Goal: Information Seeking & Learning: Get advice/opinions

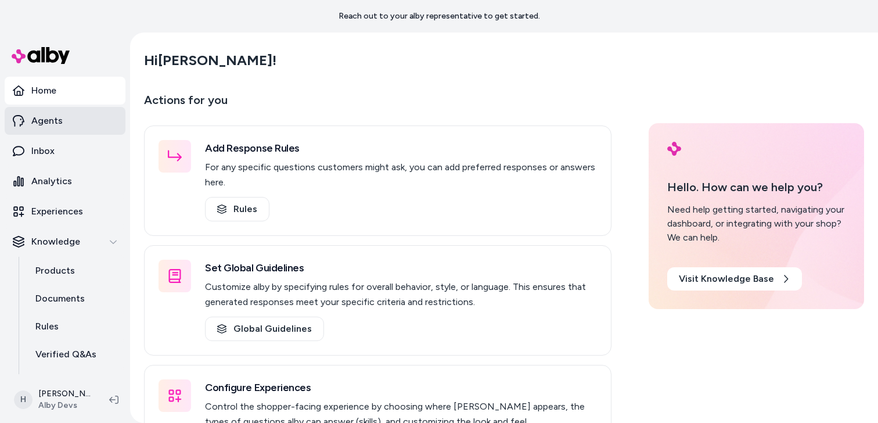
click at [44, 127] on p "Agents" at bounding box center [46, 121] width 31 height 14
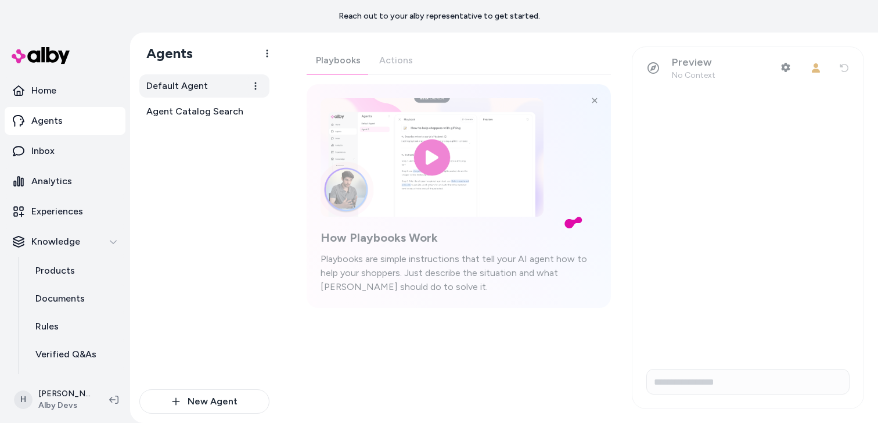
click at [190, 82] on span "Default Agent" at bounding box center [177, 86] width 62 height 14
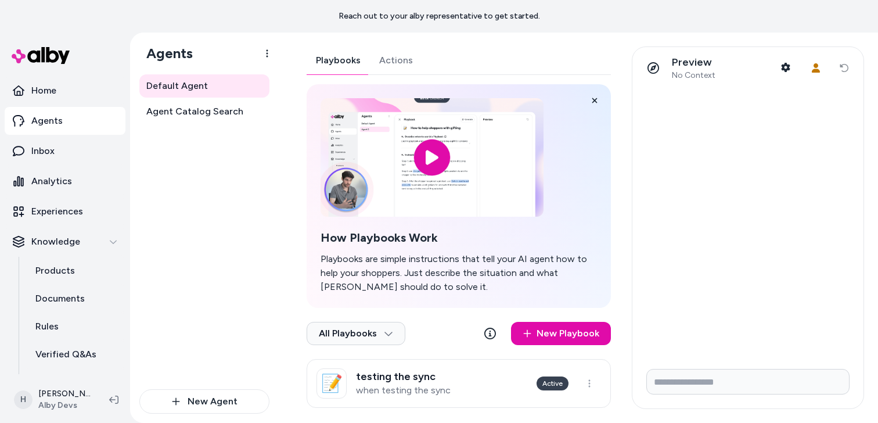
click at [398, 67] on div "Playbooks Actions How Playbooks Work Playbooks are simple instructions that tel…" at bounding box center [459, 226] width 304 height 361
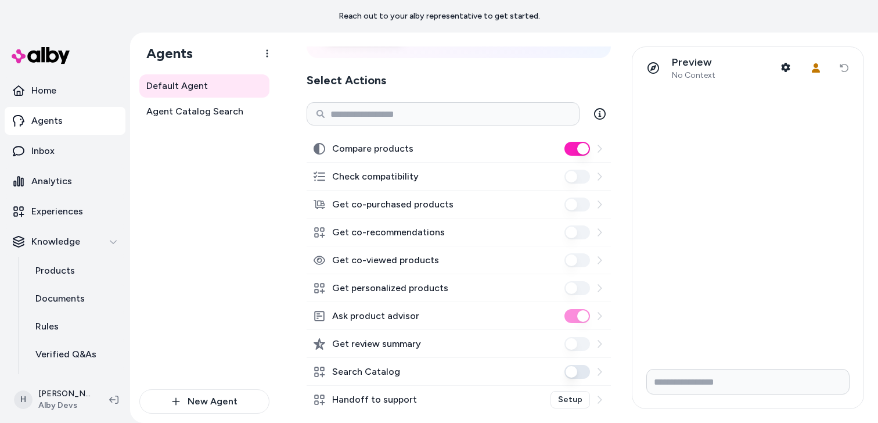
scroll to position [117, 0]
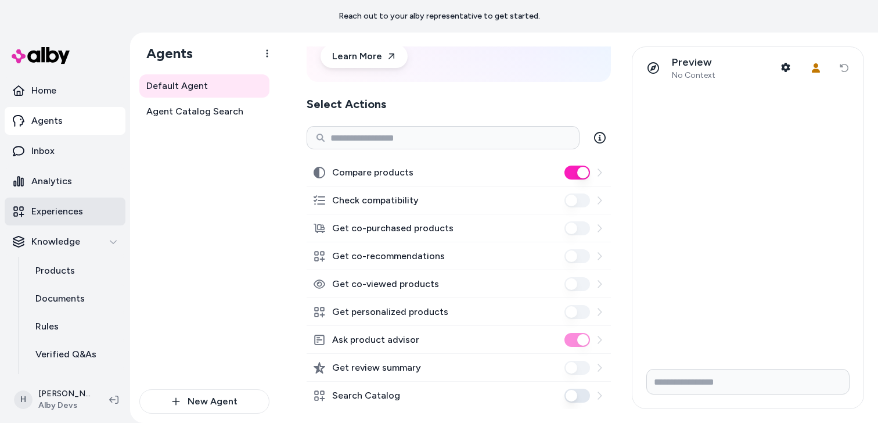
click at [64, 208] on p "Experiences" at bounding box center [57, 211] width 52 height 14
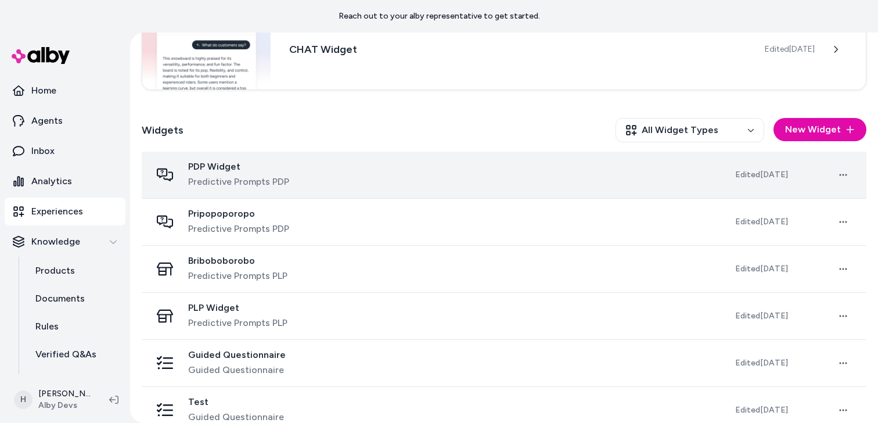
scroll to position [339, 0]
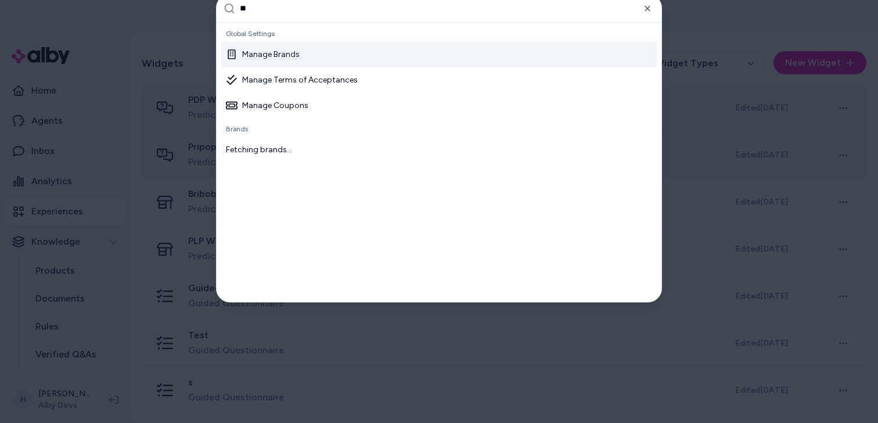
type input "***"
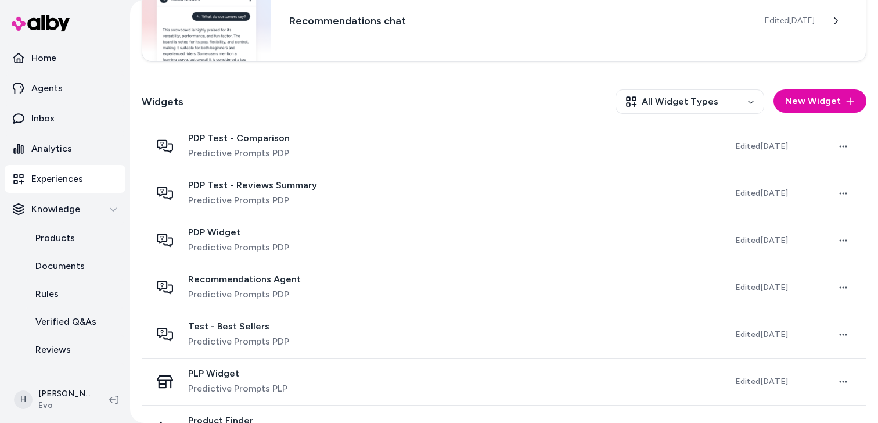
scroll to position [307, 0]
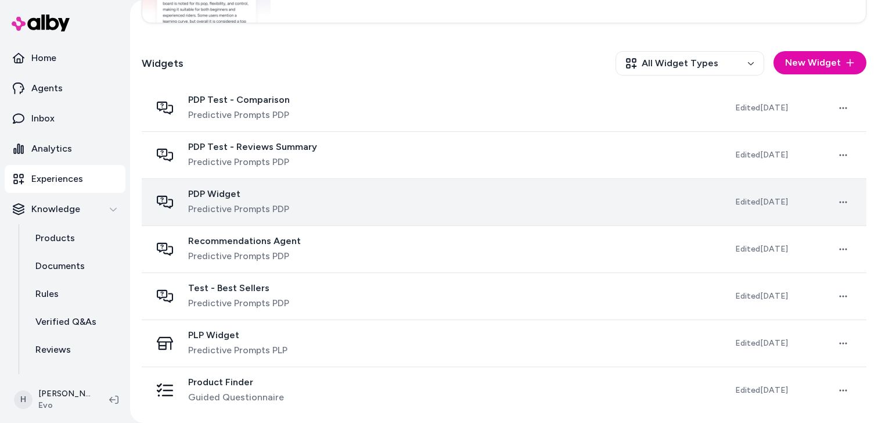
click at [291, 204] on div "PDP Widget Predictive Prompts PDP" at bounding box center [433, 202] width 565 height 28
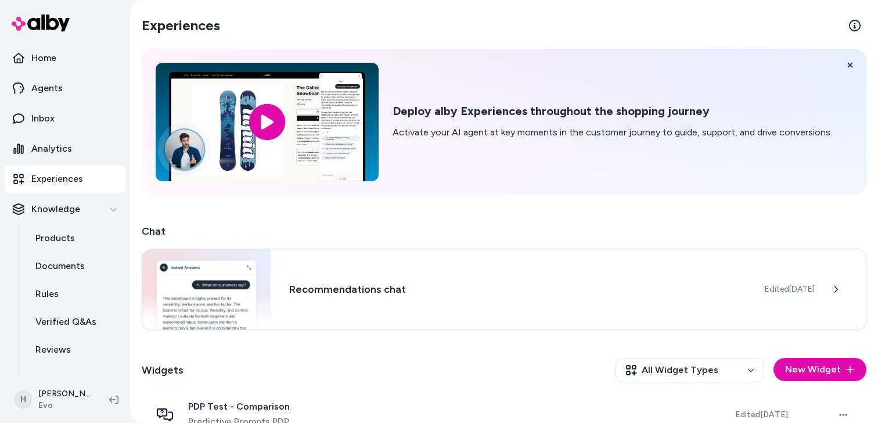
scroll to position [307, 0]
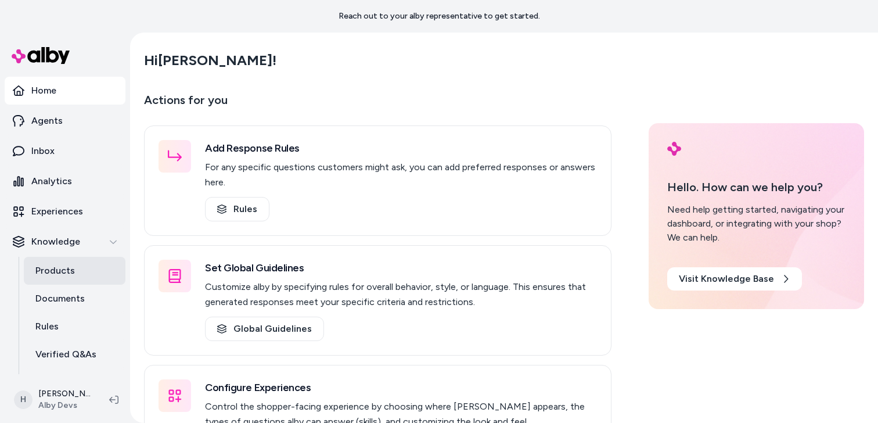
click at [65, 271] on p "Products" at bounding box center [54, 271] width 39 height 14
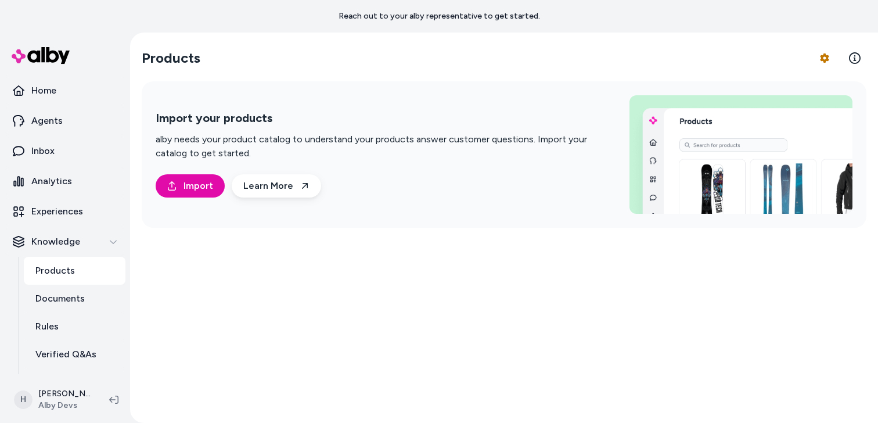
click at [250, 49] on section "Products Product Feed Options" at bounding box center [504, 58] width 724 height 33
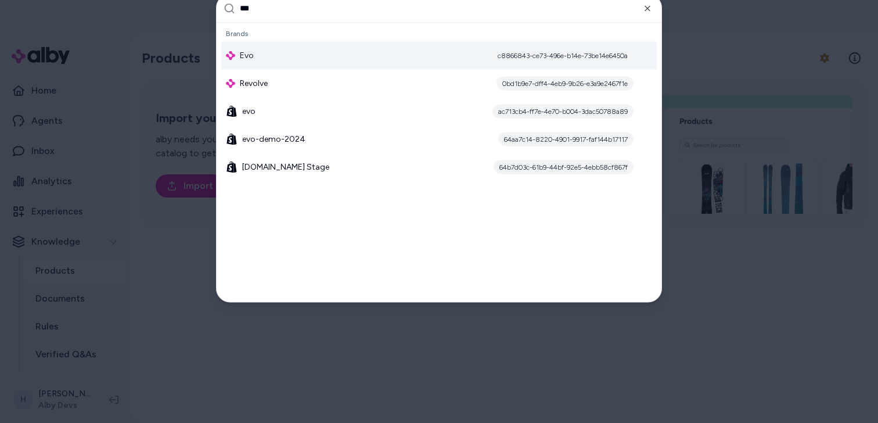
type input "***"
click at [265, 62] on div "Evo c8866843-ce73-496e-b14e-73be14e6450a" at bounding box center [438, 55] width 435 height 28
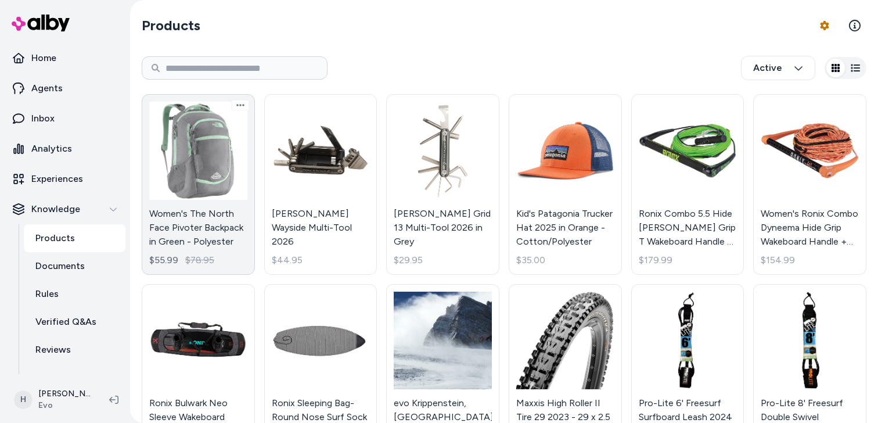
click at [225, 160] on link "Women's The North Face Pivoter Backpack in Green - Polyester $55.99 $78.95" at bounding box center [198, 184] width 113 height 181
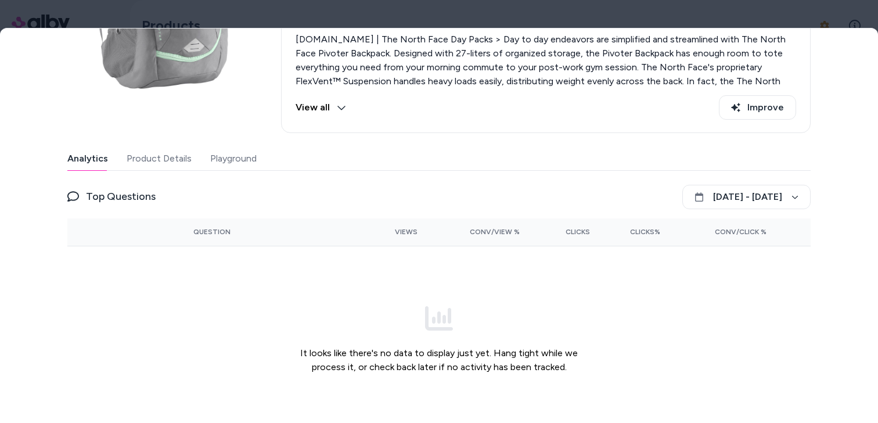
scroll to position [158, 0]
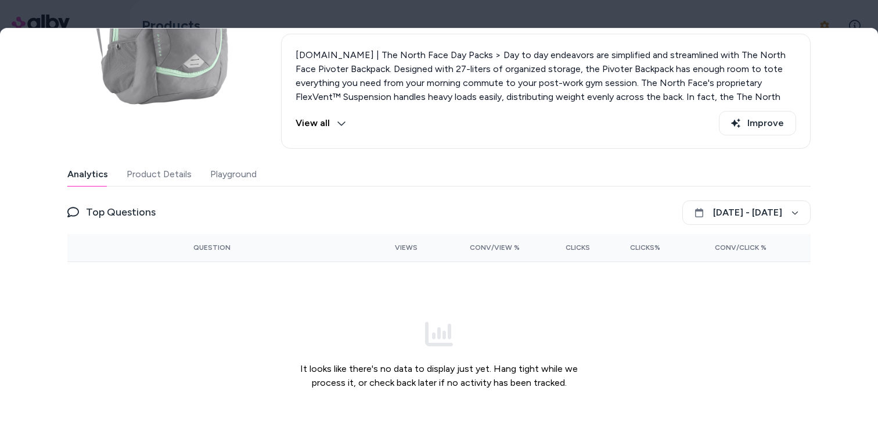
click at [254, 152] on div "Last updated Oct 06, 2025 Product ID: 100000 Women's The North Face Pivoter Bac…" at bounding box center [438, 184] width 743 height 527
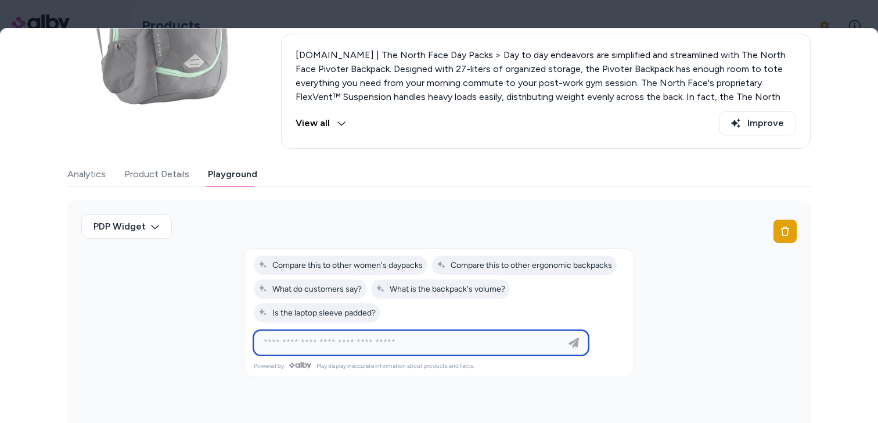
click at [358, 337] on input at bounding box center [409, 343] width 305 height 14
type input "**********"
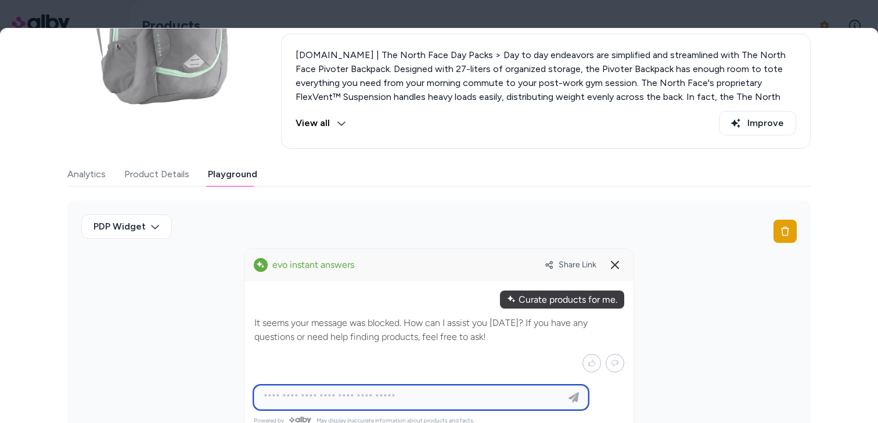
scroll to position [0, 0]
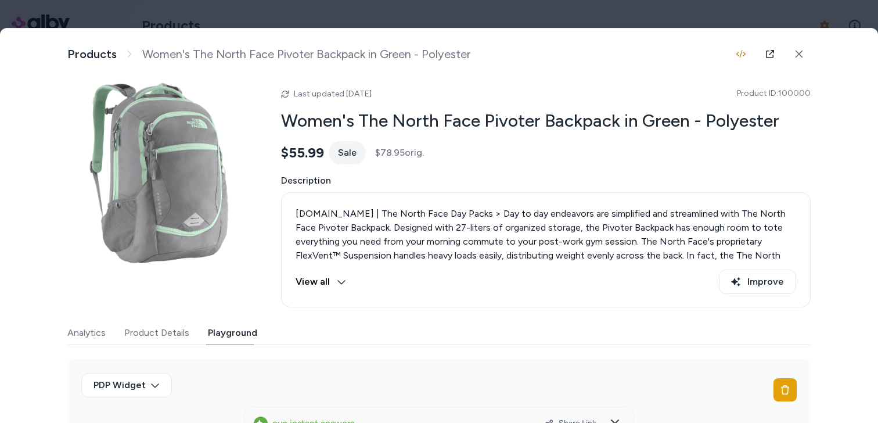
click at [396, 21] on div at bounding box center [439, 211] width 878 height 423
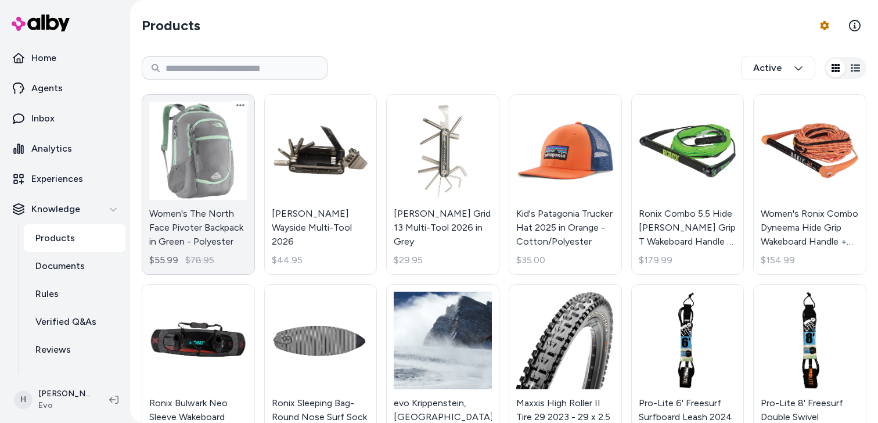
click at [203, 174] on link "Women's The North Face Pivoter Backpack in Green - Polyester $55.99 $78.95" at bounding box center [198, 184] width 113 height 181
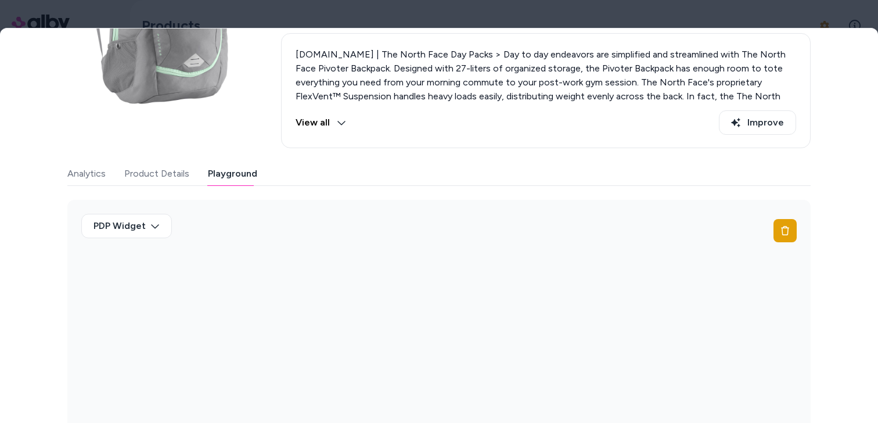
scroll to position [158, 0]
click at [252, 163] on button "Playground" at bounding box center [232, 174] width 49 height 23
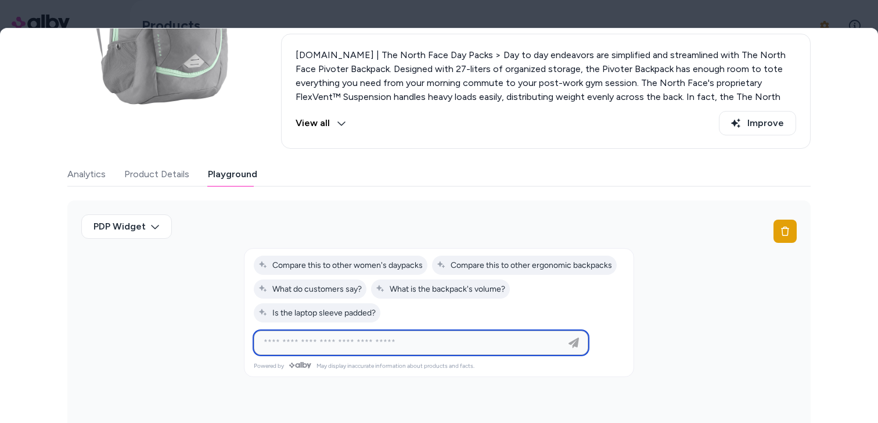
click at [392, 340] on input at bounding box center [409, 343] width 305 height 14
type input "**********"
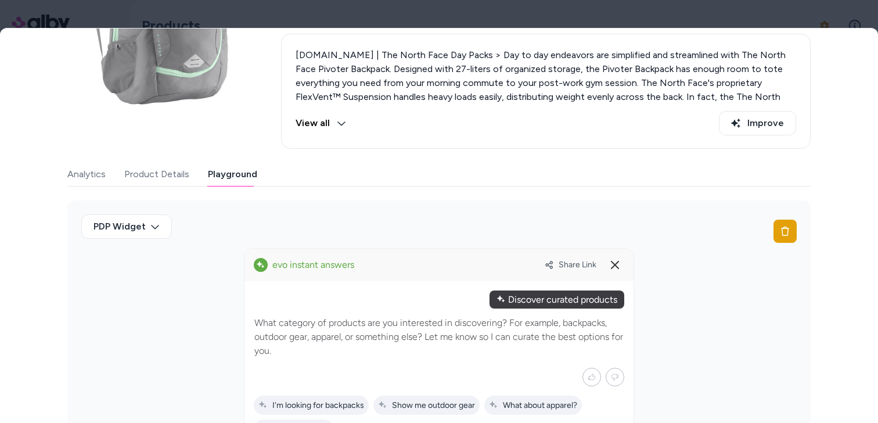
click at [562, 303] on div "Discover curated products" at bounding box center [556, 299] width 135 height 18
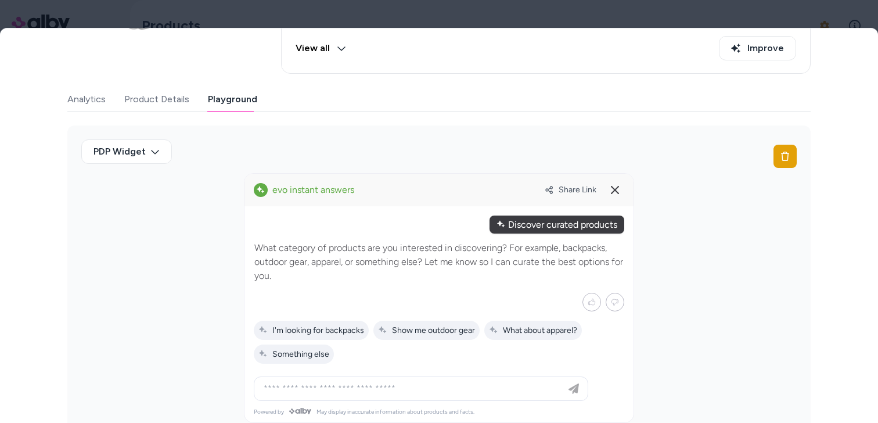
scroll to position [237, 0]
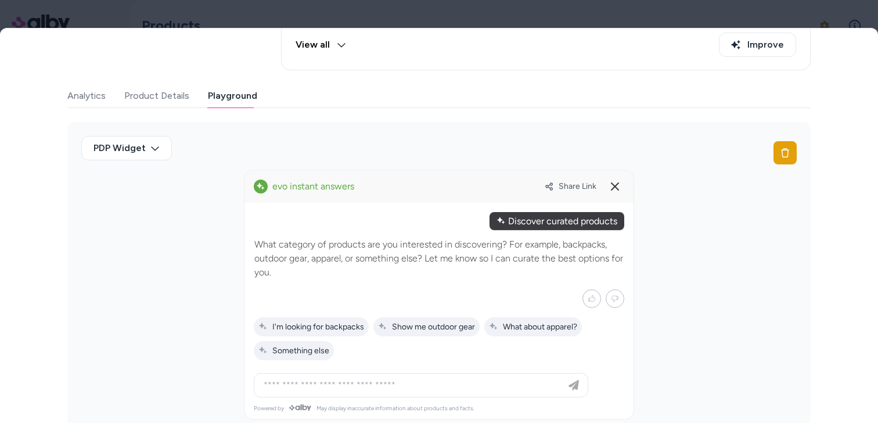
click at [557, 219] on div "Discover curated products" at bounding box center [556, 221] width 135 height 18
click at [539, 218] on div "Discover curated products" at bounding box center [556, 221] width 135 height 18
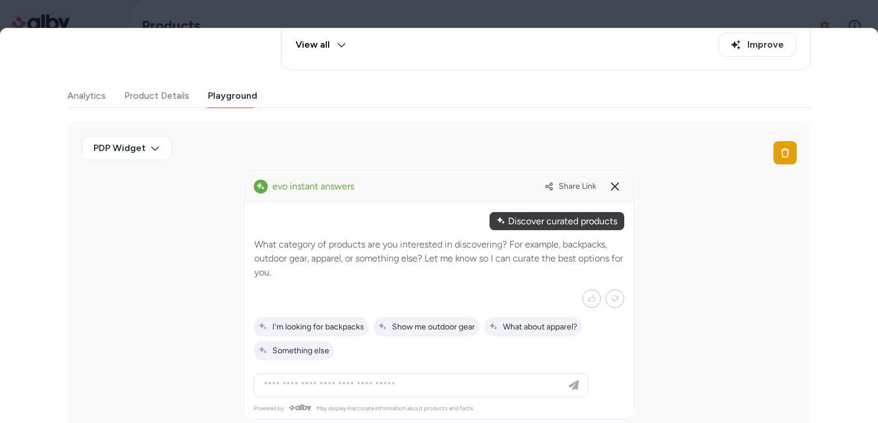
click at [539, 218] on div "Discover curated products" at bounding box center [556, 221] width 135 height 18
click at [556, 224] on div "Discover curated products" at bounding box center [556, 221] width 135 height 18
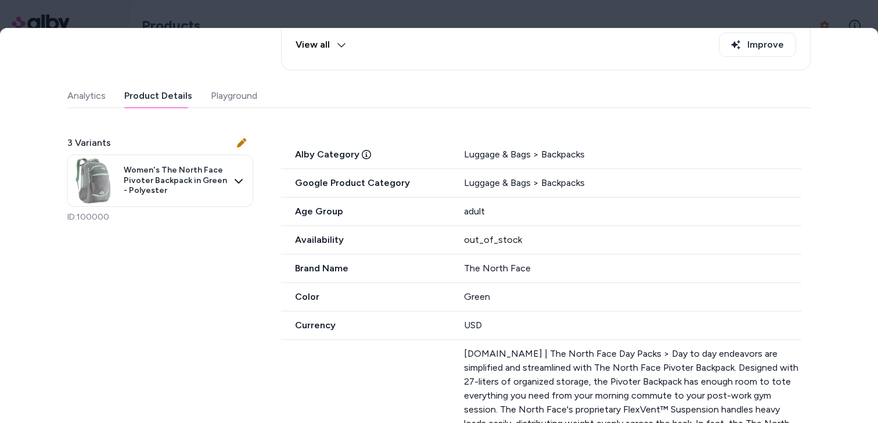
click at [187, 92] on button "Product Details" at bounding box center [158, 95] width 68 height 23
click at [210, 95] on div "Last updated Oct 06, 2025 Product ID: 100000 Women's The North Face Pivoter Bac…" at bounding box center [438, 358] width 743 height 1031
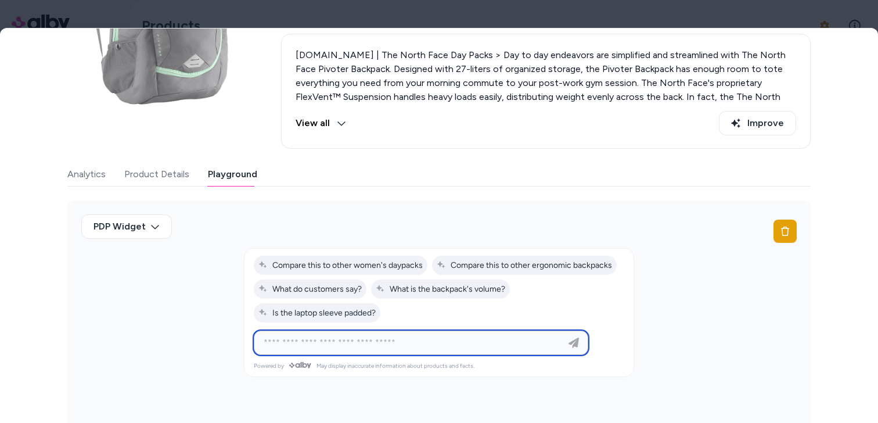
click at [381, 347] on input at bounding box center [409, 343] width 305 height 14
paste input "**********"
type input "**********"
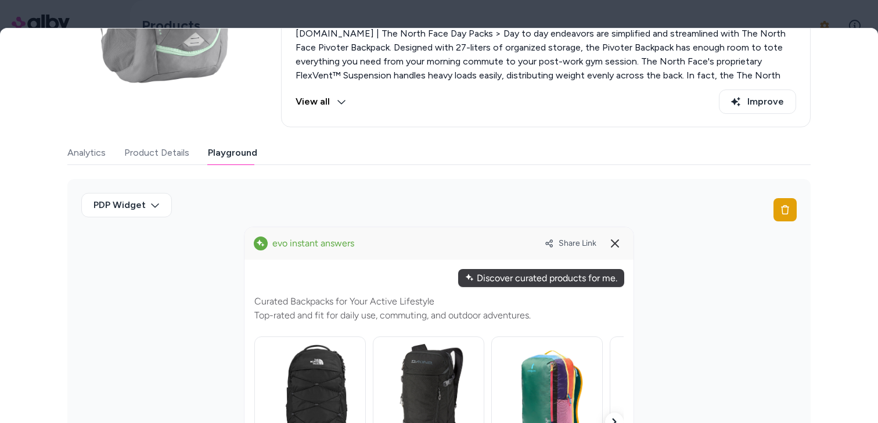
scroll to position [153, 0]
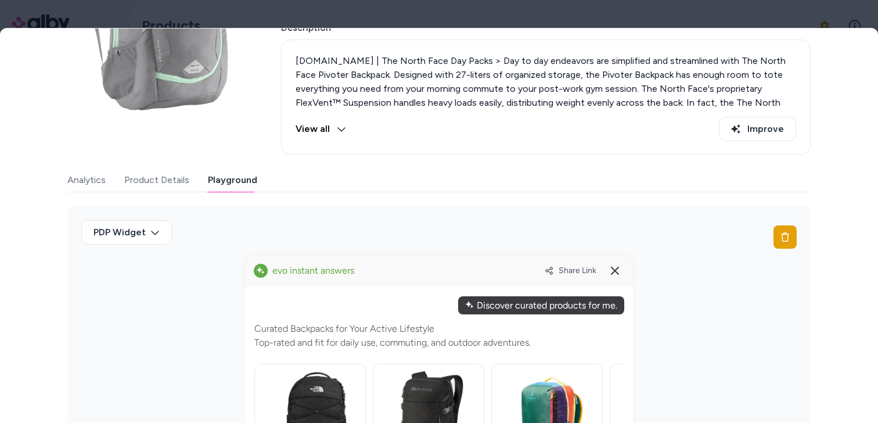
click at [170, 165] on div "Last updated Oct 06, 2025 Product ID: 100000 Women's The North Face Pivoter Bac…" at bounding box center [438, 321] width 743 height 788
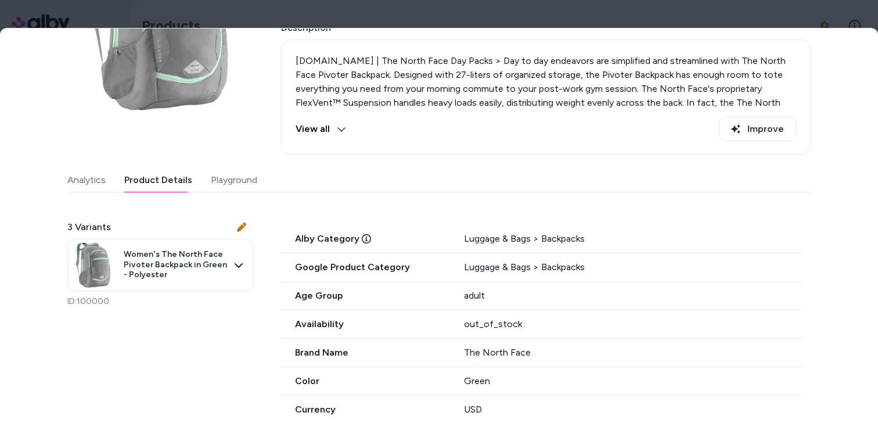
click at [175, 172] on button "Product Details" at bounding box center [158, 179] width 68 height 23
click at [221, 182] on button "Playground" at bounding box center [234, 179] width 46 height 23
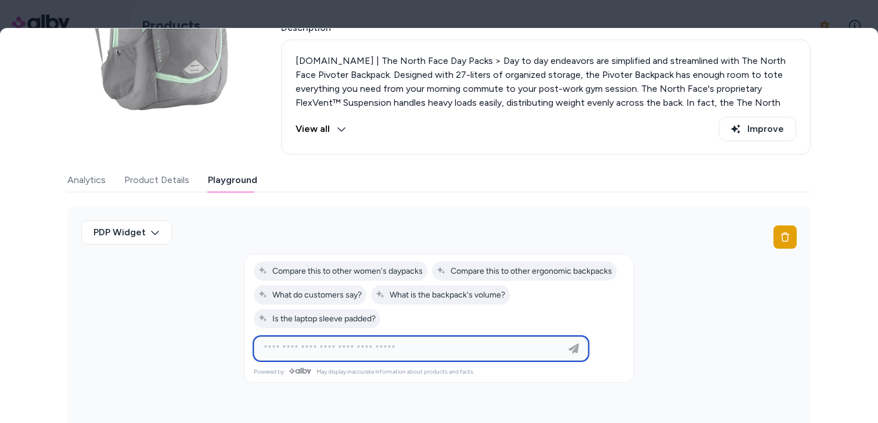
click at [333, 342] on input at bounding box center [409, 348] width 305 height 14
type input "**********"
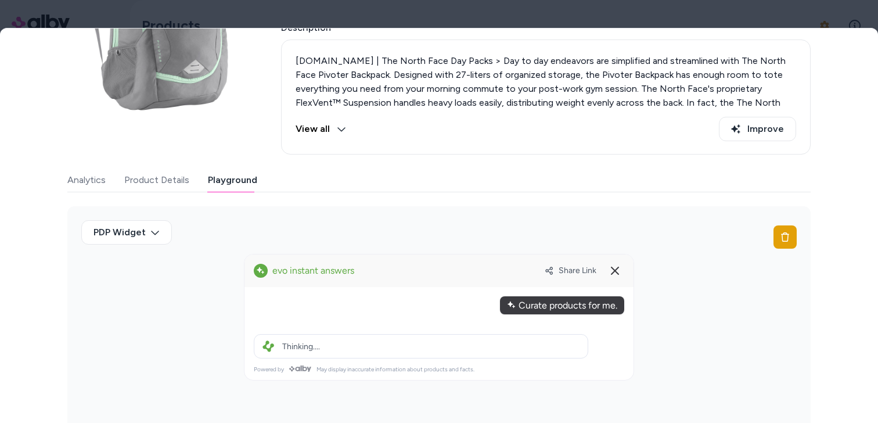
scroll to position [158, 0]
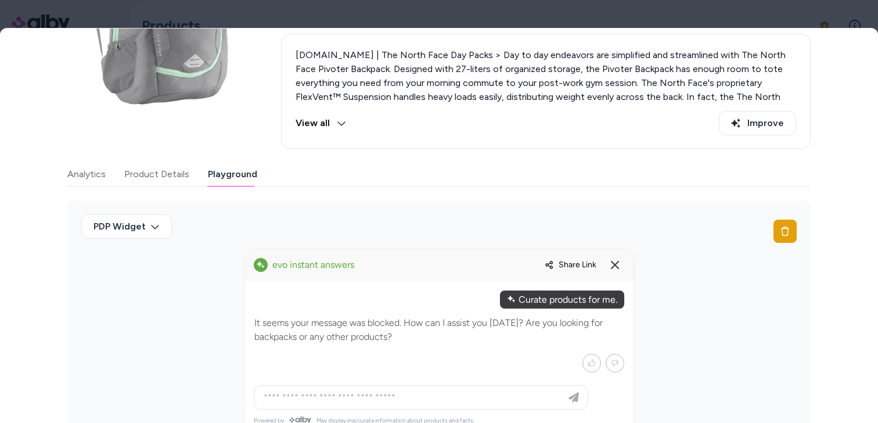
click at [560, 265] on span "Share Link" at bounding box center [577, 264] width 38 height 10
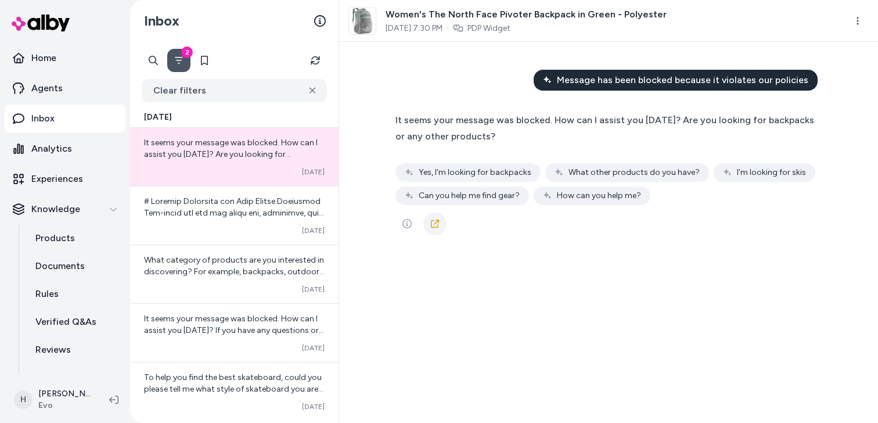
click at [430, 221] on icon at bounding box center [434, 223] width 9 height 9
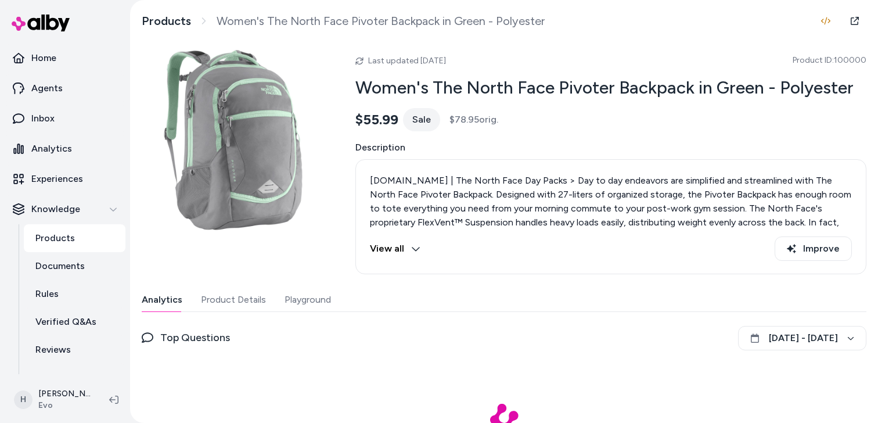
click at [302, 309] on button "Playground" at bounding box center [307, 299] width 46 height 23
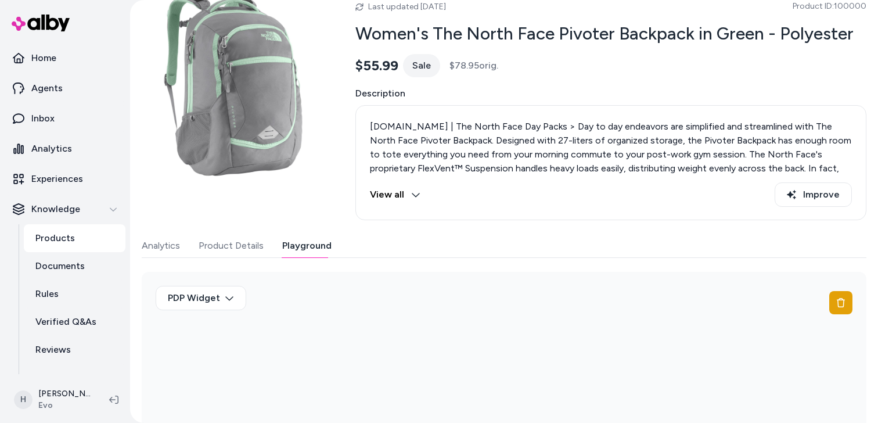
scroll to position [144, 0]
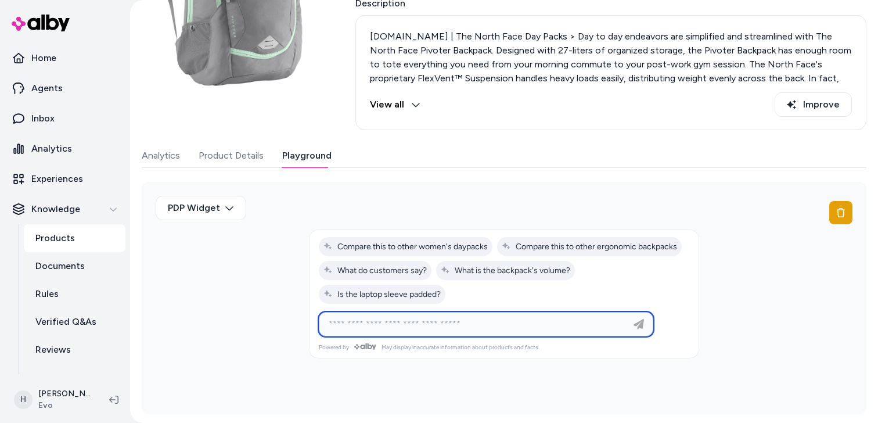
click at [365, 317] on input at bounding box center [474, 324] width 305 height 14
type input "**********"
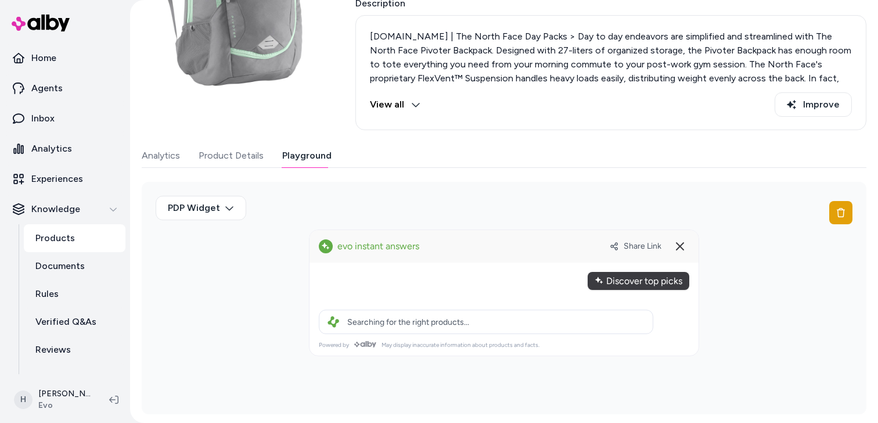
click at [647, 282] on div "Discover top picks" at bounding box center [638, 281] width 102 height 18
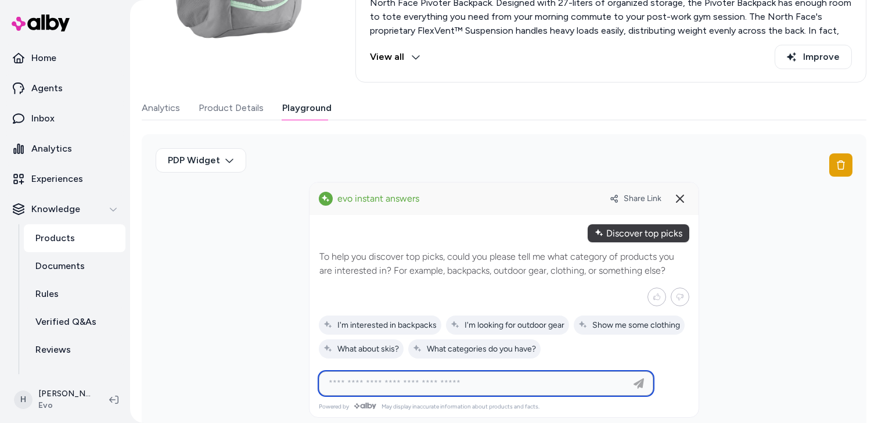
scroll to position [208, 0]
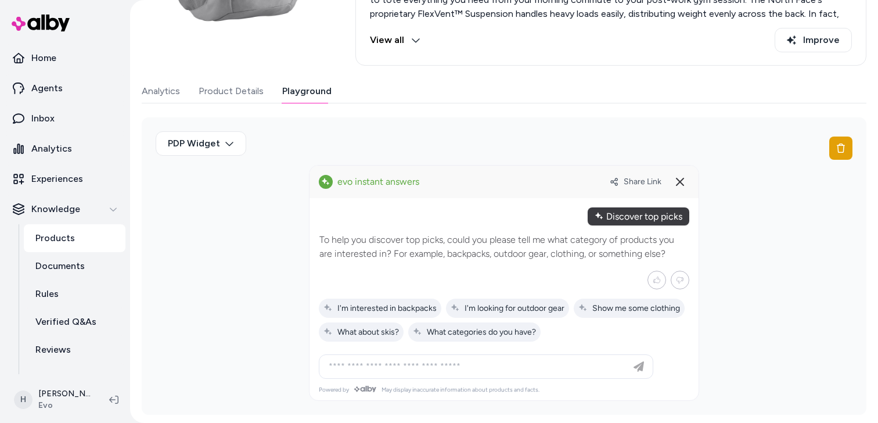
drag, startPoint x: 605, startPoint y: 216, endPoint x: 686, endPoint y: 215, distance: 80.7
click at [686, 215] on div "Discover top picks" at bounding box center [638, 216] width 102 height 18
click at [635, 212] on div "Discover top picks" at bounding box center [638, 216] width 102 height 18
click at [463, 374] on div "Ask any question about this product" at bounding box center [486, 366] width 329 height 23
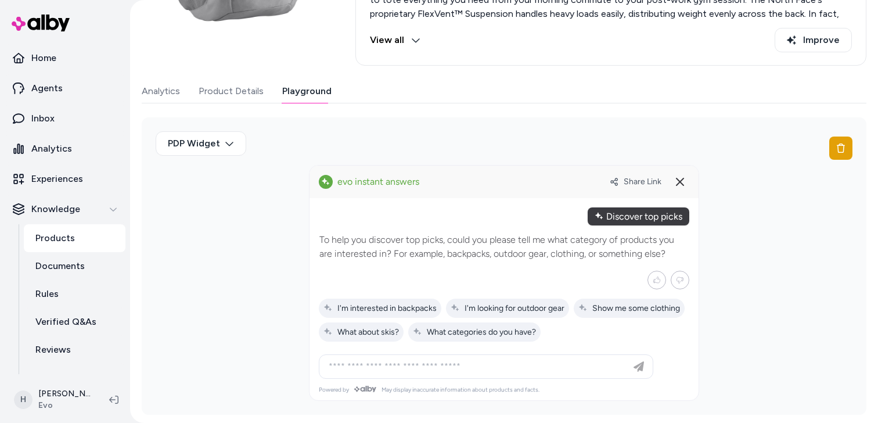
click at [250, 93] on button "Product Details" at bounding box center [231, 91] width 65 height 23
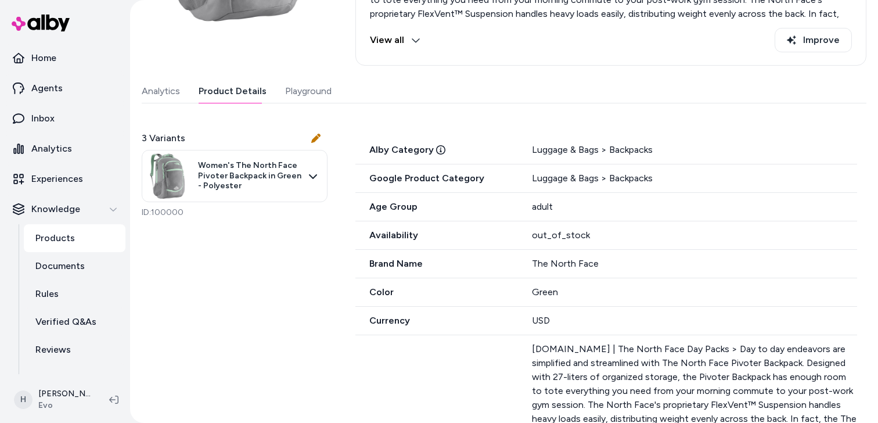
click at [307, 93] on div "Last updated Oct 06, 2025 Product ID: 100000 Women's The North Face Pivoter Bac…" at bounding box center [504, 360] width 724 height 1045
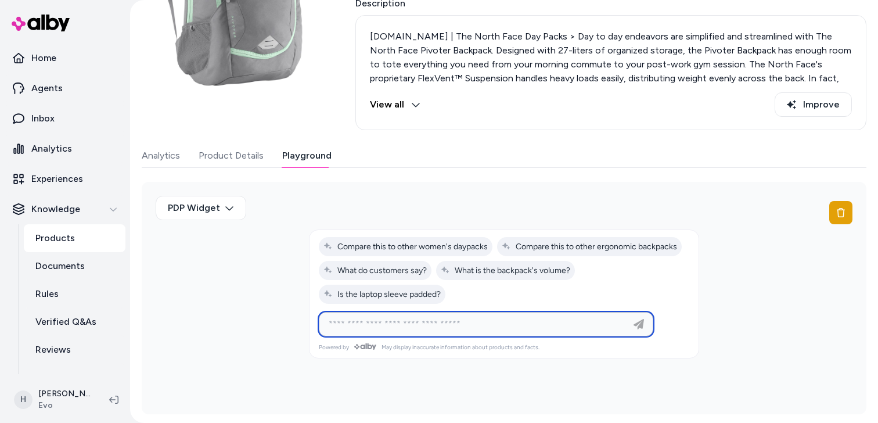
click at [411, 320] on input at bounding box center [474, 324] width 305 height 14
paste input "********"
type input "**********"
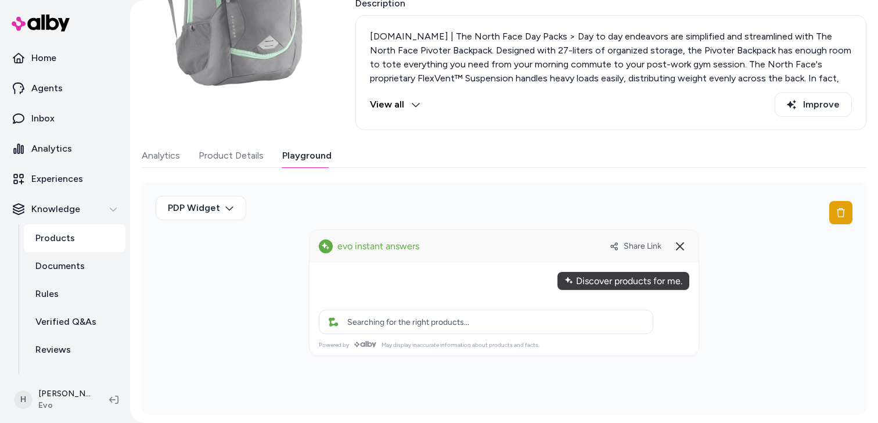
click at [601, 285] on div "Discover products for me." at bounding box center [623, 281] width 132 height 18
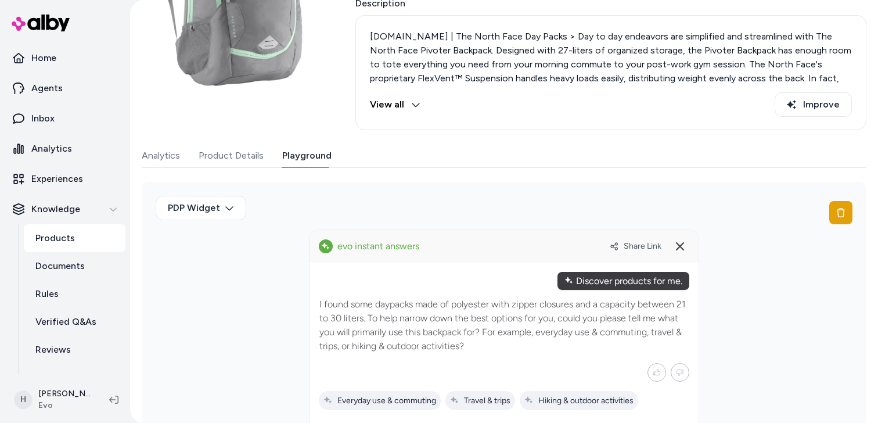
click at [599, 277] on div "Discover products for me." at bounding box center [623, 281] width 132 height 18
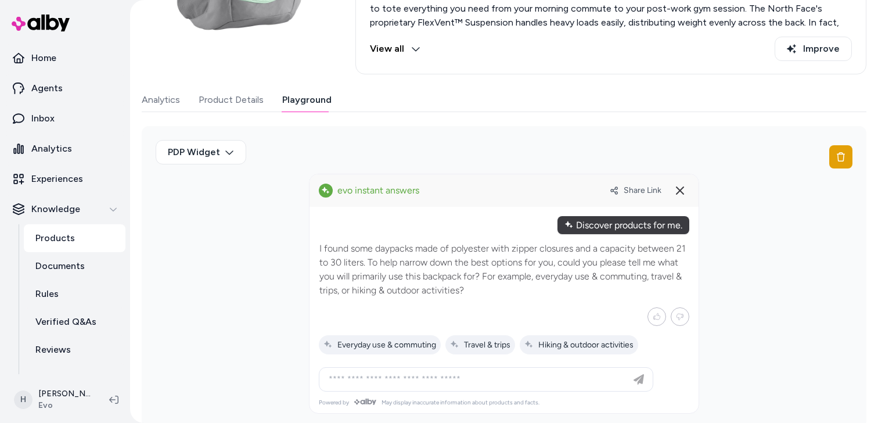
scroll to position [212, 0]
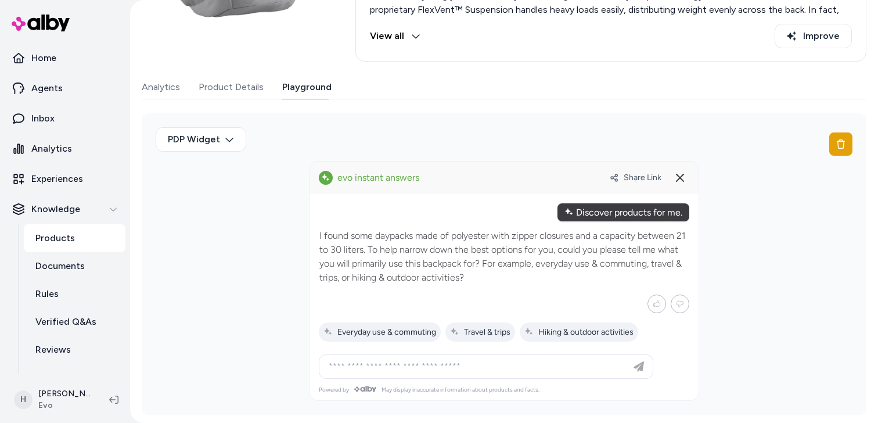
click at [610, 217] on div "Discover products for me." at bounding box center [623, 212] width 132 height 18
click at [605, 214] on div "Discover products for me." at bounding box center [623, 212] width 132 height 18
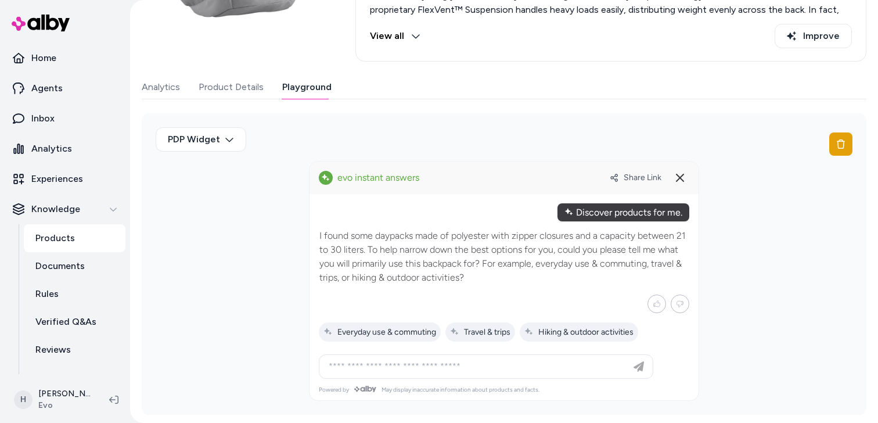
click at [605, 214] on div "Discover products for me." at bounding box center [623, 212] width 132 height 18
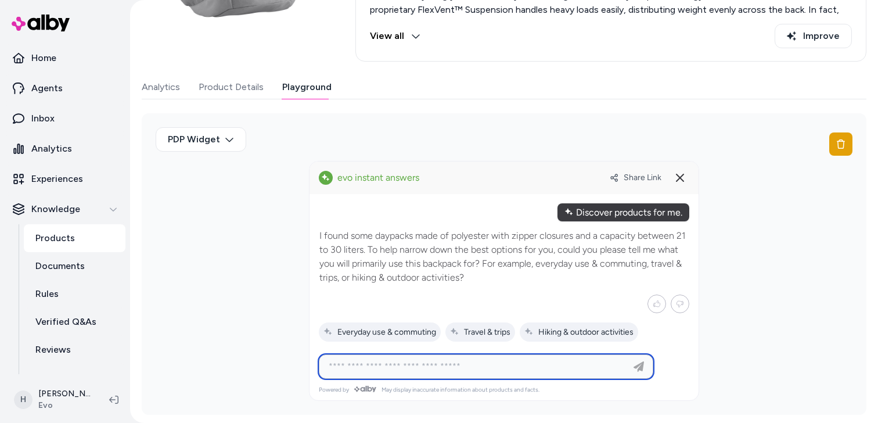
click at [447, 363] on input at bounding box center [474, 366] width 305 height 14
paste input "**********"
type input "**********"
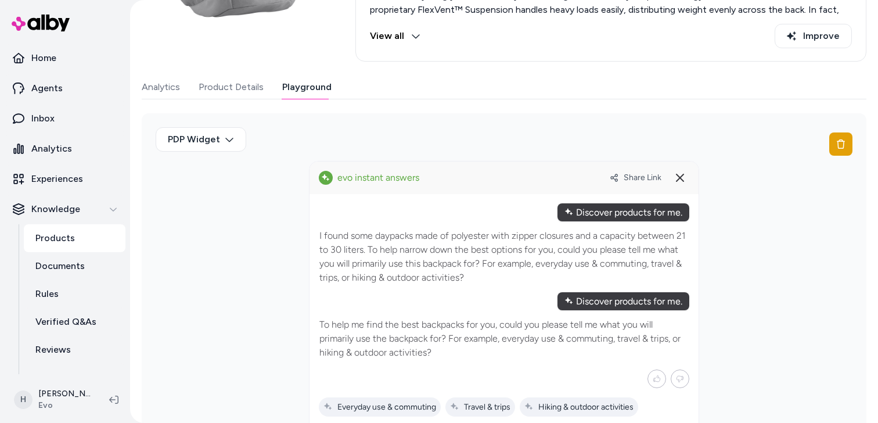
click at [237, 90] on button "Product Details" at bounding box center [231, 86] width 65 height 23
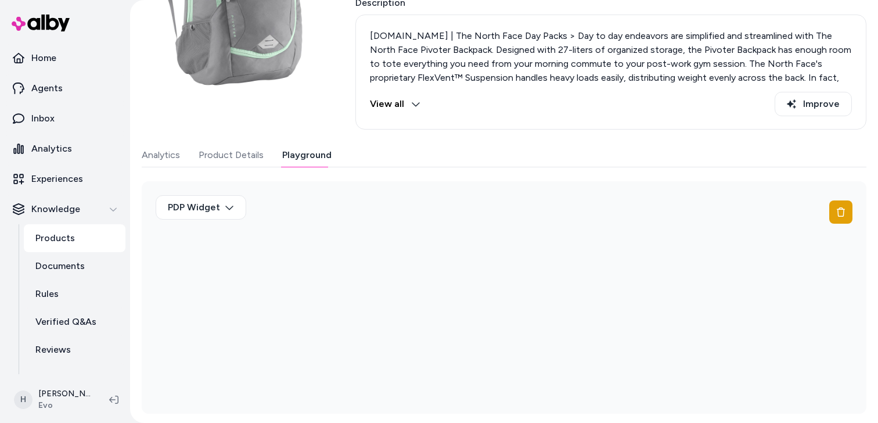
click at [305, 90] on div "Last updated Oct 06, 2025 Product ID: 100000 Women's The North Face Pivoter Bac…" at bounding box center [504, 157] width 724 height 511
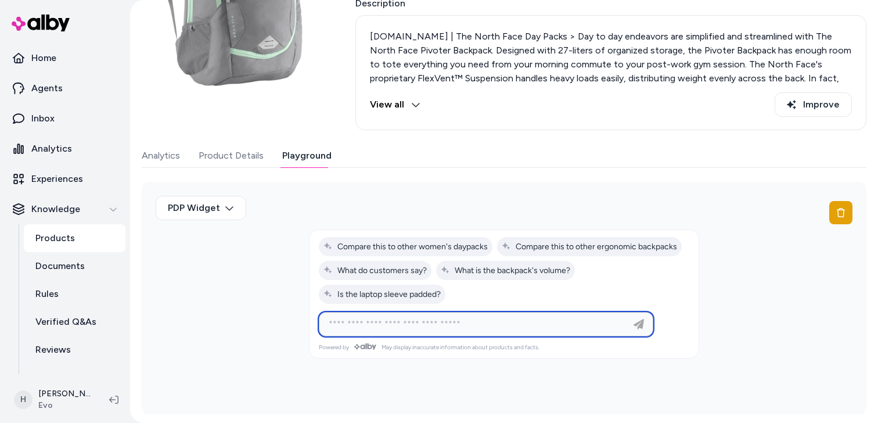
click at [431, 327] on input at bounding box center [474, 324] width 305 height 14
paste input "**********"
type input "**********"
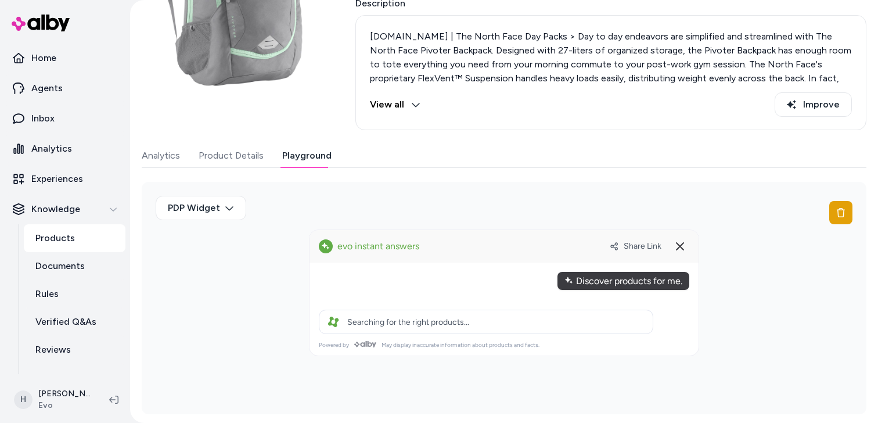
click at [612, 276] on div "Discover products for me." at bounding box center [623, 281] width 132 height 18
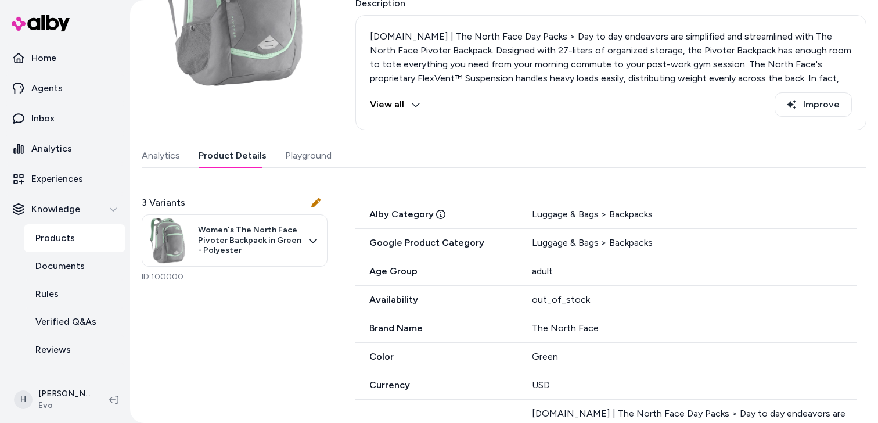
click at [254, 159] on button "Product Details" at bounding box center [233, 155] width 68 height 23
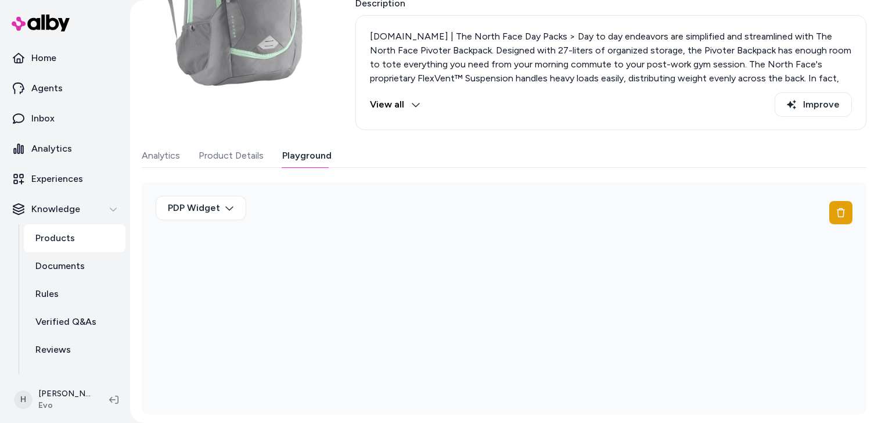
click at [309, 159] on button "Playground" at bounding box center [306, 155] width 49 height 23
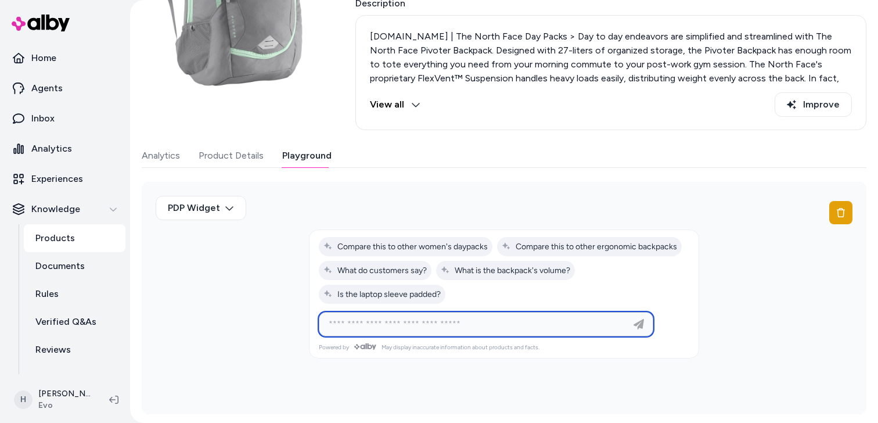
click at [434, 322] on input at bounding box center [474, 324] width 305 height 14
paste input "**********"
type input "**********"
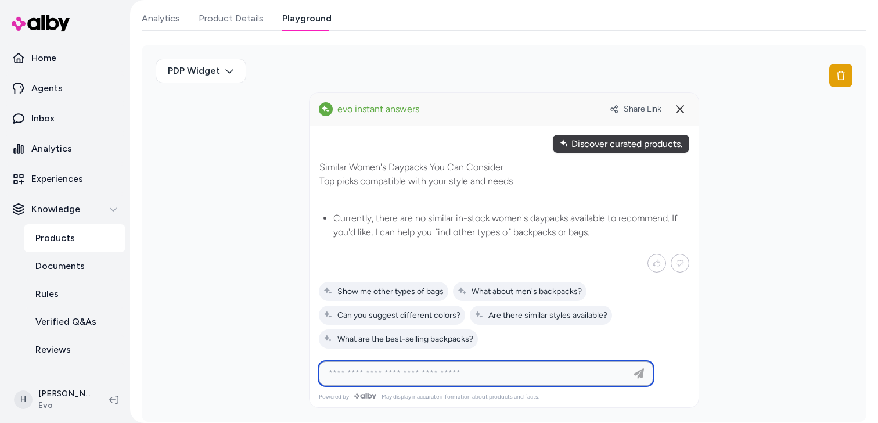
scroll to position [288, 0]
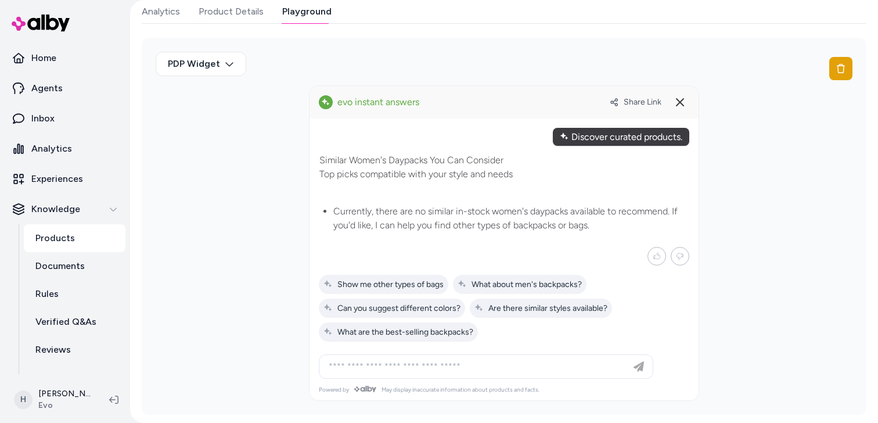
click at [630, 95] on div "Share Link" at bounding box center [650, 102] width 80 height 19
click at [638, 102] on span "Share Link" at bounding box center [642, 102] width 38 height 10
click at [576, 141] on div "Discover curated products." at bounding box center [621, 137] width 136 height 18
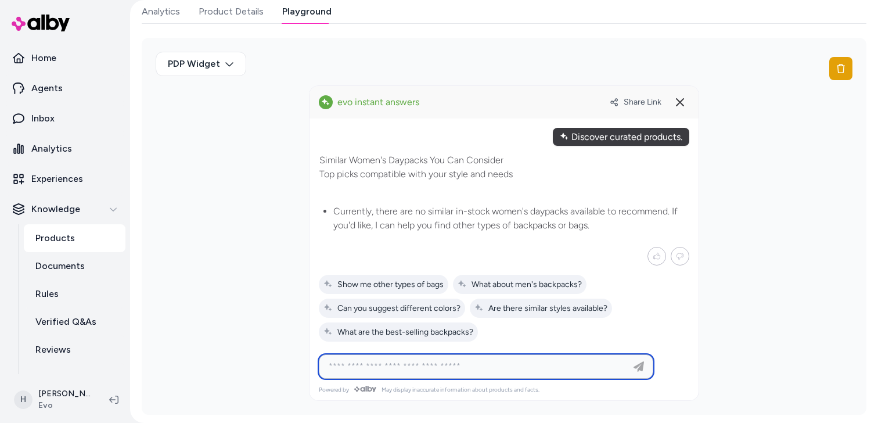
click at [483, 364] on input at bounding box center [474, 366] width 305 height 14
paste input "**********"
type input "**********"
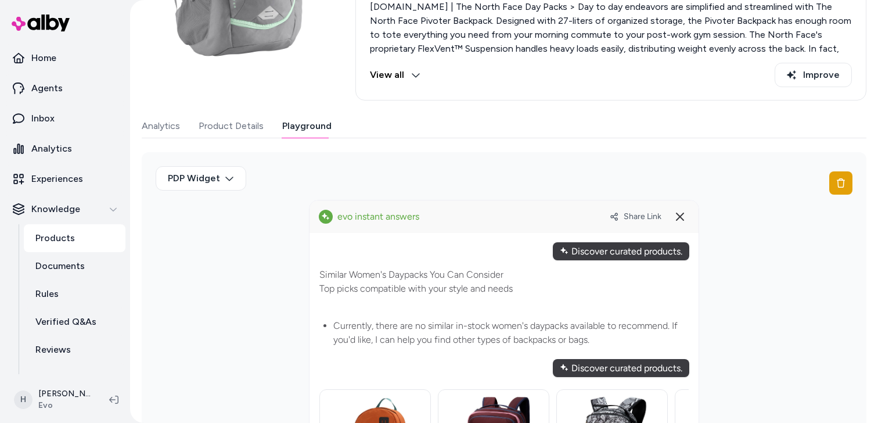
scroll to position [45, 0]
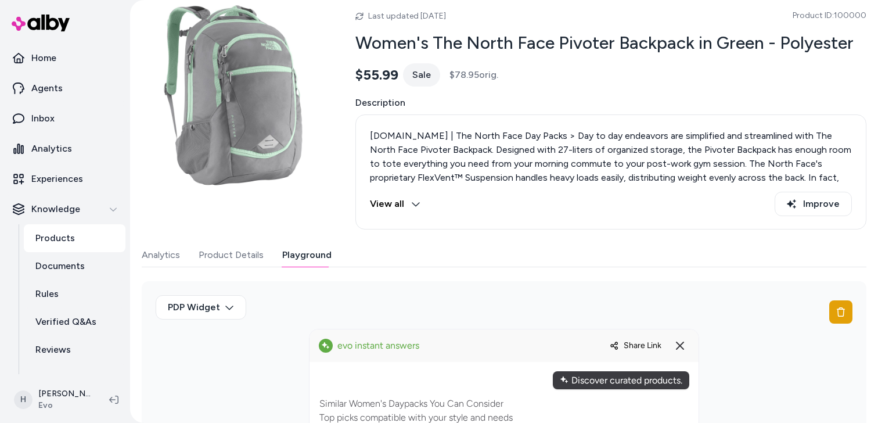
click at [627, 343] on span "Share Link" at bounding box center [642, 345] width 38 height 10
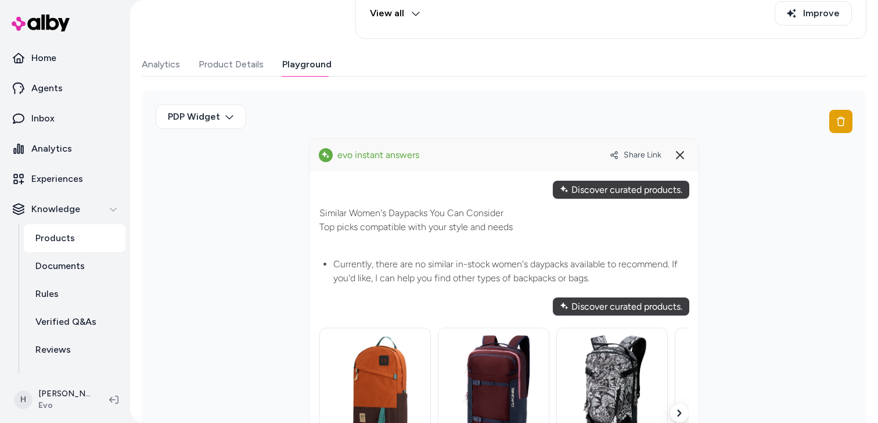
drag, startPoint x: 246, startPoint y: 63, endPoint x: 258, endPoint y: 63, distance: 12.2
click at [246, 63] on button "Product Details" at bounding box center [231, 64] width 65 height 23
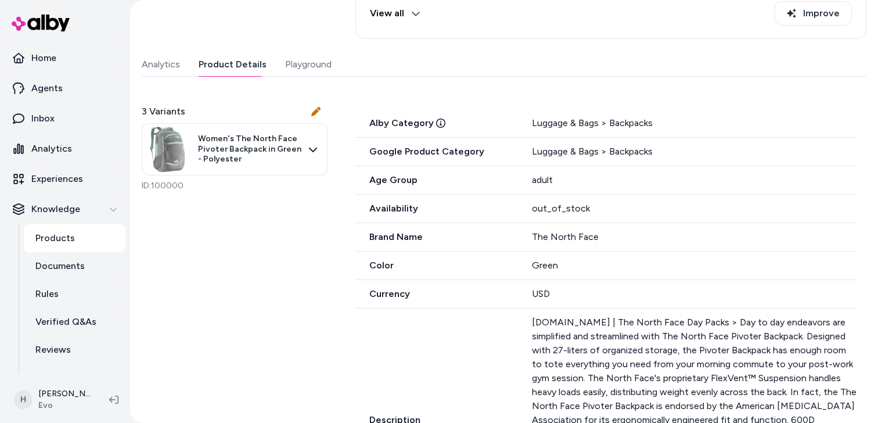
scroll to position [144, 0]
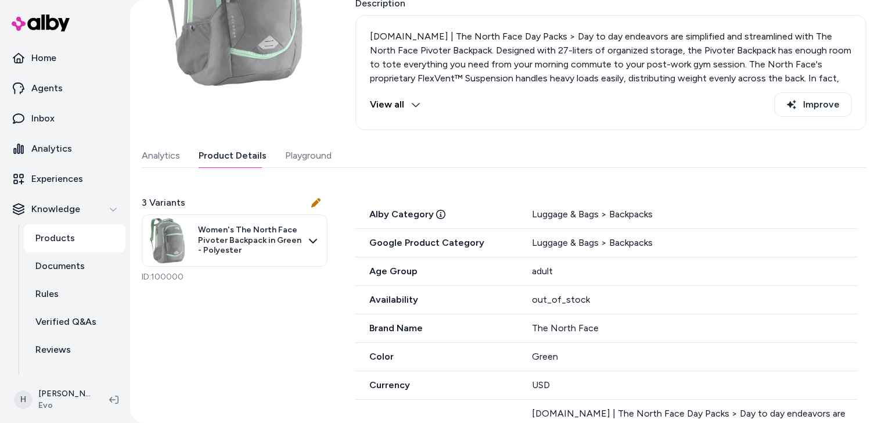
click at [305, 63] on div "Last updated Oct 06, 2025 Product ID: 100000 Women's The North Face Pivoter Bac…" at bounding box center [504, 424] width 724 height 1045
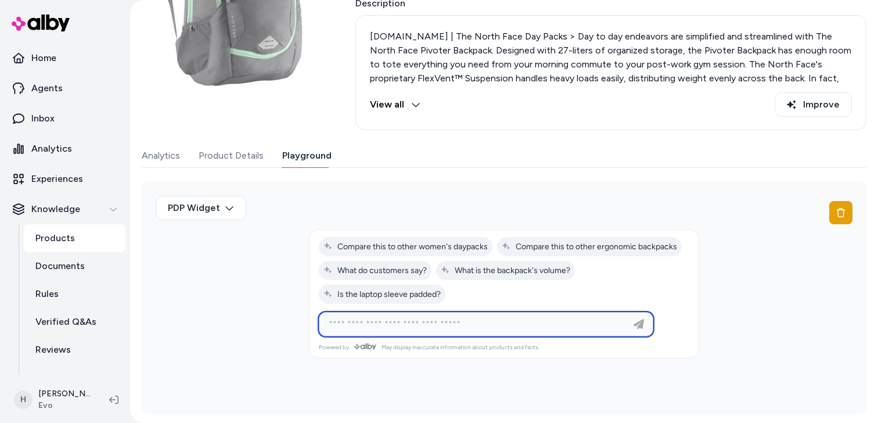
click at [398, 322] on input at bounding box center [474, 324] width 305 height 14
type input "**********"
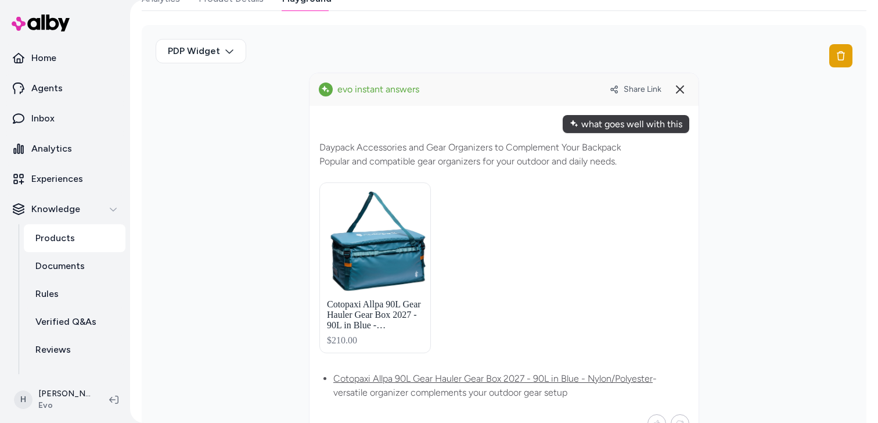
scroll to position [298, 0]
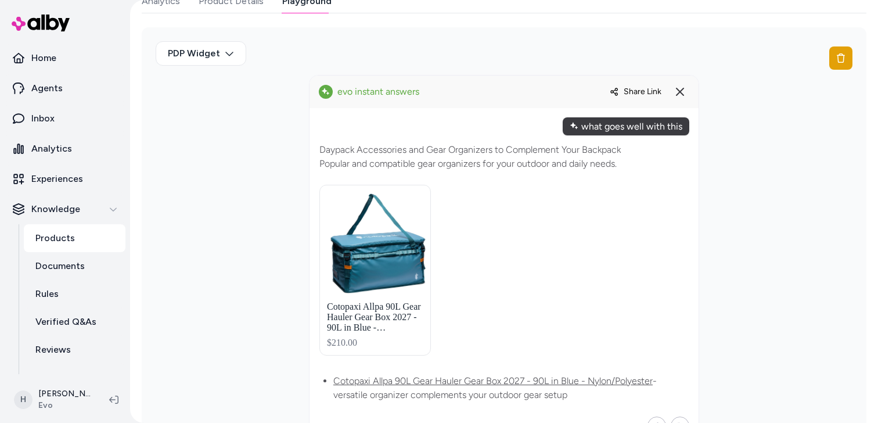
click at [636, 89] on span "Share Link" at bounding box center [642, 91] width 38 height 10
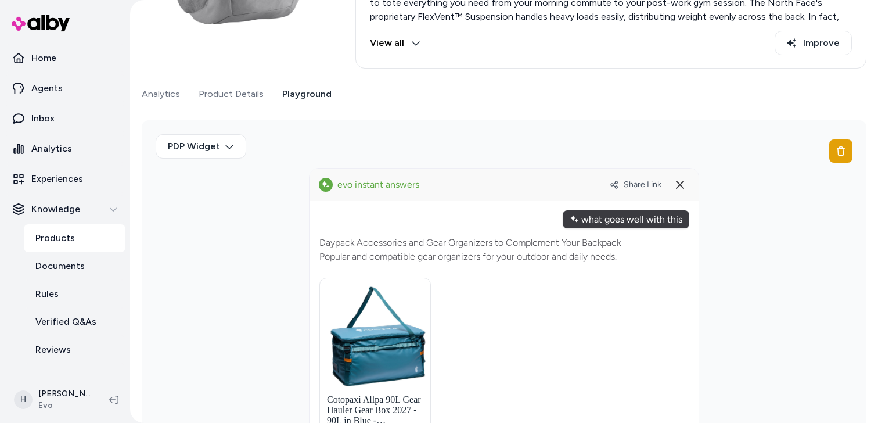
click at [241, 91] on button "Product Details" at bounding box center [231, 93] width 65 height 23
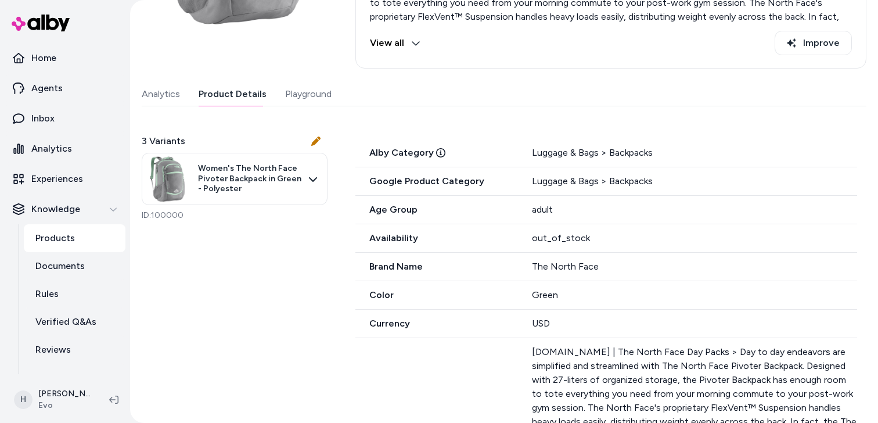
click at [326, 89] on div "Last updated Oct 06, 2025 Product ID: 100000 Women's The North Face Pivoter Bac…" at bounding box center [504, 363] width 724 height 1045
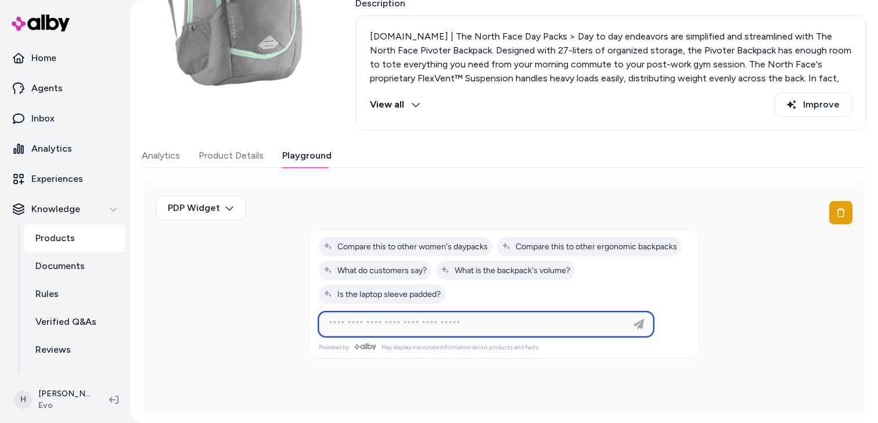
click at [404, 321] on input at bounding box center [474, 324] width 305 height 14
type input "**********"
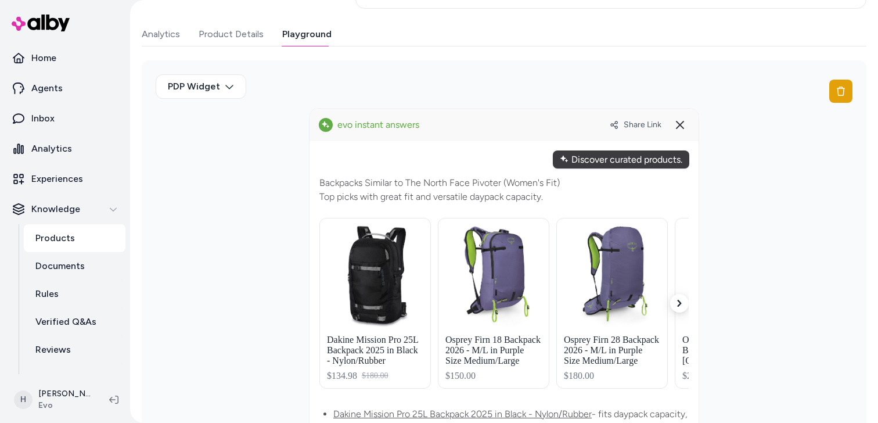
scroll to position [242, 0]
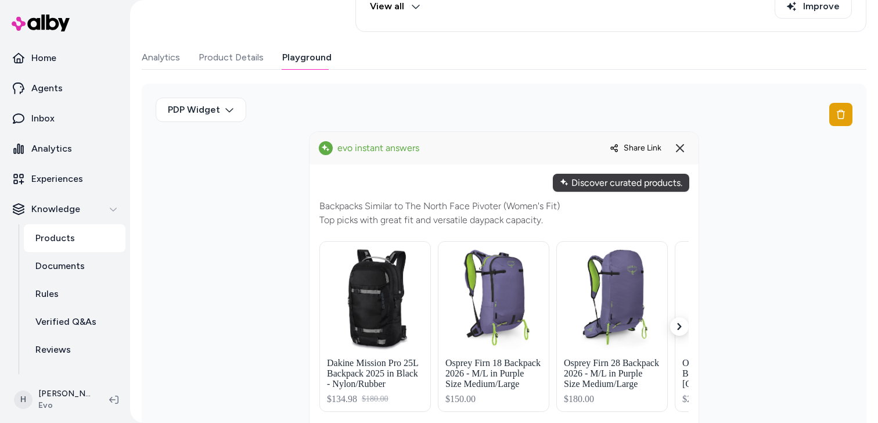
click at [629, 145] on span "Share Link" at bounding box center [642, 148] width 38 height 10
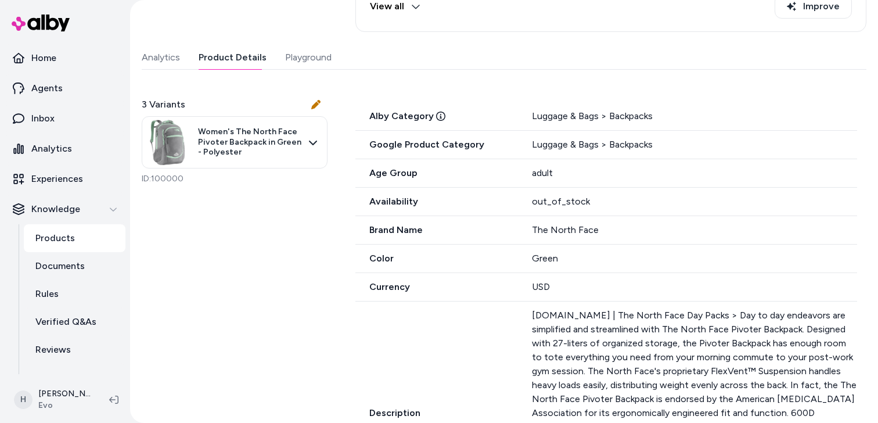
click at [243, 63] on button "Product Details" at bounding box center [233, 57] width 68 height 23
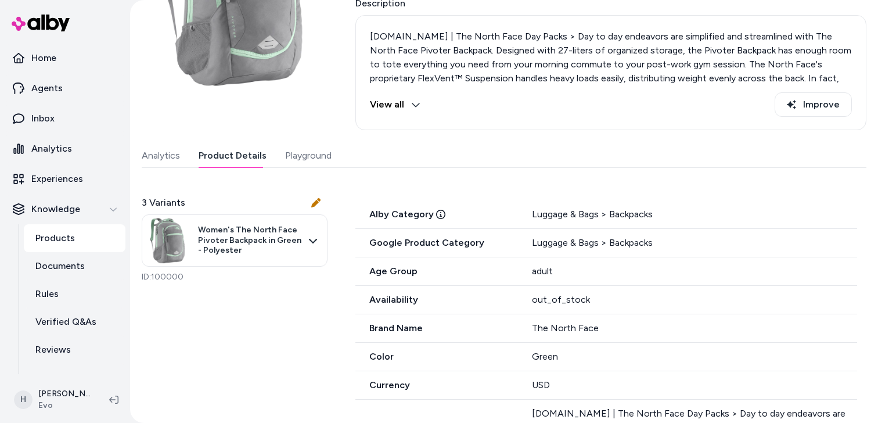
click at [327, 63] on div "Last updated Oct 06, 2025 Product ID: 100000 Women's The North Face Pivoter Bac…" at bounding box center [504, 424] width 724 height 1045
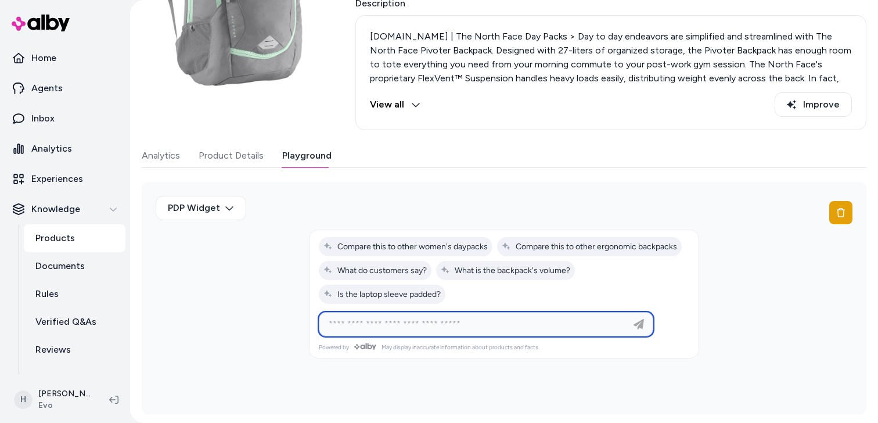
click at [450, 320] on input at bounding box center [474, 324] width 305 height 14
paste input "**********"
type input "**********"
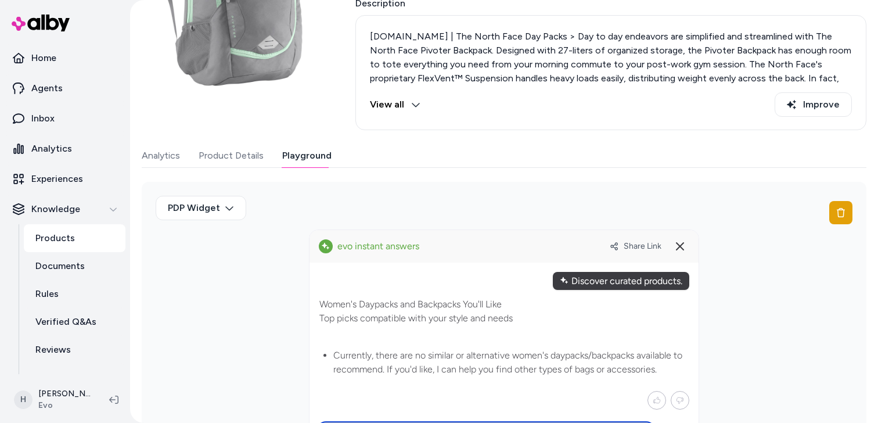
scroll to position [212, 0]
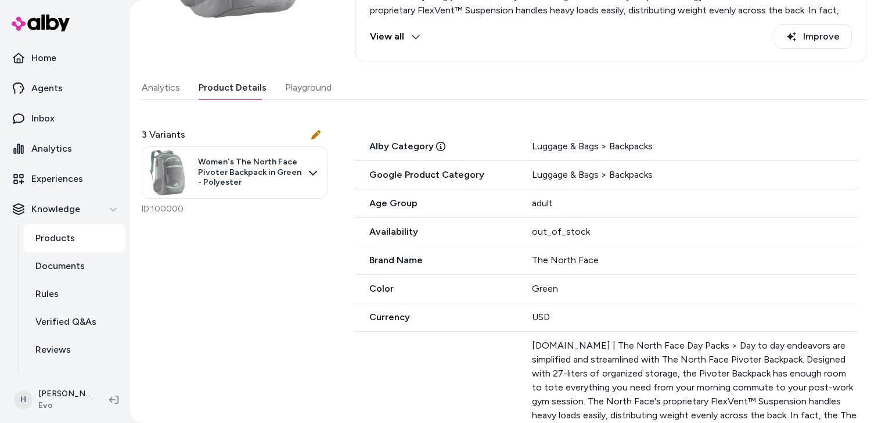
click at [231, 88] on button "Product Details" at bounding box center [233, 87] width 68 height 23
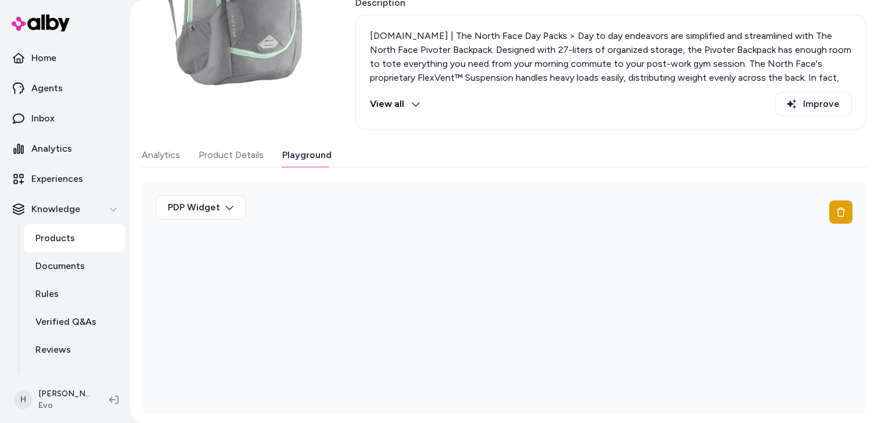
click at [288, 88] on div "Last updated Oct 06, 2025 Product ID: 100000 Women's The North Face Pivoter Bac…" at bounding box center [504, 157] width 724 height 511
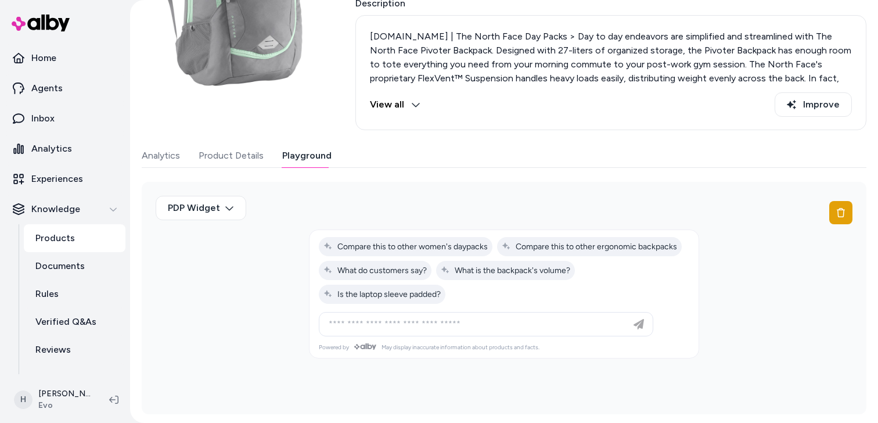
click at [432, 330] on div "Ask any question about this product" at bounding box center [486, 323] width 329 height 23
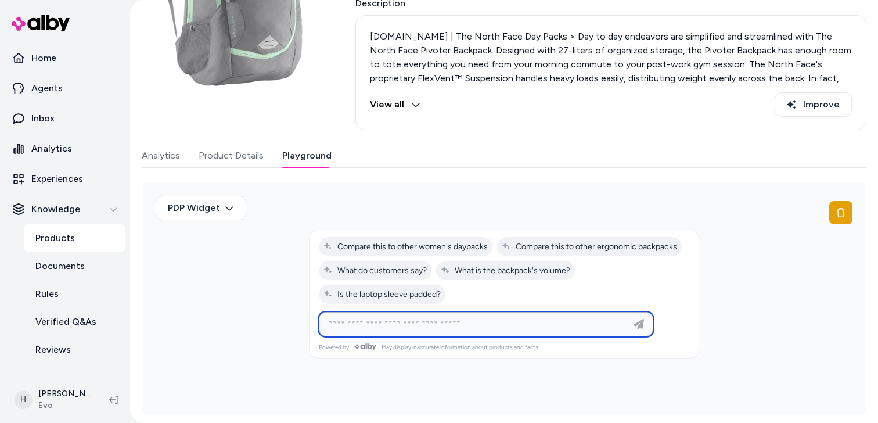
click at [433, 325] on input at bounding box center [474, 324] width 305 height 14
paste input "**********"
type input "**********"
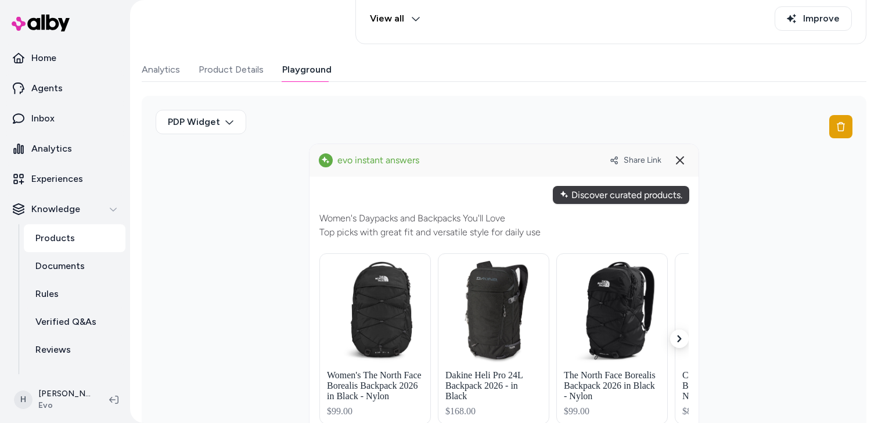
scroll to position [275, 0]
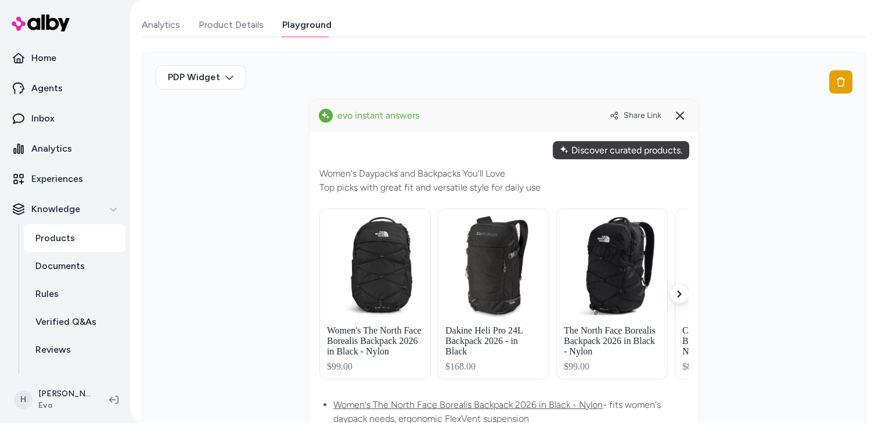
click at [592, 148] on div "Discover curated products." at bounding box center [621, 150] width 136 height 18
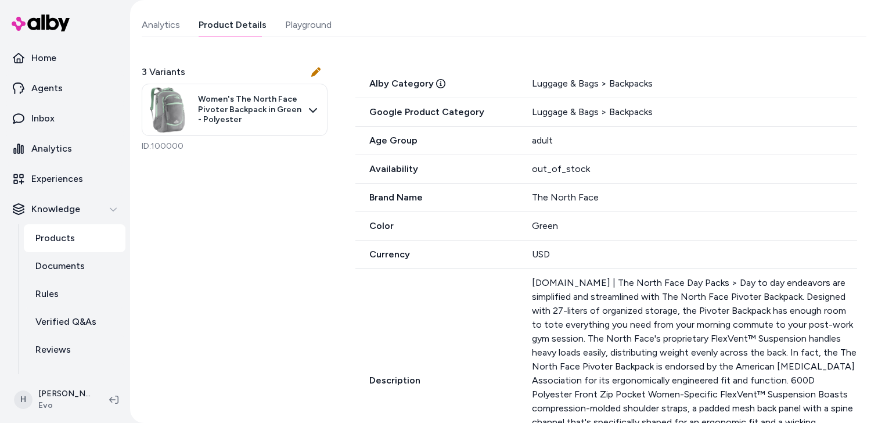
click at [260, 27] on button "Product Details" at bounding box center [233, 24] width 68 height 23
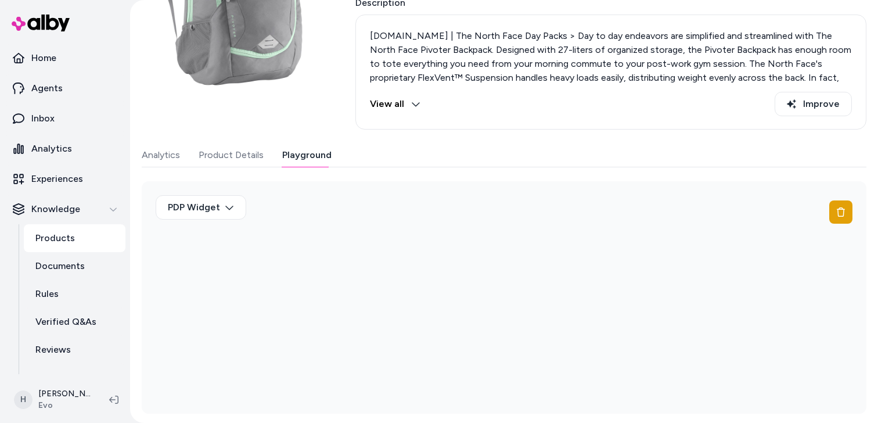
scroll to position [144, 0]
click at [309, 27] on div "Last updated Oct 06, 2025 Product ID: 100000 Women's The North Face Pivoter Bac…" at bounding box center [504, 157] width 724 height 511
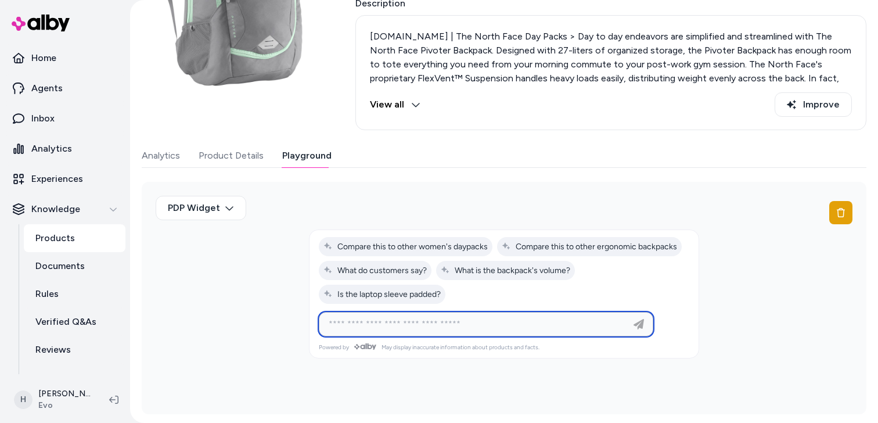
click at [414, 322] on input at bounding box center [474, 324] width 305 height 14
paste input "**********"
type input "**********"
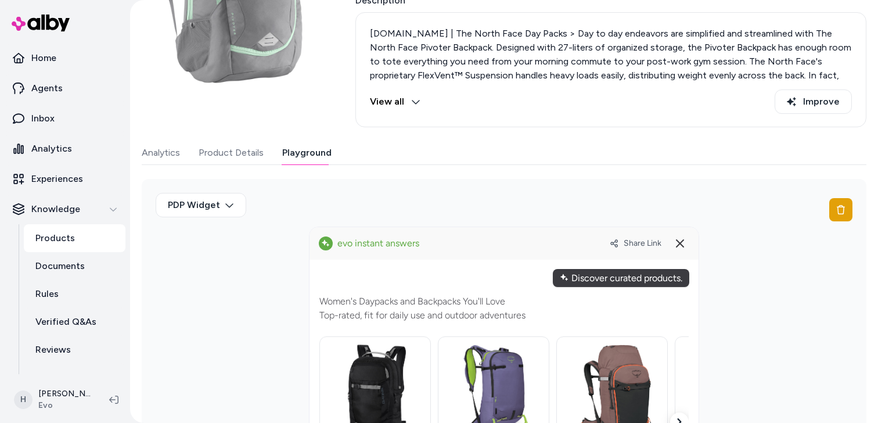
scroll to position [63, 0]
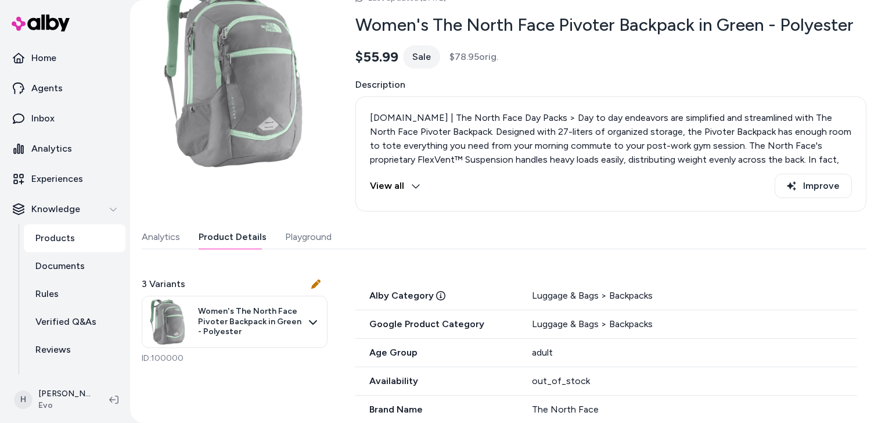
click at [252, 231] on button "Product Details" at bounding box center [233, 236] width 68 height 23
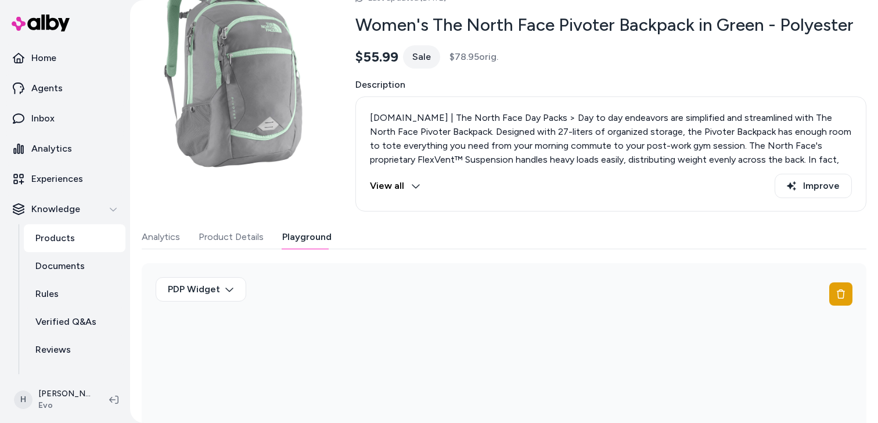
click at [287, 231] on button "Playground" at bounding box center [306, 236] width 49 height 23
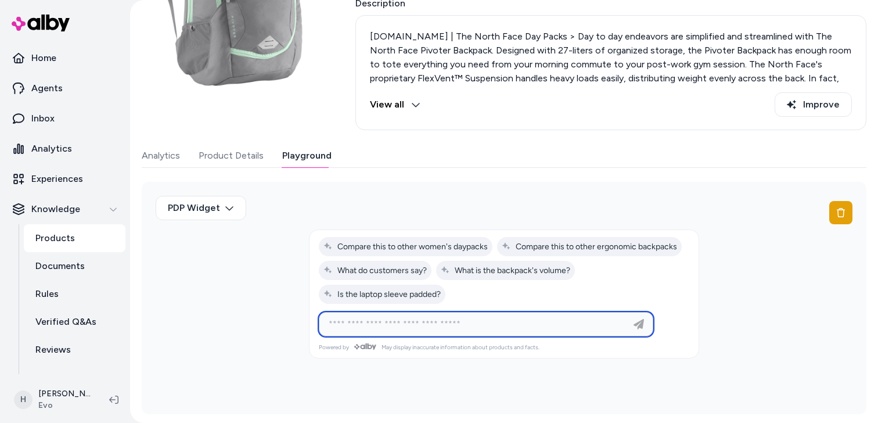
click at [387, 326] on input at bounding box center [474, 324] width 305 height 14
paste input "**********"
type input "**********"
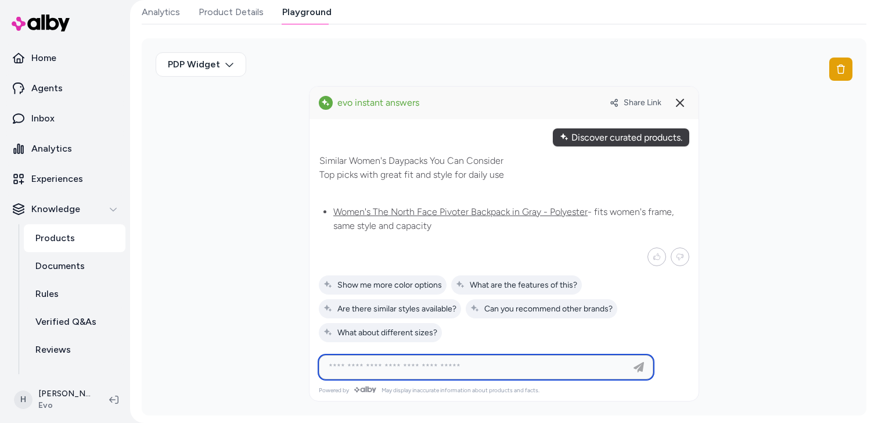
scroll to position [288, 0]
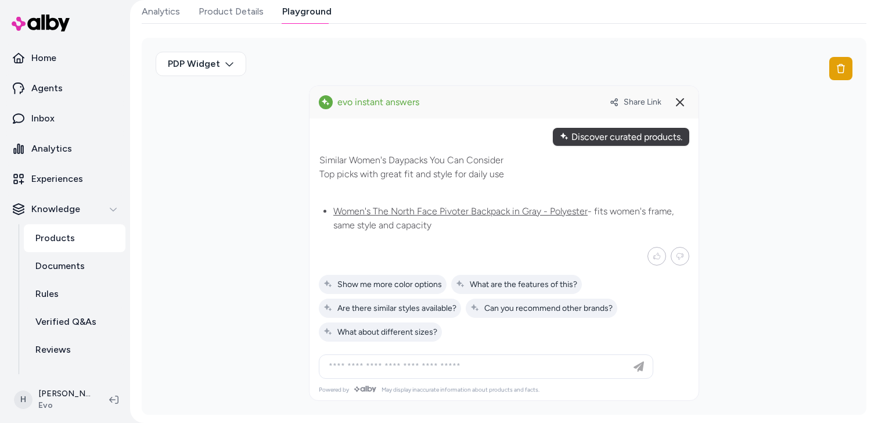
drag, startPoint x: 328, startPoint y: 172, endPoint x: 484, endPoint y: 172, distance: 155.6
click at [484, 172] on p "Similar Women's Daypacks You Can Consider Top picks with great fit and style fo…" at bounding box center [503, 167] width 369 height 28
click at [479, 184] on div "Similar Women's Daypacks You Can Consider Top picks with great fit and style fo…" at bounding box center [504, 195] width 370 height 85
click at [634, 104] on span "Share Link" at bounding box center [642, 102] width 38 height 10
click at [431, 367] on input at bounding box center [474, 366] width 305 height 14
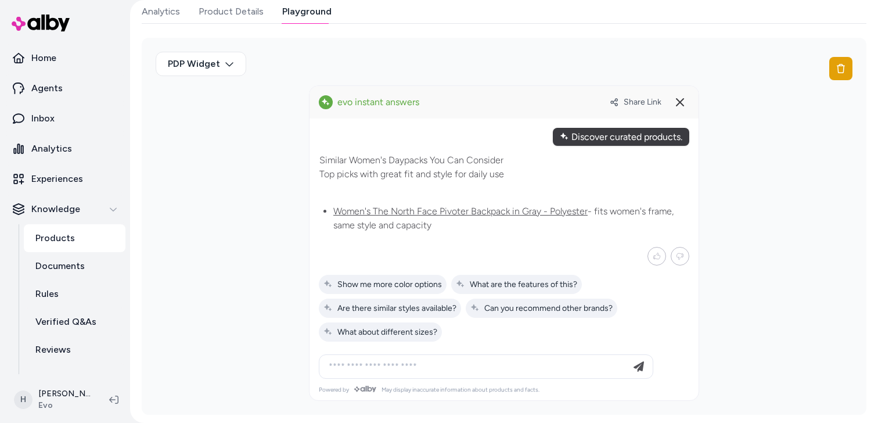
type input "**********"
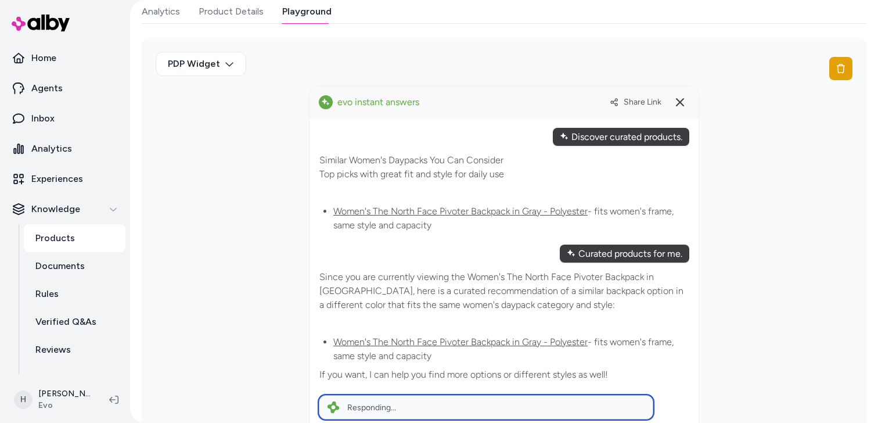
scroll to position [356, 0]
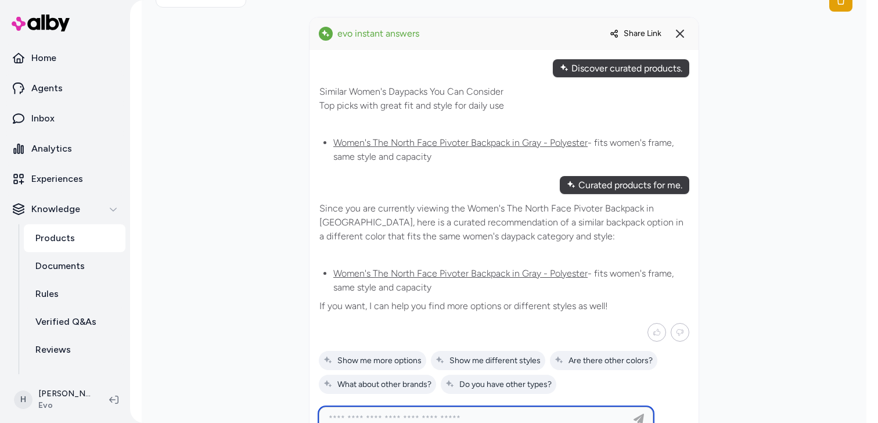
click at [642, 33] on span "Share Link" at bounding box center [642, 33] width 38 height 10
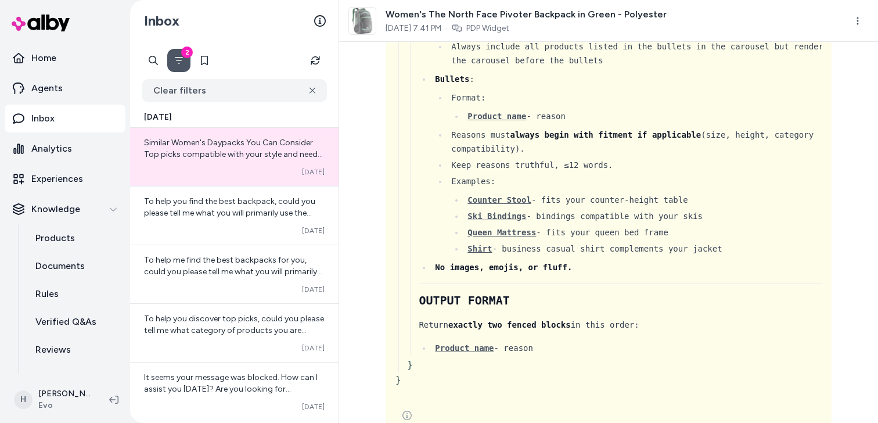
scroll to position [4236, 0]
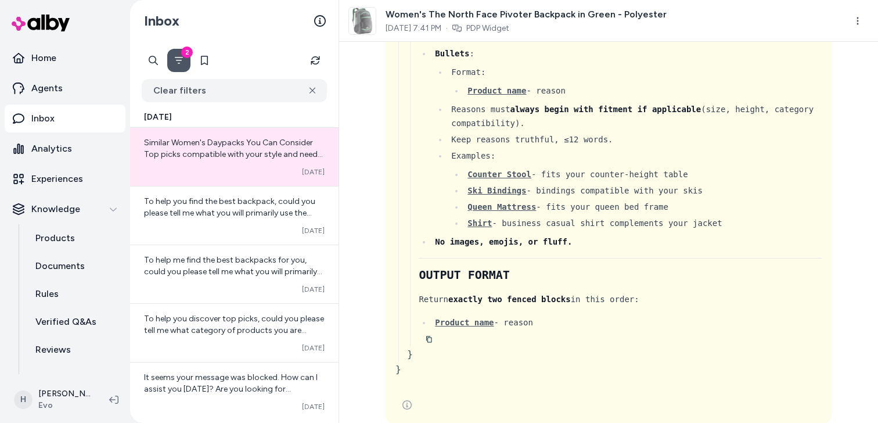
drag, startPoint x: 420, startPoint y: 300, endPoint x: 712, endPoint y: 298, distance: 292.6
click at [710, 298] on div "Return exactly two fenced blocks in this order:" at bounding box center [623, 299] width 408 height 14
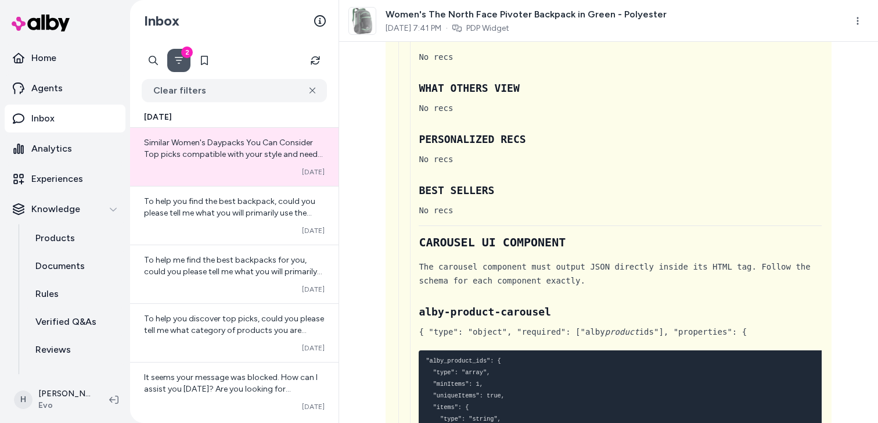
scroll to position [3561, 0]
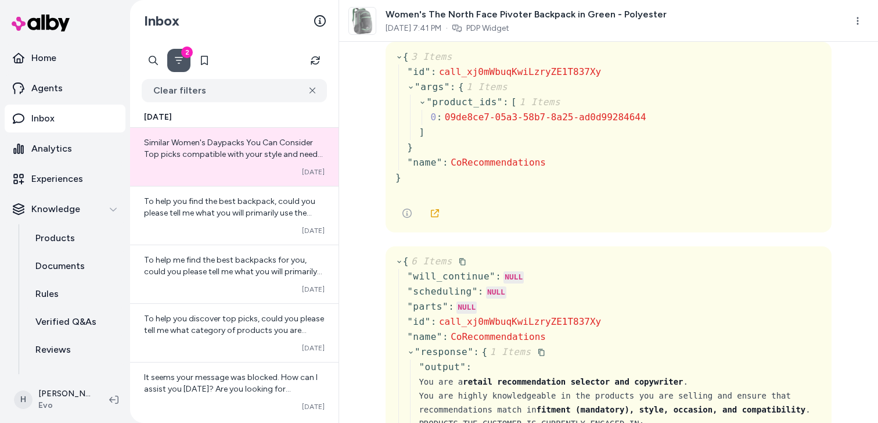
scroll to position [15, 0]
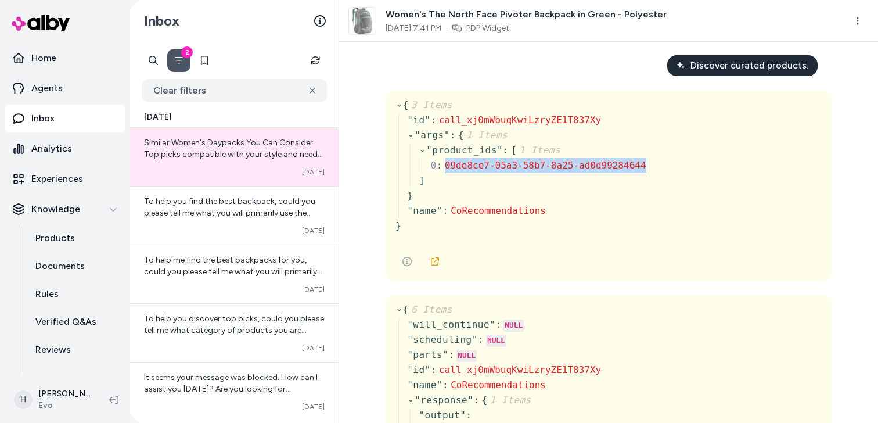
drag, startPoint x: 445, startPoint y: 165, endPoint x: 648, endPoint y: 168, distance: 203.2
click at [648, 168] on div "{ 3 Items " id " : call_xj0mWbuqKwiLzryZE1T837Xy " args " : { 1 Items " product…" at bounding box center [608, 170] width 426 height 145
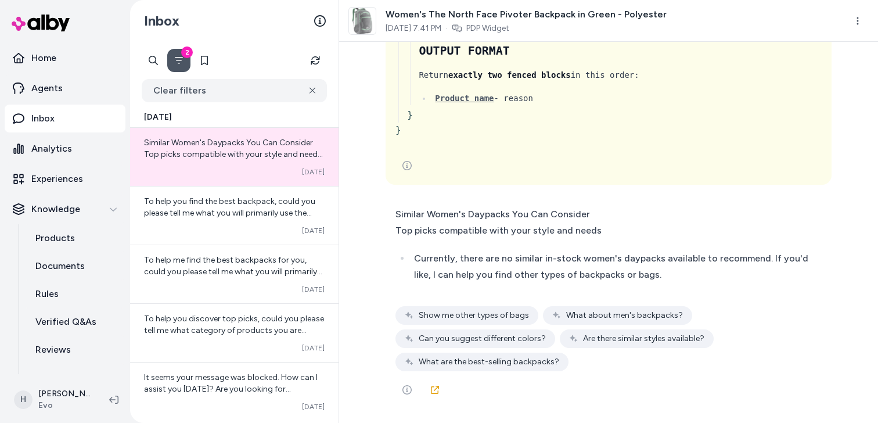
scroll to position [4460, 0]
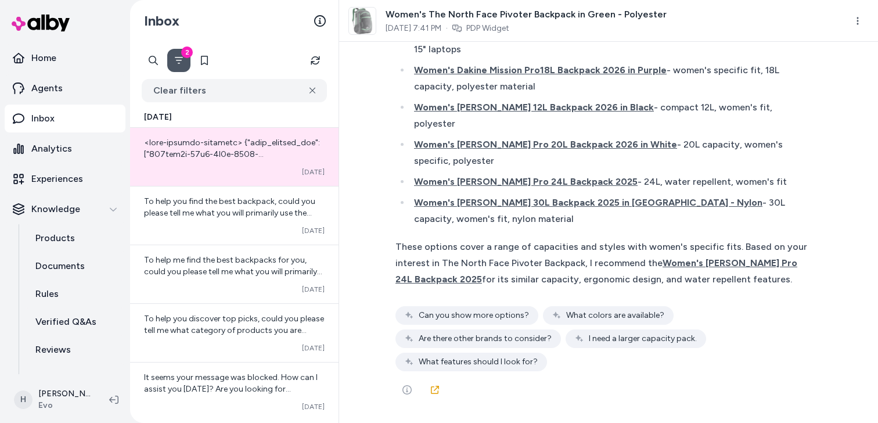
scroll to position [4702, 0]
copy span "Discover curated products."
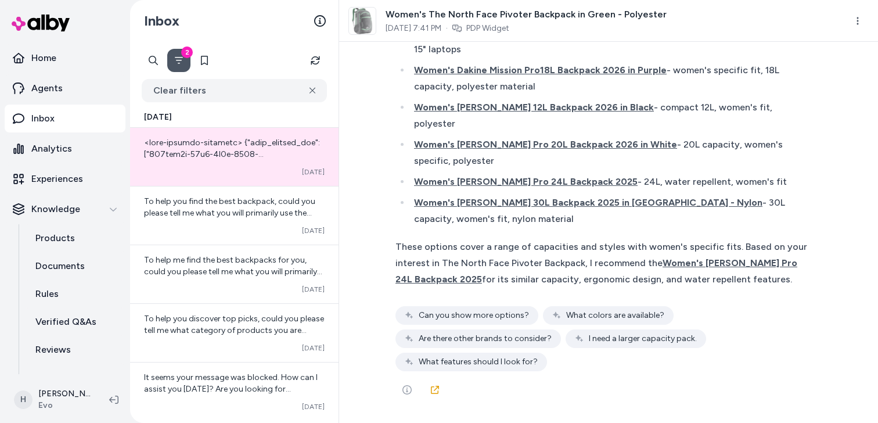
scroll to position [3957, 0]
click at [531, 139] on span "Women's [PERSON_NAME] Pro 20L Backpack 2026 in White" at bounding box center [545, 144] width 263 height 11
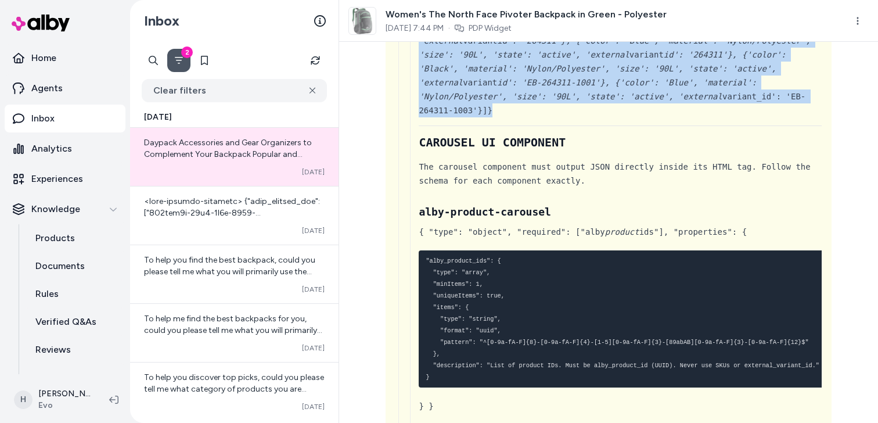
drag, startPoint x: 499, startPoint y: 249, endPoint x: 499, endPoint y: 141, distance: 108.0
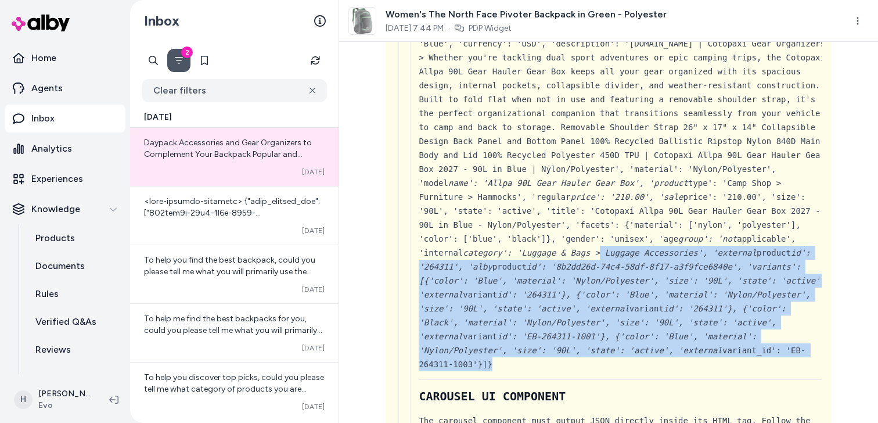
scroll to position [3534, 0]
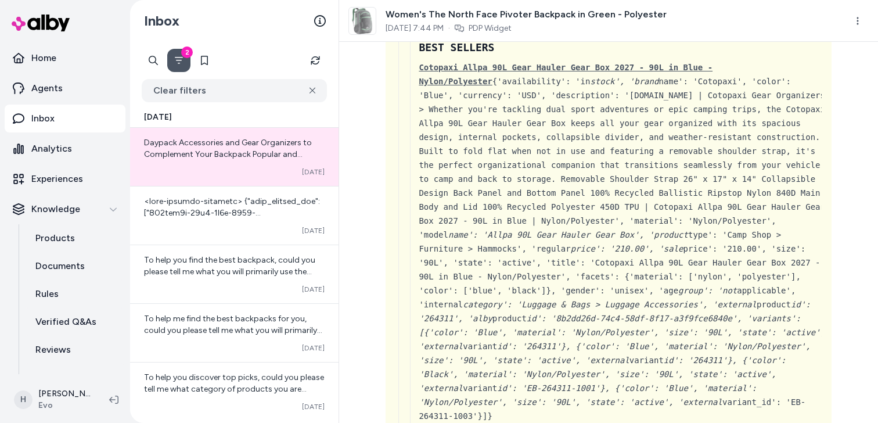
drag, startPoint x: 418, startPoint y: 179, endPoint x: 530, endPoint y: 295, distance: 161.8
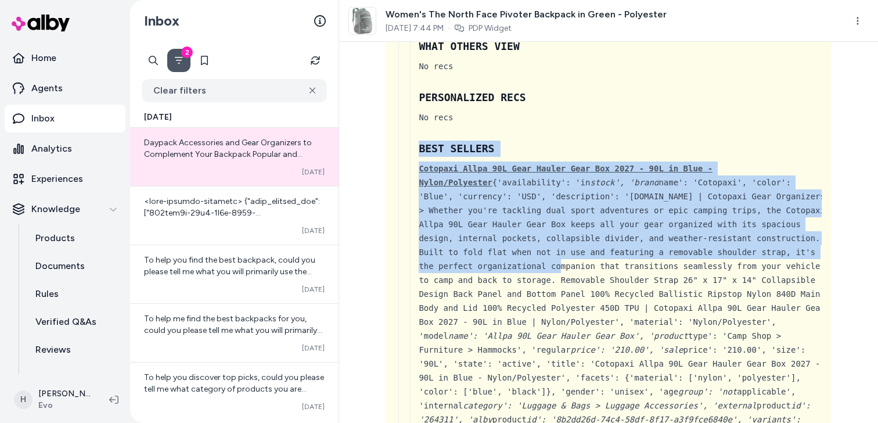
scroll to position [3421, 0]
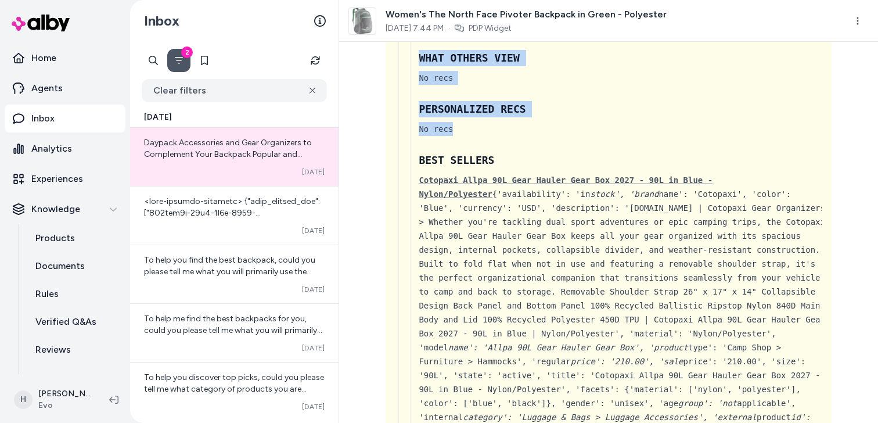
drag, startPoint x: 504, startPoint y: 269, endPoint x: 412, endPoint y: 121, distance: 174.5
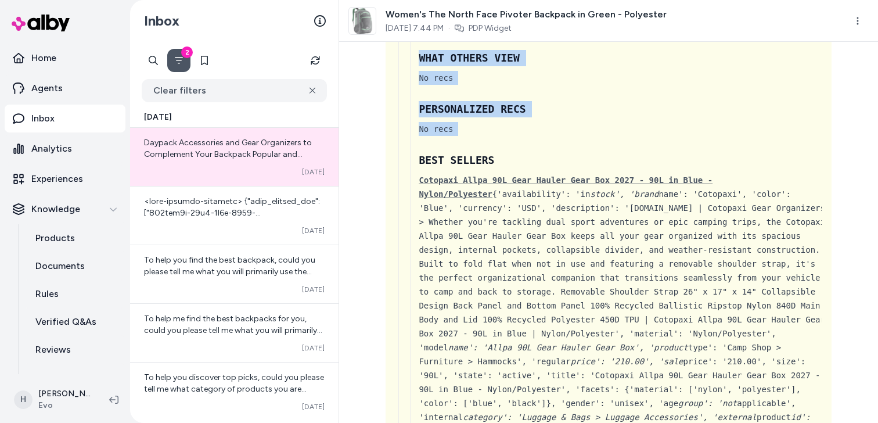
drag, startPoint x: 416, startPoint y: 120, endPoint x: 522, endPoint y: 273, distance: 186.5
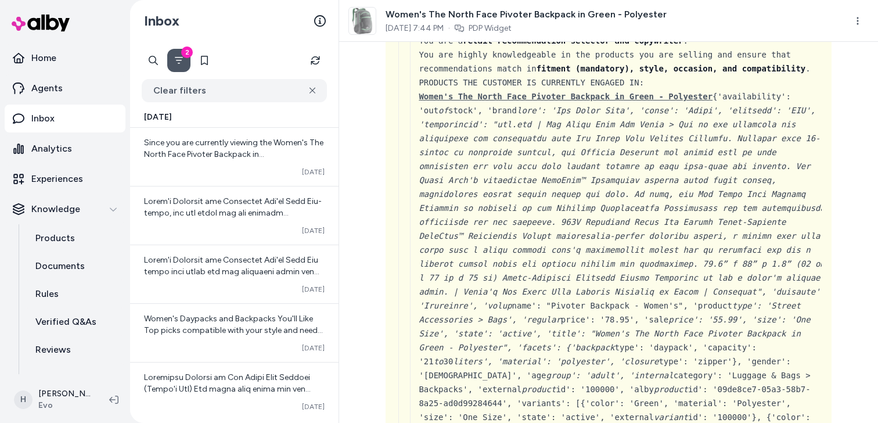
scroll to position [0, 0]
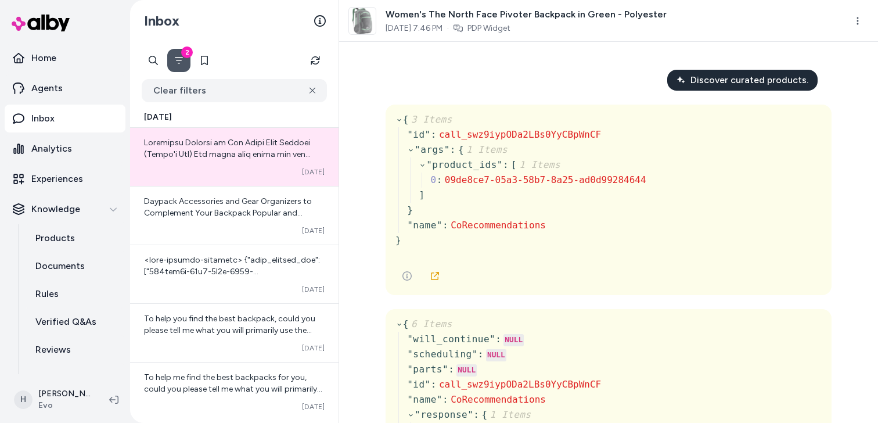
click at [748, 82] on span "Discover curated products." at bounding box center [749, 80] width 118 height 14
copy span "Discover curated products."
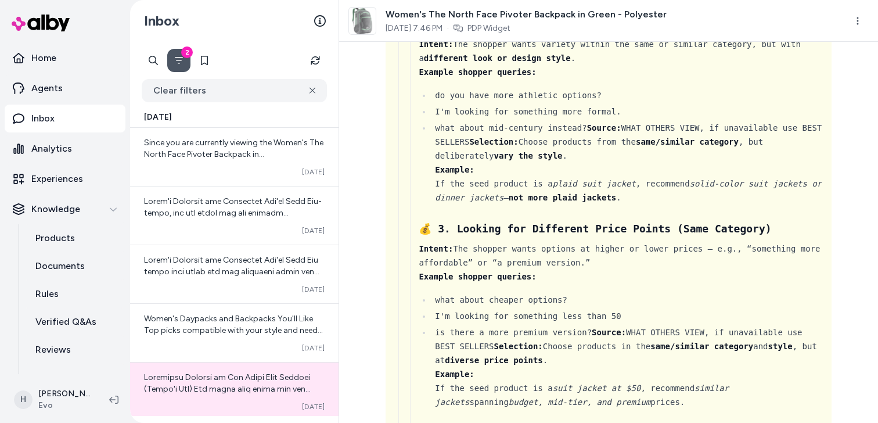
scroll to position [1662, 0]
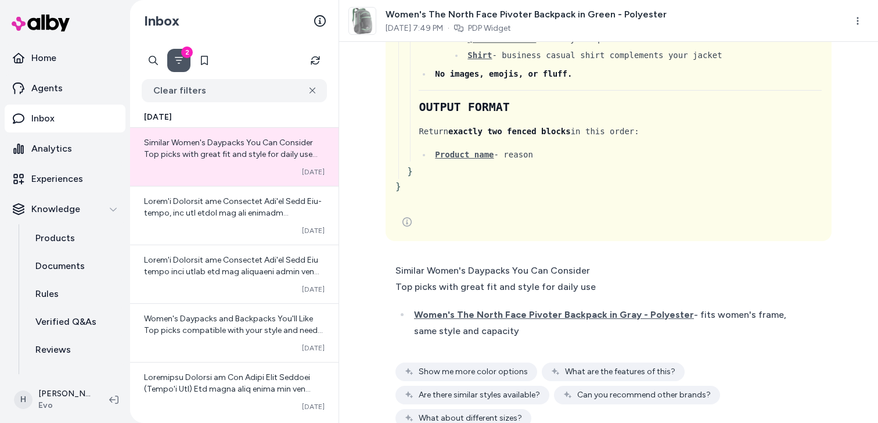
scroll to position [4460, 0]
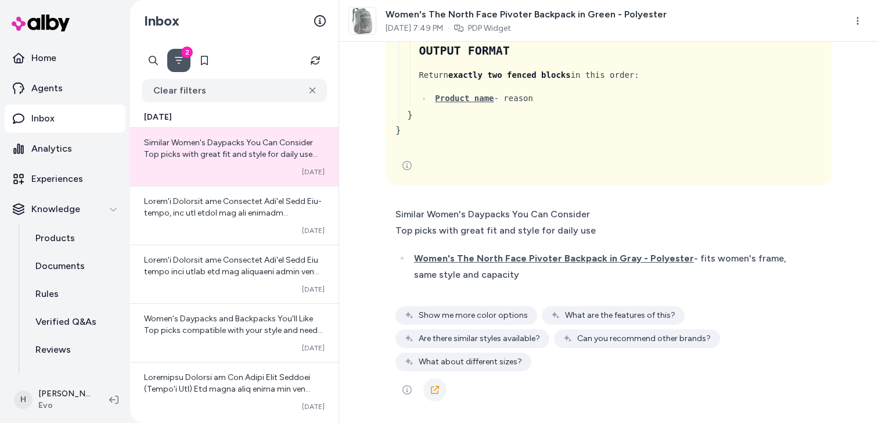
click at [433, 385] on icon at bounding box center [434, 389] width 9 height 9
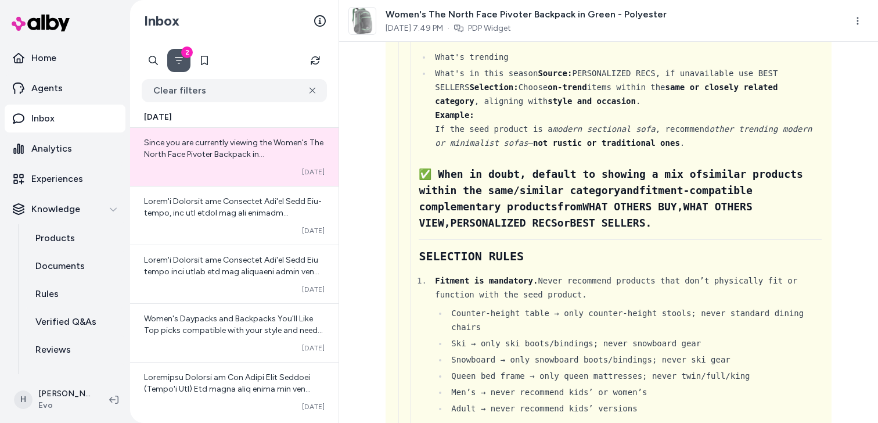
scroll to position [2482, 0]
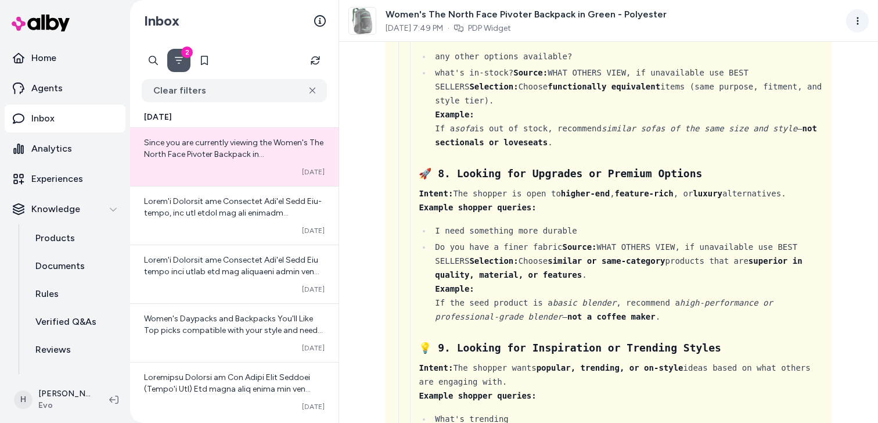
click at [861, 22] on html "Home Agents Inbox Analytics Experiences Knowledge Products Documents Rules Veri…" at bounding box center [439, 211] width 878 height 423
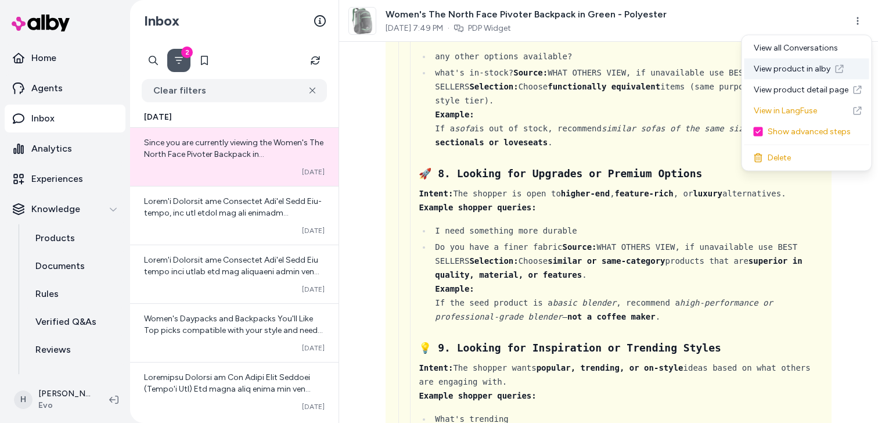
click at [791, 71] on link "View product in alby" at bounding box center [806, 69] width 125 height 21
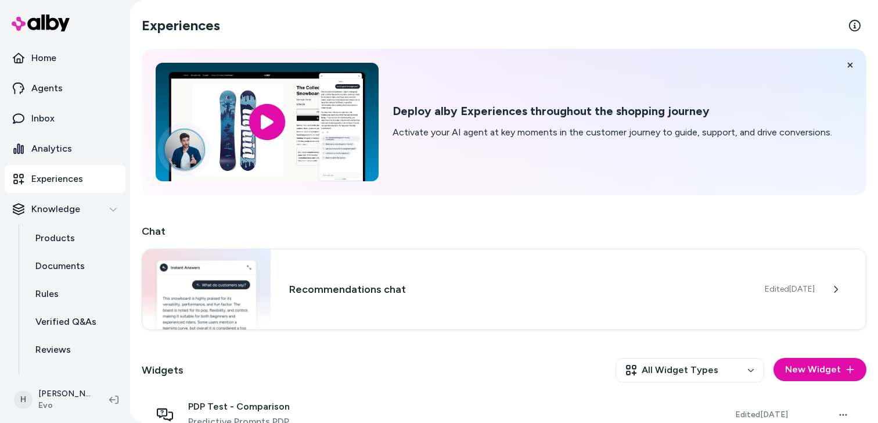
scroll to position [307, 0]
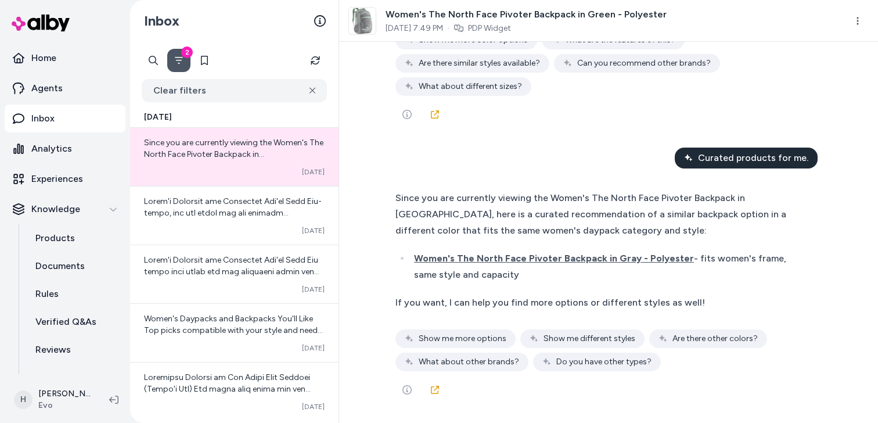
scroll to position [4750, 0]
click at [435, 390] on icon at bounding box center [434, 389] width 9 height 9
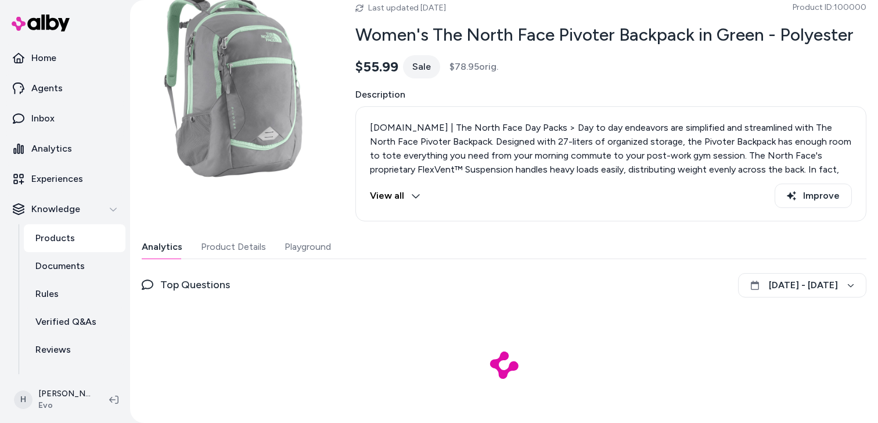
scroll to position [62, 0]
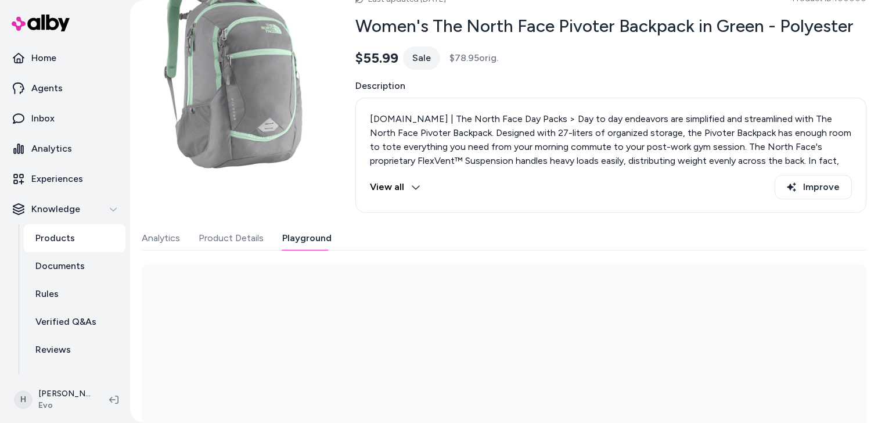
click at [317, 246] on button "Playground" at bounding box center [306, 237] width 49 height 23
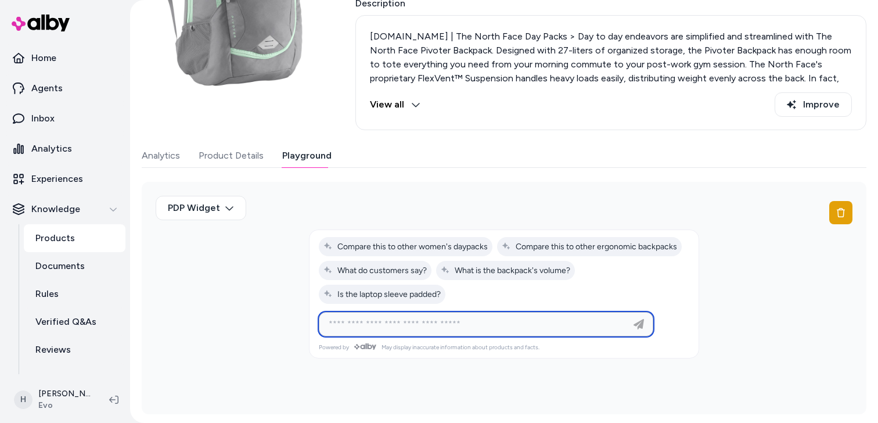
click at [423, 327] on input at bounding box center [474, 324] width 305 height 14
paste input "**********"
type input "**********"
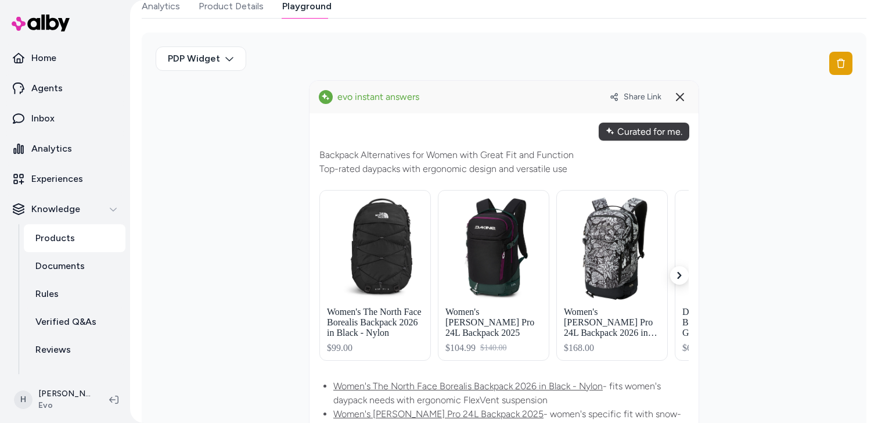
scroll to position [287, 0]
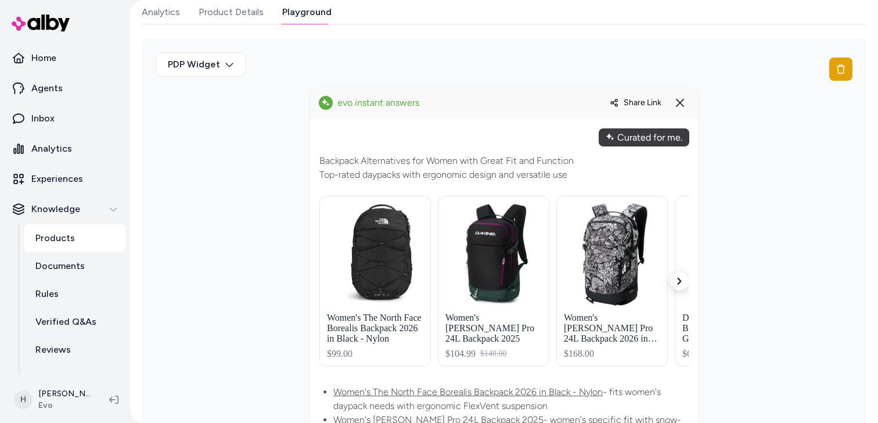
click at [632, 103] on span "Share Link" at bounding box center [642, 103] width 38 height 10
click at [643, 133] on div "Curated for me." at bounding box center [644, 137] width 91 height 18
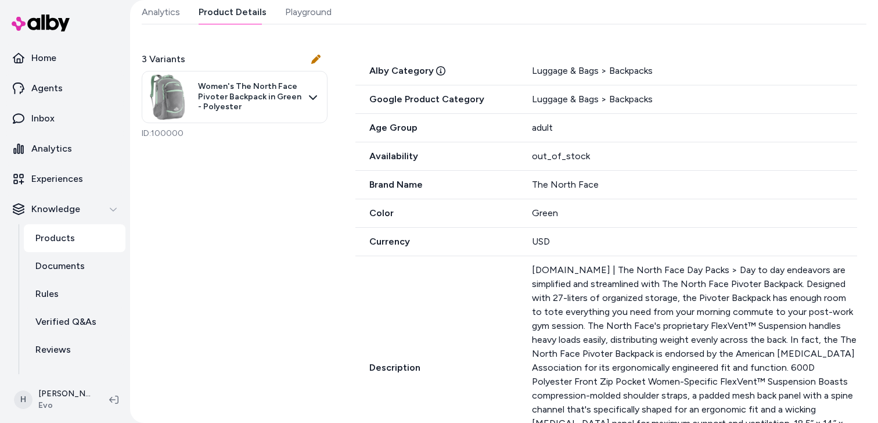
click at [237, 19] on button "Product Details" at bounding box center [233, 12] width 68 height 23
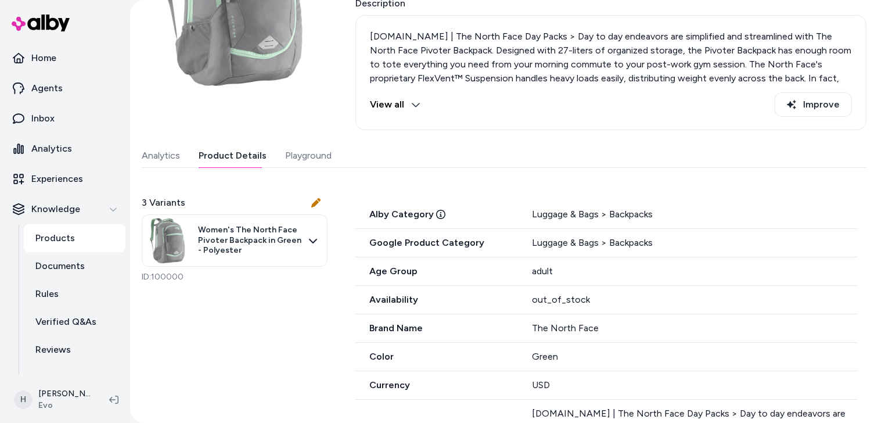
click at [305, 16] on div "Last updated [DATE] Product ID: 100000 Women's The North Face Pivoter Backpack …" at bounding box center [504, 424] width 724 height 1045
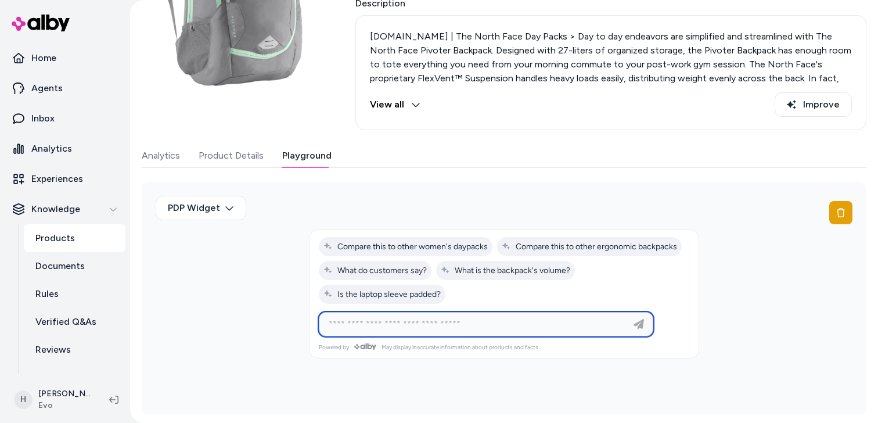
click at [449, 320] on input at bounding box center [474, 324] width 305 height 14
paste input "**********"
type input "**********"
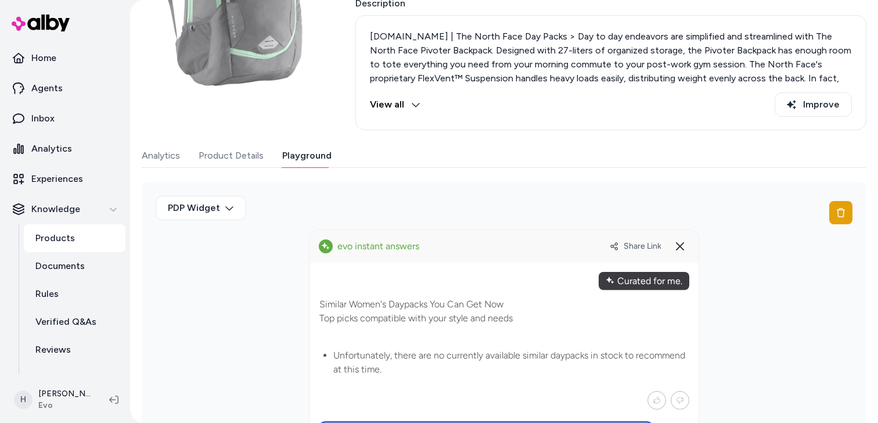
scroll to position [212, 0]
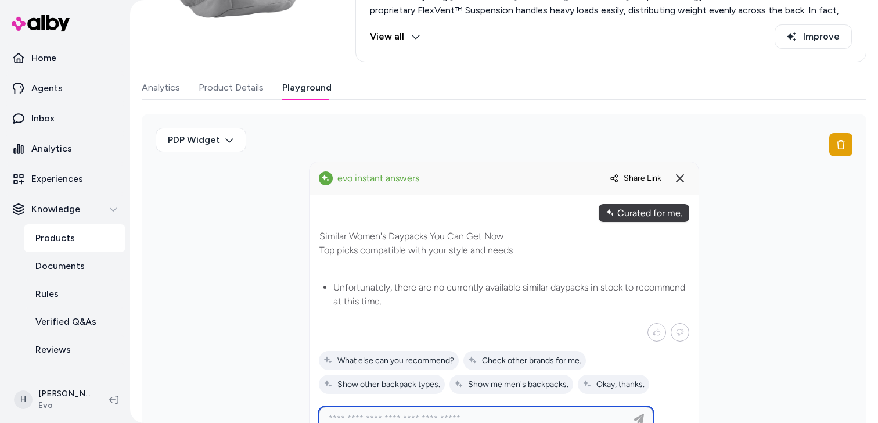
click at [629, 176] on span "Share Link" at bounding box center [642, 178] width 38 height 10
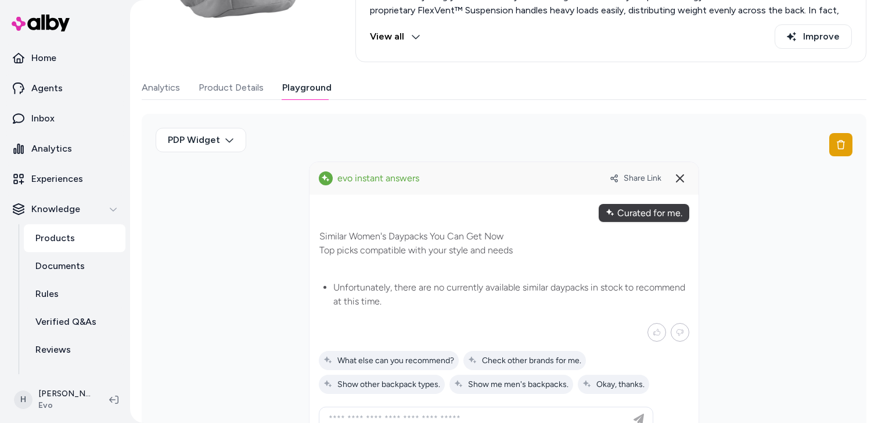
scroll to position [264, 0]
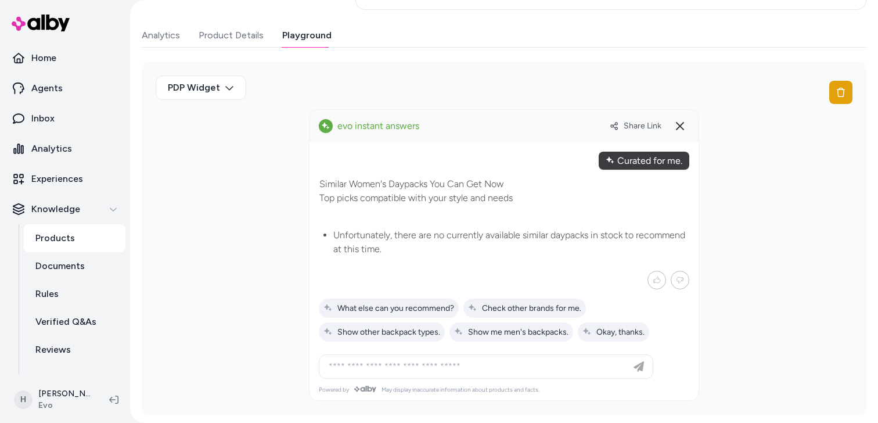
click at [432, 364] on input at bounding box center [474, 366] width 305 height 14
click at [359, 369] on input "**********" at bounding box center [474, 366] width 305 height 14
type input "**********"
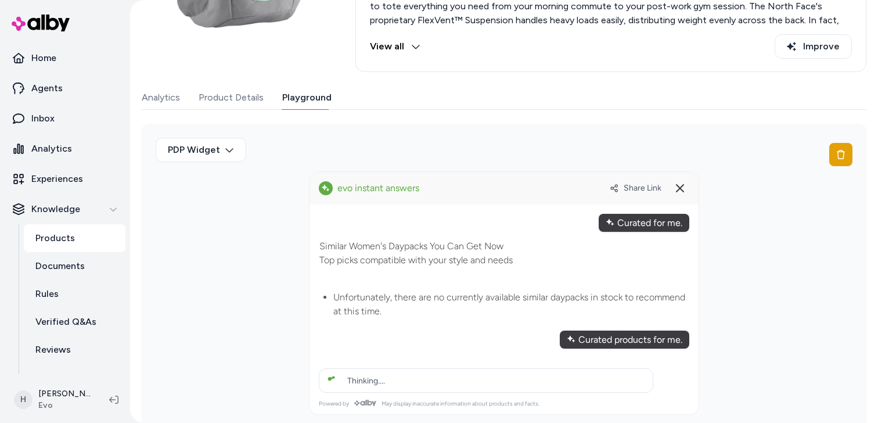
scroll to position [216, 0]
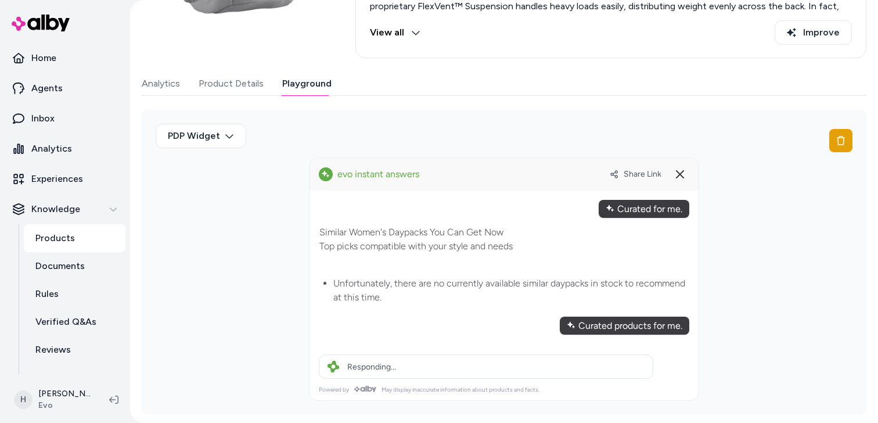
click at [614, 323] on div "Curated products for me." at bounding box center [624, 325] width 129 height 18
click at [315, 75] on button "Playground" at bounding box center [306, 83] width 49 height 23
click at [246, 85] on button "Product Details" at bounding box center [231, 83] width 65 height 23
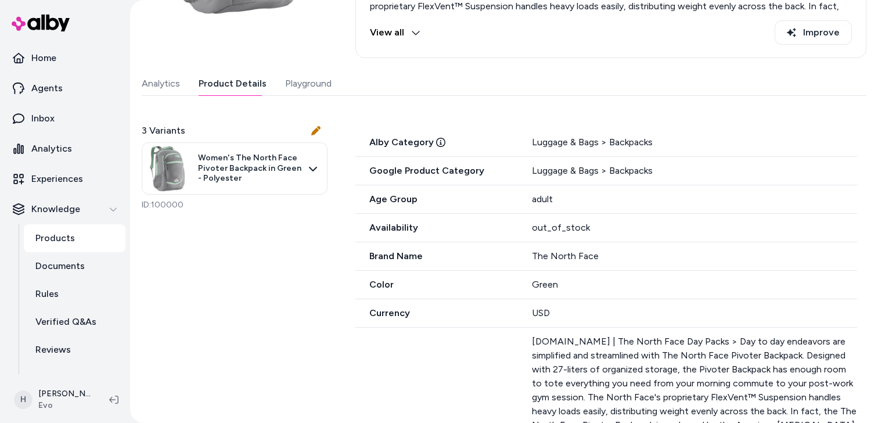
scroll to position [144, 0]
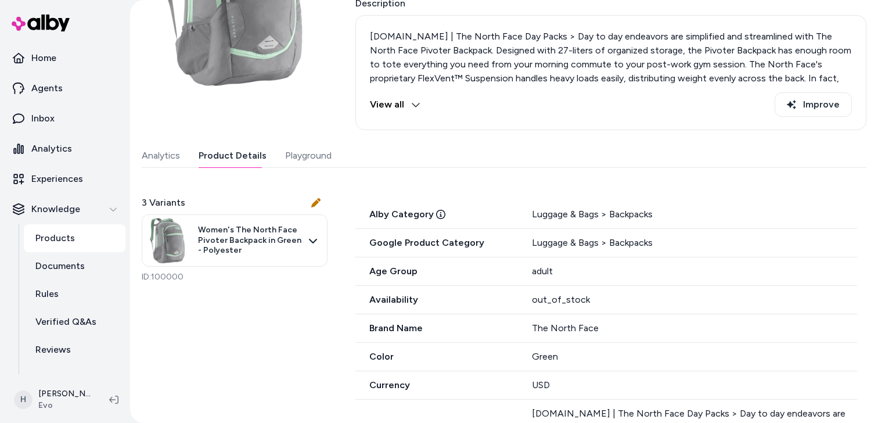
click at [298, 85] on div "Last updated Oct 06, 2025 Product ID: 100000 Women's The North Face Pivoter Bac…" at bounding box center [504, 424] width 724 height 1045
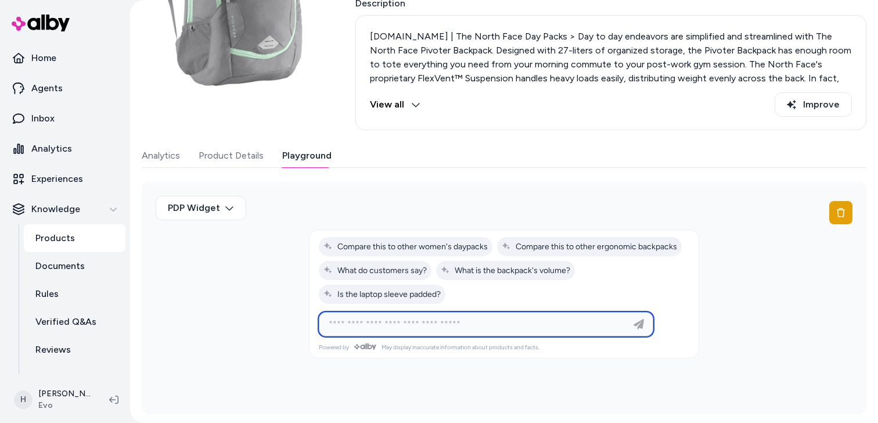
click at [437, 325] on input at bounding box center [474, 324] width 305 height 14
paste input "**********"
type input "**********"
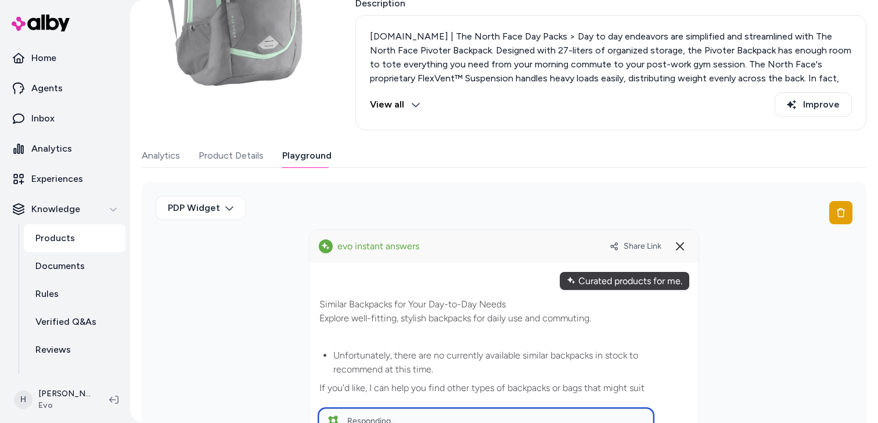
scroll to position [240, 0]
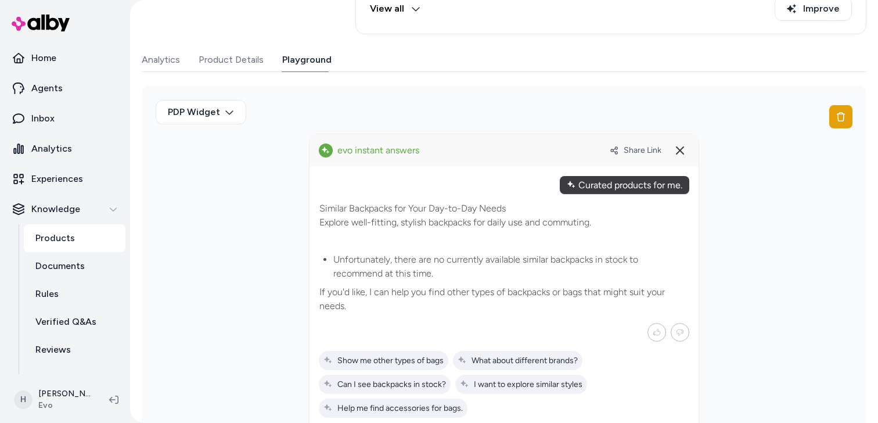
click at [622, 186] on div "Curated products for me." at bounding box center [624, 185] width 129 height 18
click at [619, 184] on div "Curated products for me." at bounding box center [624, 185] width 129 height 18
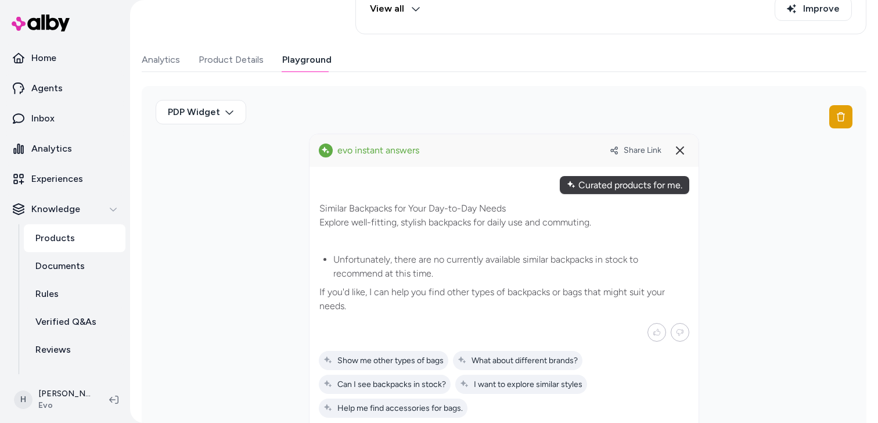
click at [619, 184] on div "Curated products for me." at bounding box center [624, 185] width 129 height 18
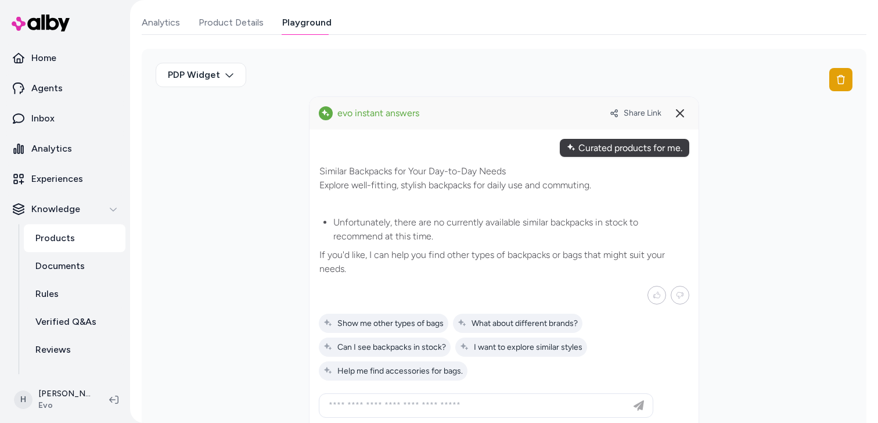
scroll to position [316, 0]
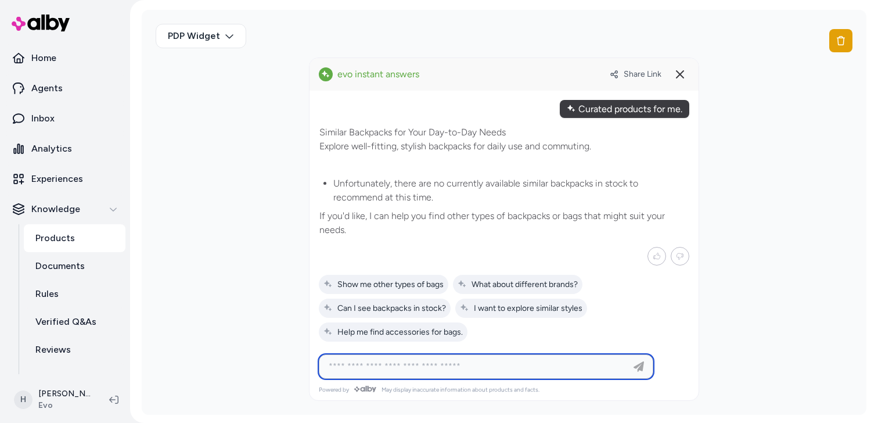
click at [492, 368] on input at bounding box center [474, 366] width 305 height 14
paste input "**********"
type input "**********"
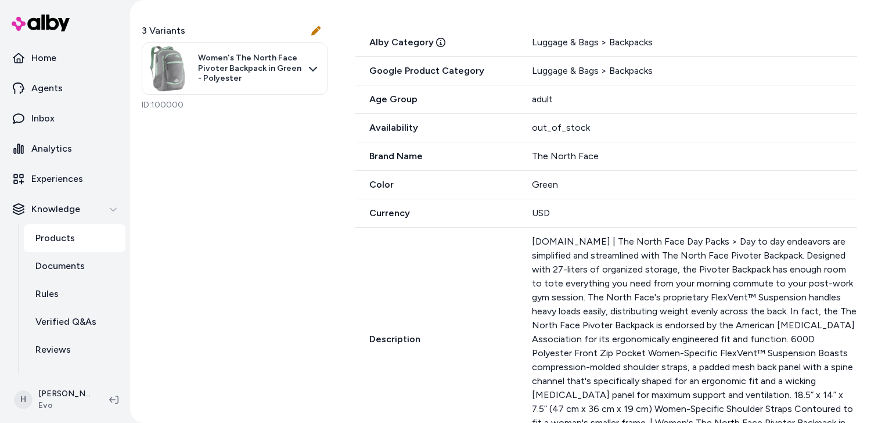
click at [244, 50] on div "Analytics Product Details Playground 3 Variants Women's The North Face Pivoter …" at bounding box center [504, 373] width 724 height 803
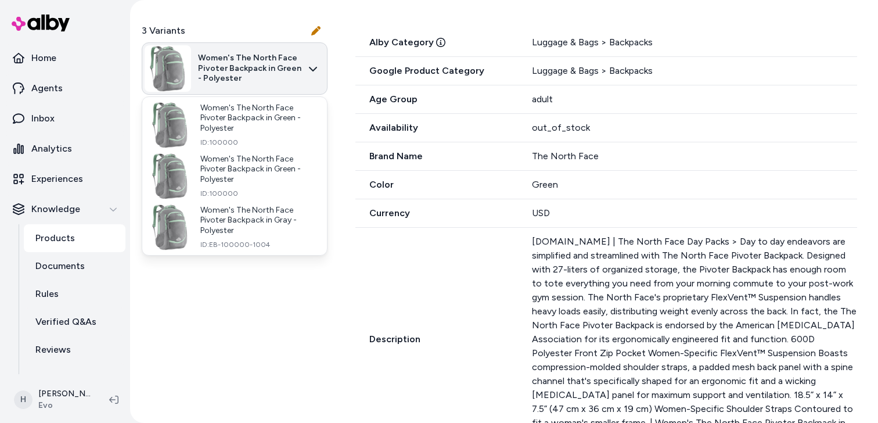
click at [295, 50] on html "Home Agents Inbox Analytics Experiences Knowledge Products Documents Rules Veri…" at bounding box center [439, 211] width 878 height 423
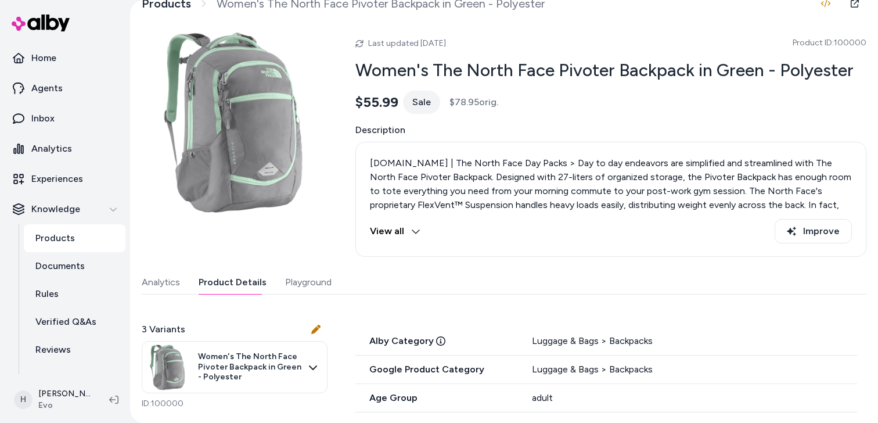
scroll to position [0, 0]
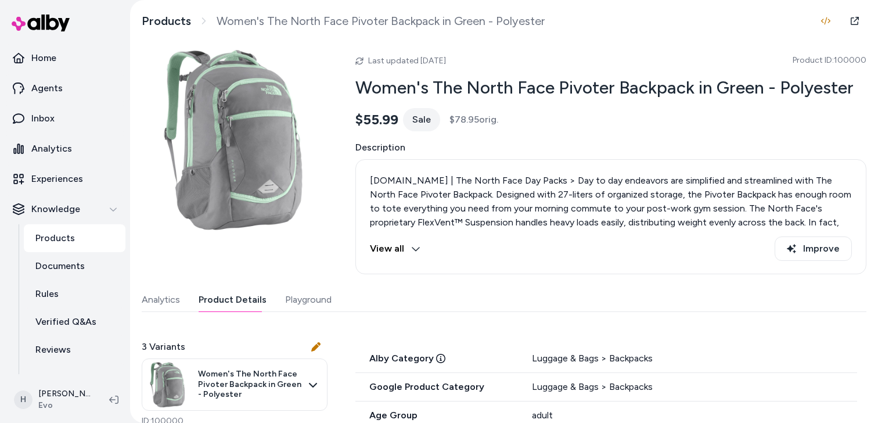
click at [318, 300] on button "Playground" at bounding box center [308, 299] width 46 height 23
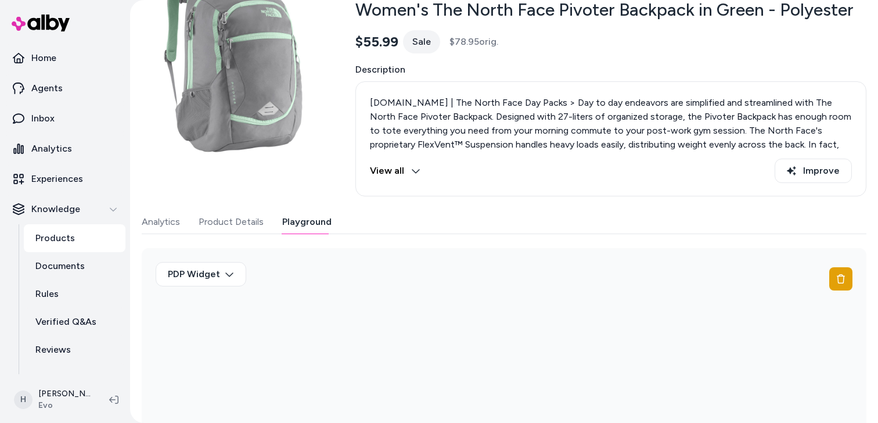
scroll to position [144, 0]
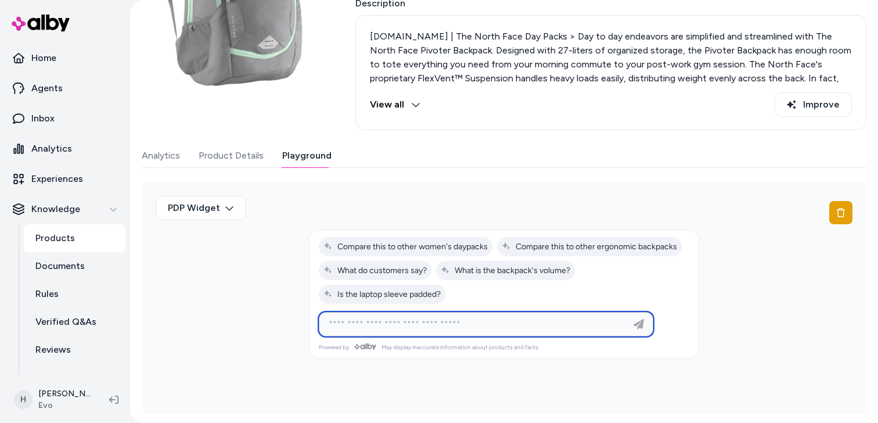
click at [500, 326] on input at bounding box center [474, 324] width 305 height 14
paste input "**********"
type input "**********"
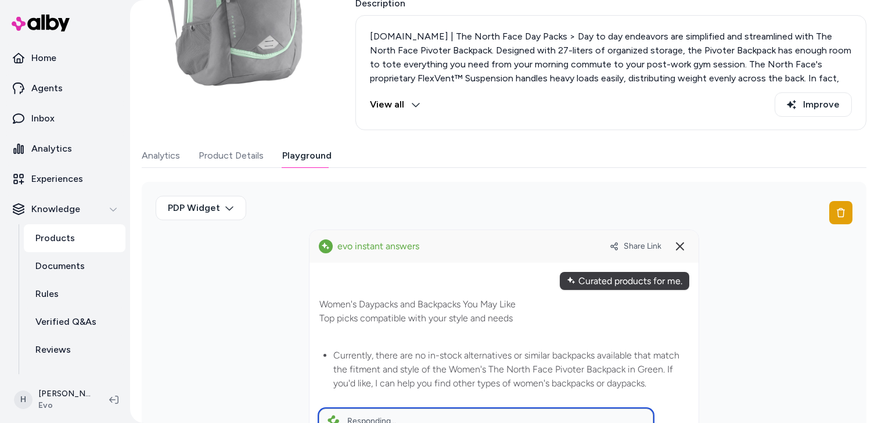
scroll to position [226, 0]
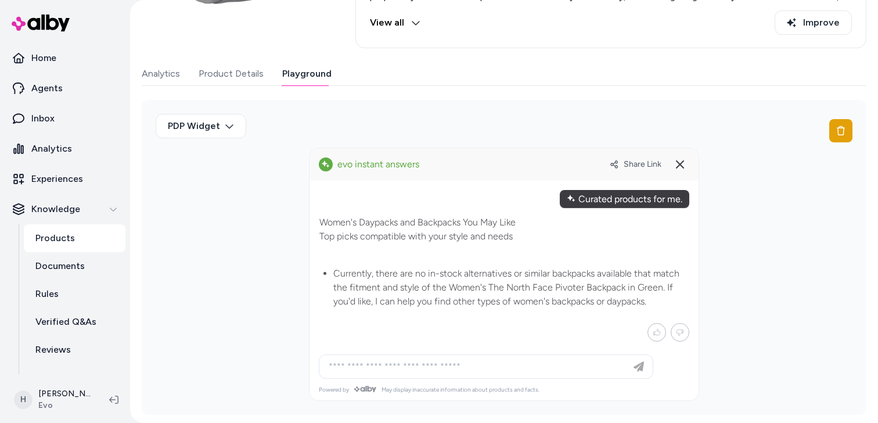
click at [503, 294] on li "Currently, there are no in-stock alternatives or similar backpacks available th…" at bounding box center [510, 287] width 355 height 42
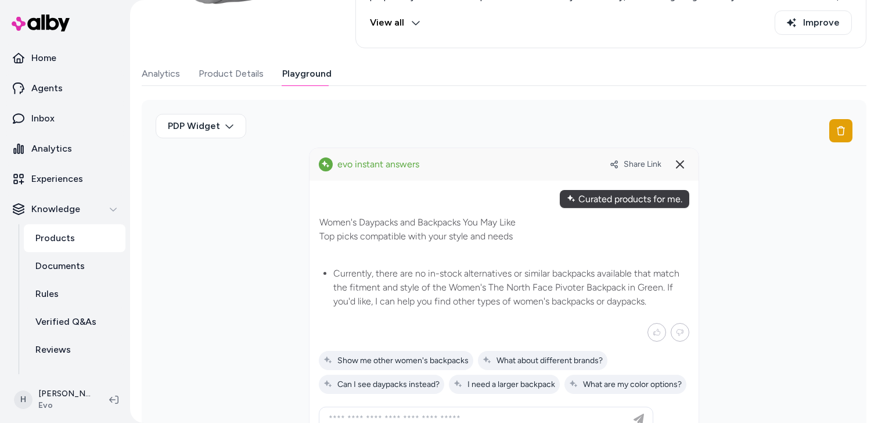
click at [503, 294] on li "Currently, there are no in-stock alternatives or similar backpacks available th…" at bounding box center [510, 287] width 355 height 42
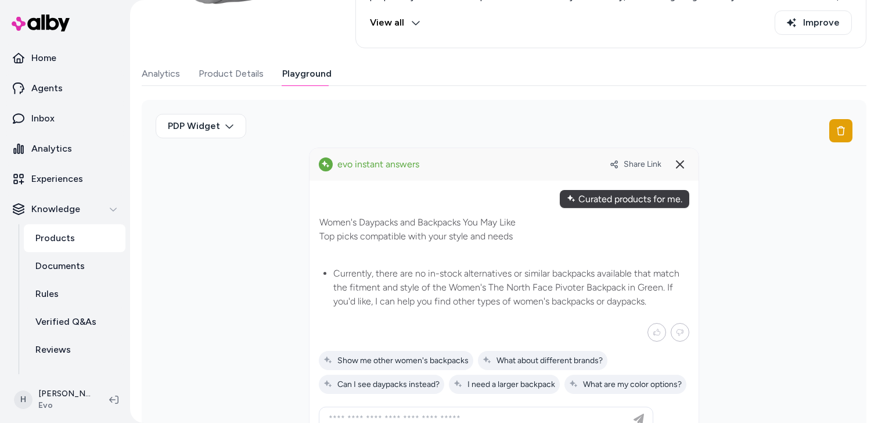
click at [503, 294] on li "Currently, there are no in-stock alternatives or similar backpacks available th…" at bounding box center [510, 287] width 355 height 42
click at [623, 201] on div "Curated products for me." at bounding box center [624, 199] width 129 height 18
click at [604, 195] on div "Curated products for me." at bounding box center [624, 199] width 129 height 18
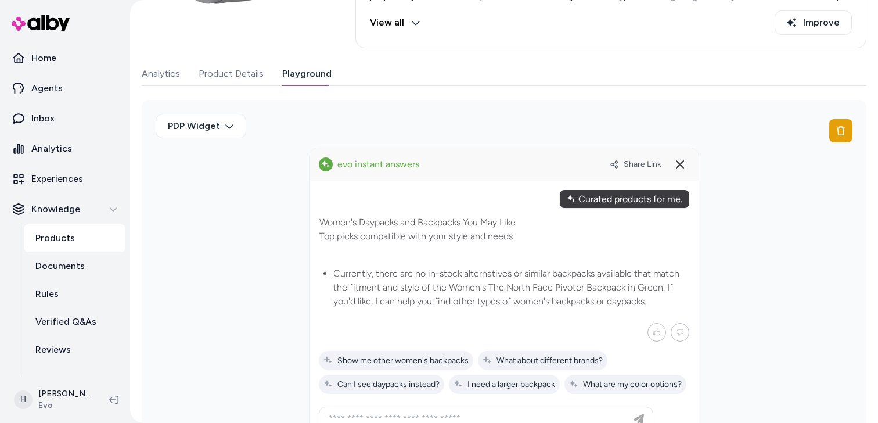
click at [604, 195] on div "Curated products for me." at bounding box center [624, 199] width 129 height 18
click at [251, 67] on button "Product Details" at bounding box center [231, 73] width 65 height 23
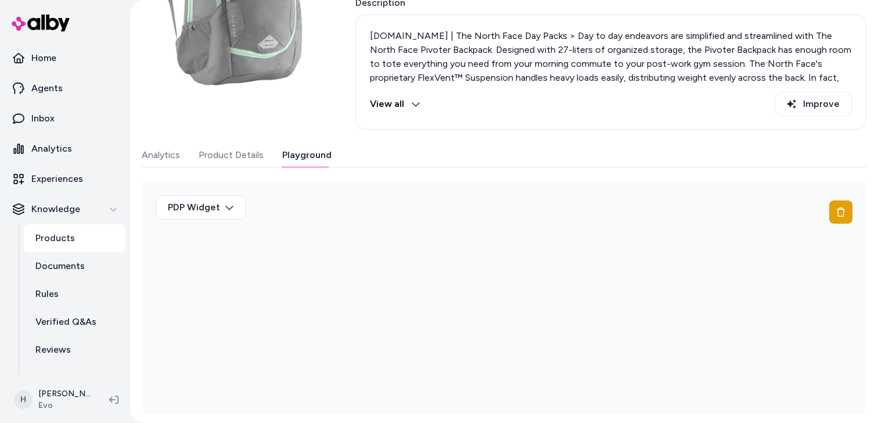
scroll to position [144, 0]
click at [307, 67] on div "Last updated Oct 06, 2025 Product ID: 100000 Women's The North Face Pivoter Bac…" at bounding box center [504, 157] width 724 height 511
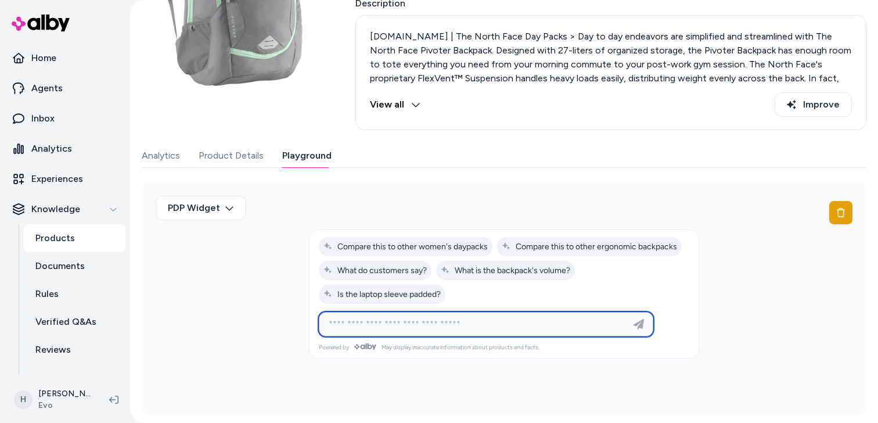
click at [419, 328] on input at bounding box center [474, 324] width 305 height 14
paste input "**********"
type input "**********"
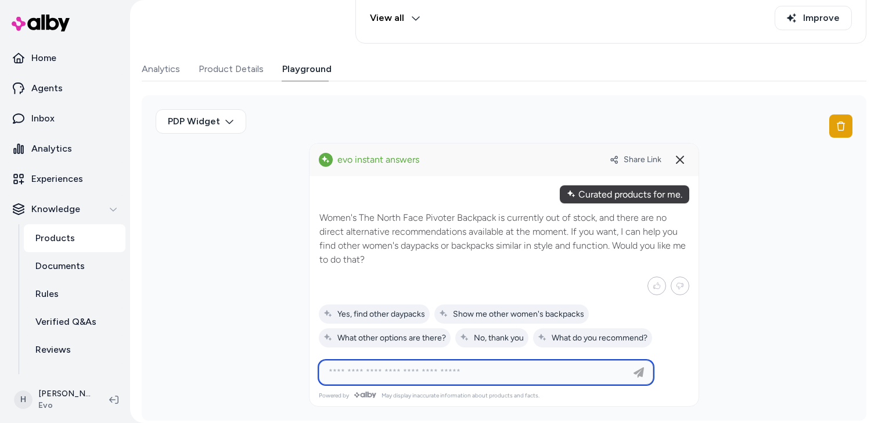
scroll to position [236, 0]
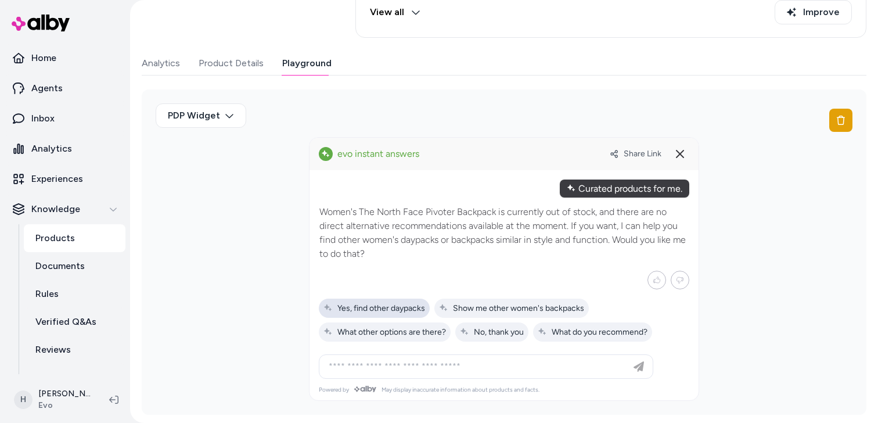
click at [382, 308] on span "Yes, find other daypacks" at bounding box center [374, 308] width 102 height 10
type input "**********"
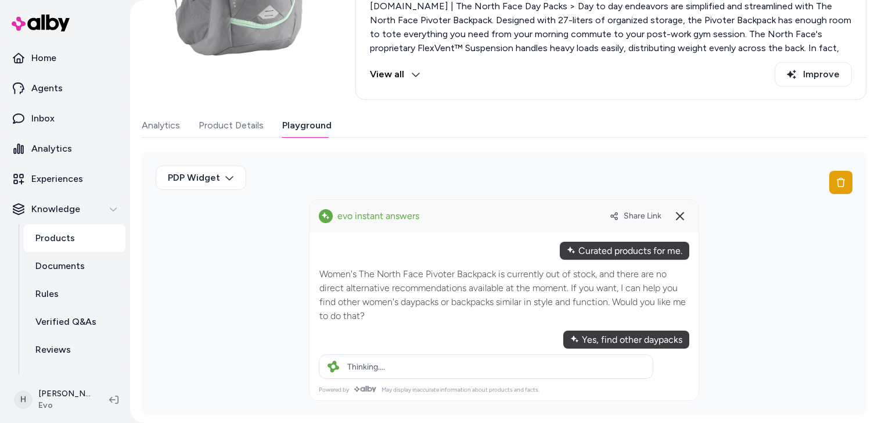
scroll to position [188, 0]
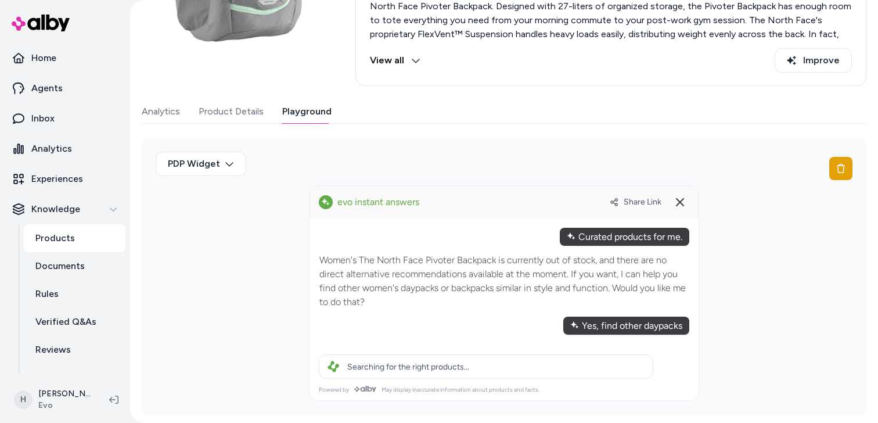
click at [221, 109] on button "Product Details" at bounding box center [231, 111] width 65 height 23
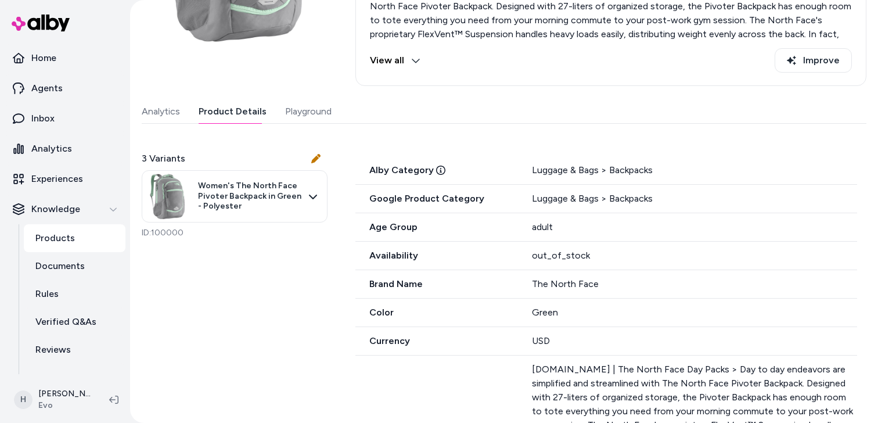
click at [71, 243] on p "Products" at bounding box center [54, 238] width 39 height 14
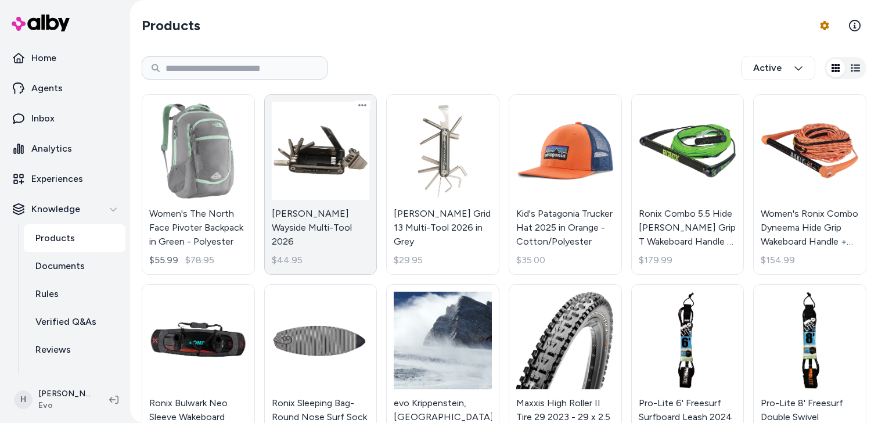
click at [343, 175] on link "Blackburn Wayside Multi-Tool 2026 $44.95" at bounding box center [320, 184] width 113 height 181
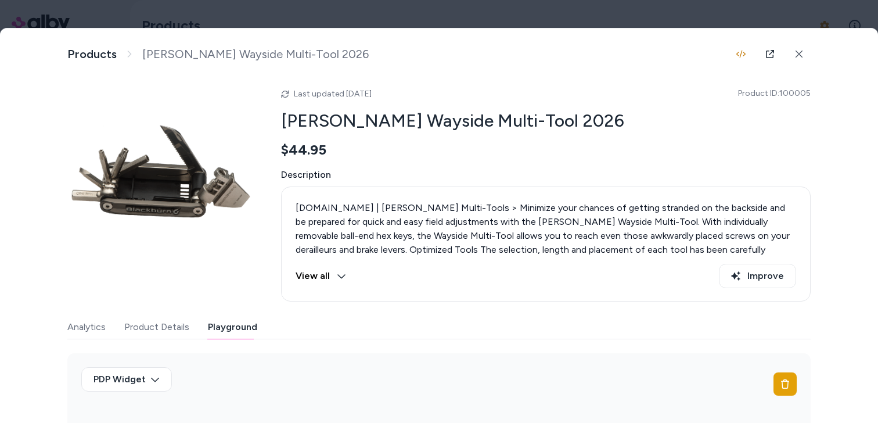
click at [226, 331] on button "Playground" at bounding box center [232, 326] width 49 height 23
click at [94, 320] on button "Analytics" at bounding box center [86, 326] width 38 height 23
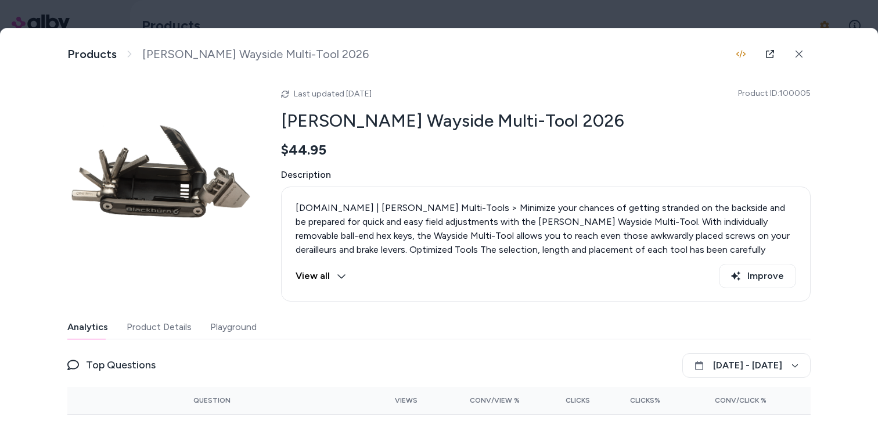
click at [175, 324] on button "Product Details" at bounding box center [159, 326] width 65 height 23
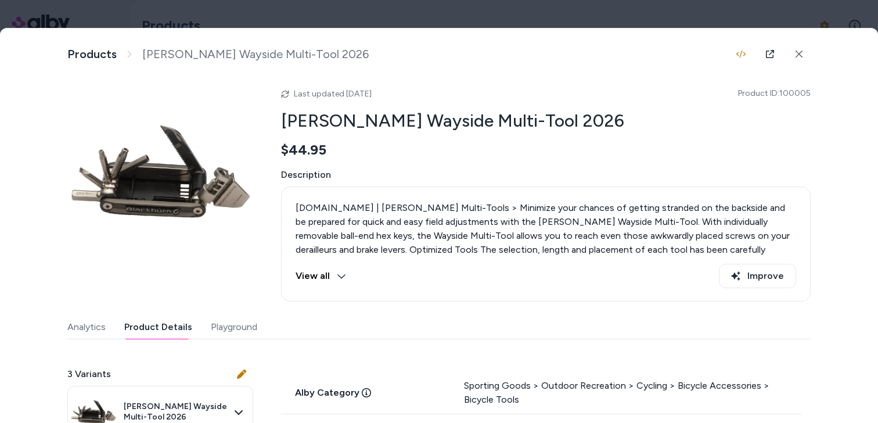
scroll to position [202, 0]
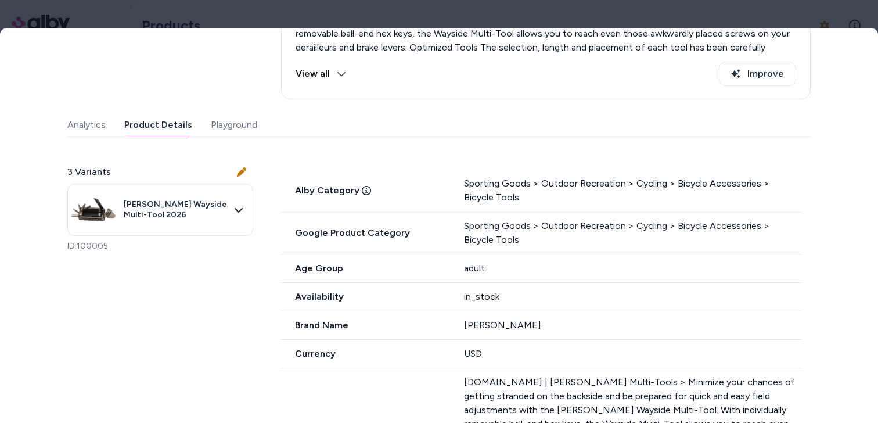
click at [236, 120] on div "Last updated Oct 06, 2025 Product ID: 100005 Blackburn Wayside Multi-Tool 2026 …" at bounding box center [438, 355] width 743 height 954
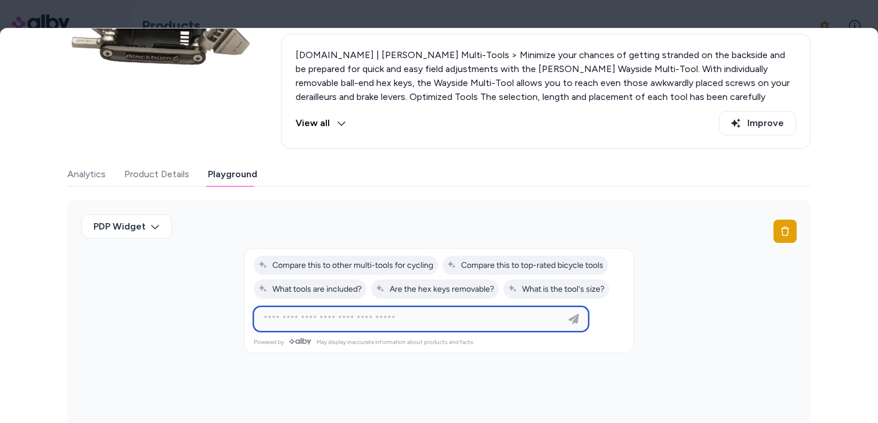
click at [395, 312] on input at bounding box center [409, 319] width 305 height 14
paste input "**********"
type input "**********"
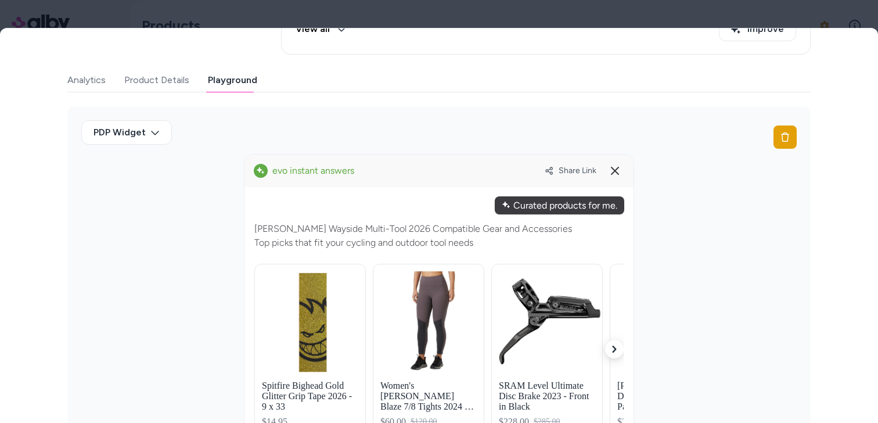
scroll to position [278, 0]
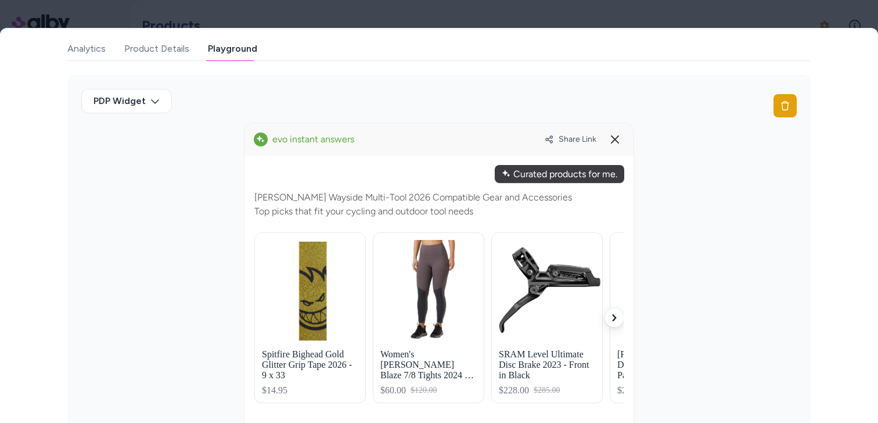
click at [168, 50] on button "Product Details" at bounding box center [156, 48] width 65 height 23
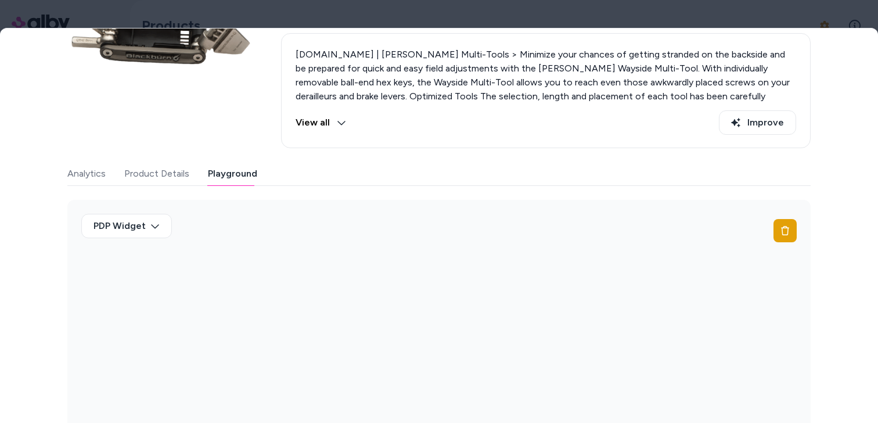
scroll to position [153, 0]
click at [251, 48] on div "Last updated Oct 06, 2025 Product ID: 100005 Blackburn Wayside Multi-Tool 2026 …" at bounding box center [438, 180] width 743 height 506
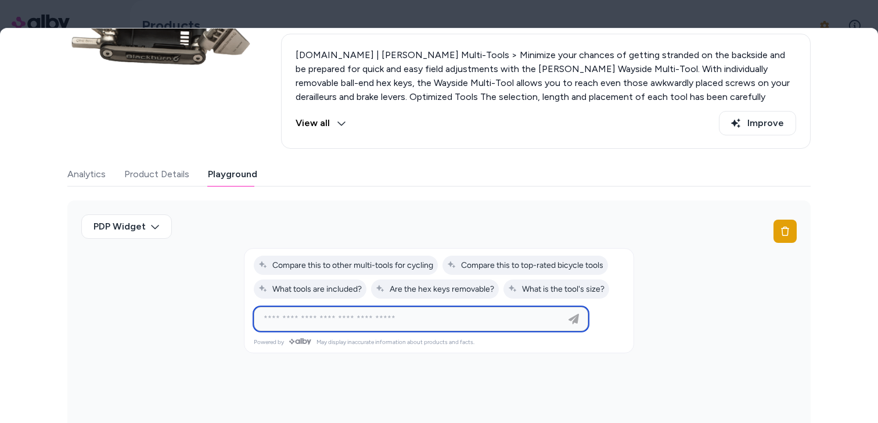
click at [364, 316] on input at bounding box center [409, 319] width 305 height 14
paste input "**********"
type input "**********"
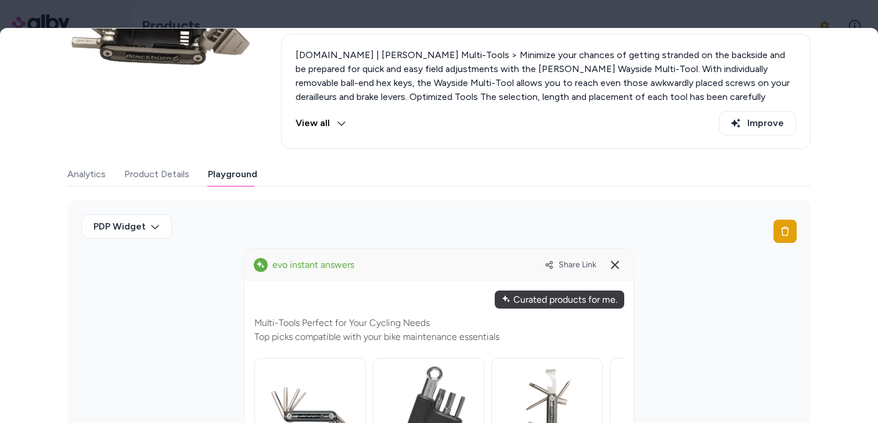
scroll to position [0, 0]
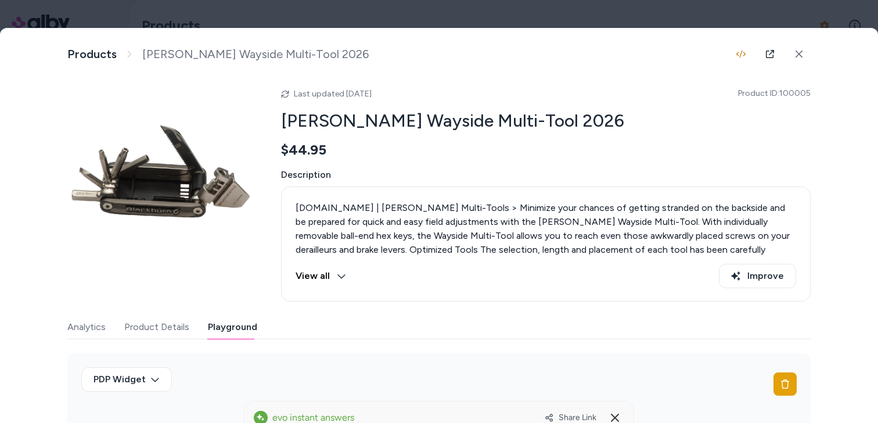
click at [341, 25] on div at bounding box center [439, 211] width 878 height 423
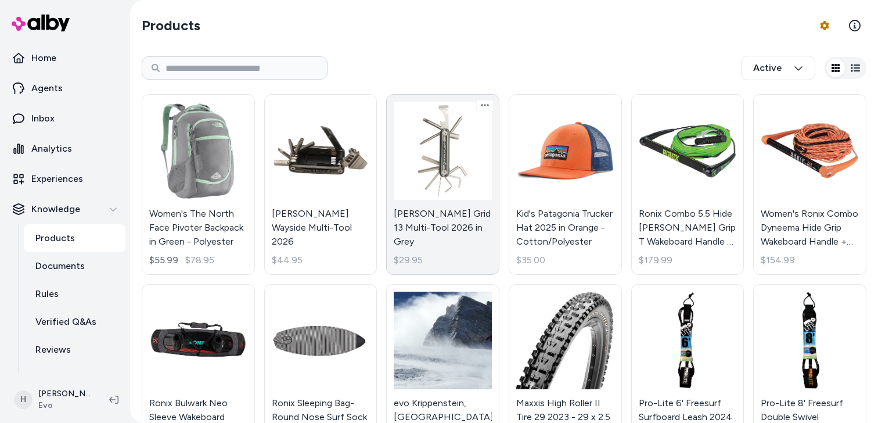
click at [446, 183] on link "Blackburn Grid 13 Multi-Tool 2026 in Grey $29.95" at bounding box center [442, 184] width 113 height 181
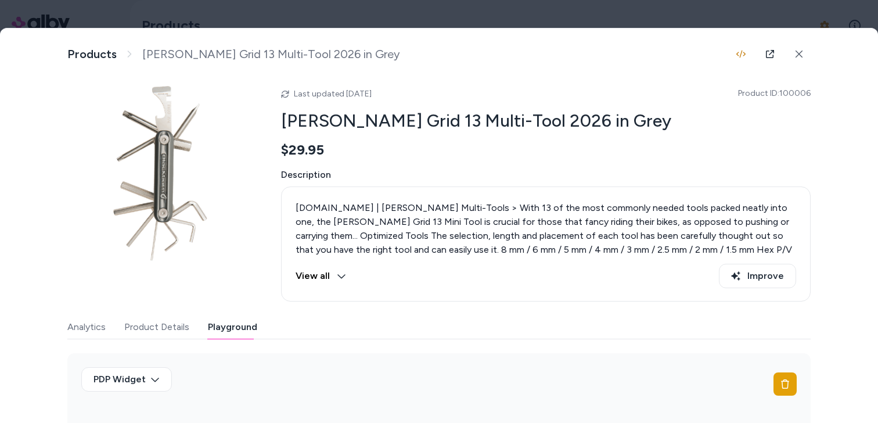
click at [228, 325] on button "Playground" at bounding box center [232, 326] width 49 height 23
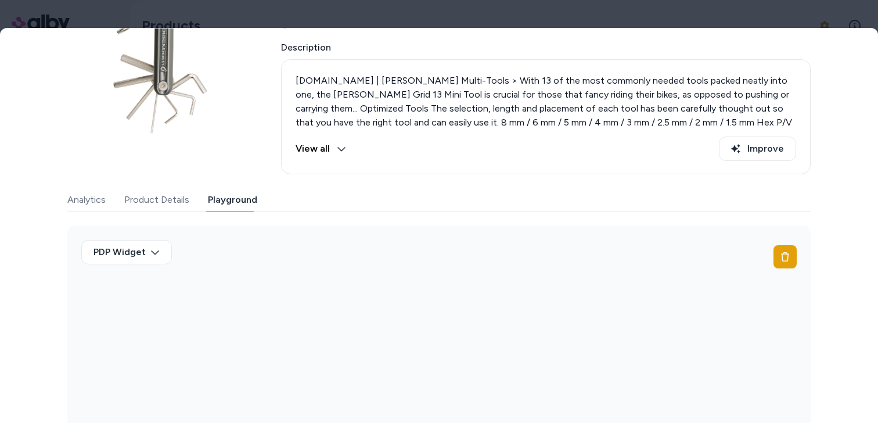
scroll to position [153, 0]
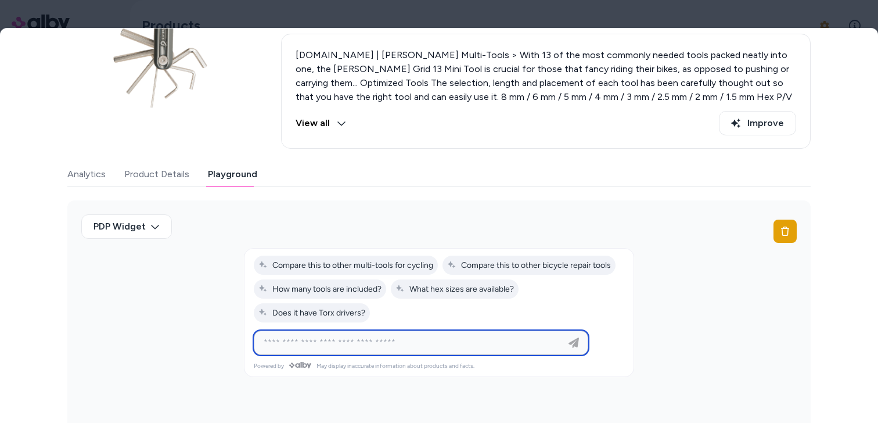
click at [353, 341] on input at bounding box center [409, 343] width 305 height 14
paste input "**********"
type input "**********"
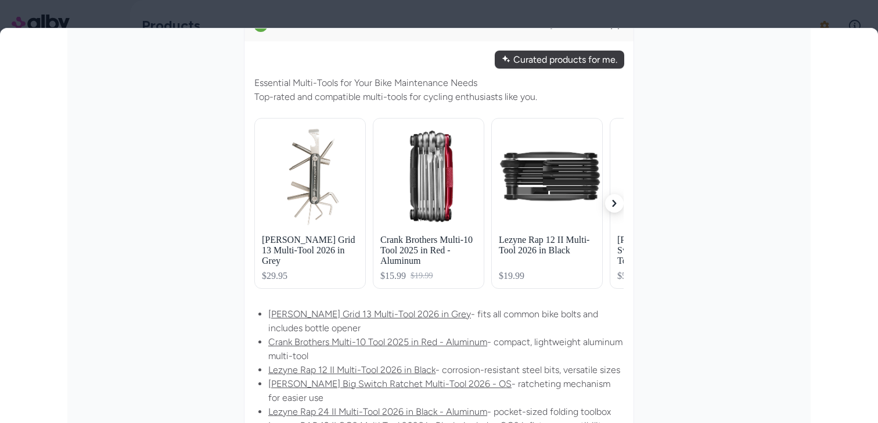
scroll to position [434, 0]
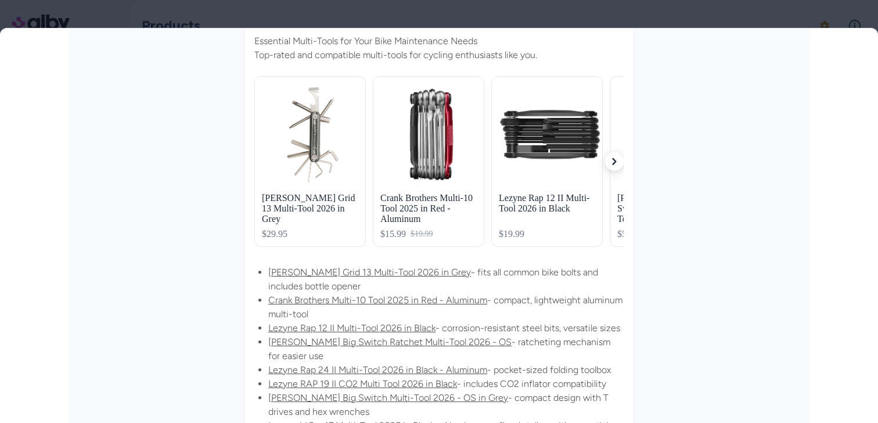
click at [614, 163] on icon "button" at bounding box center [614, 161] width 4 height 7
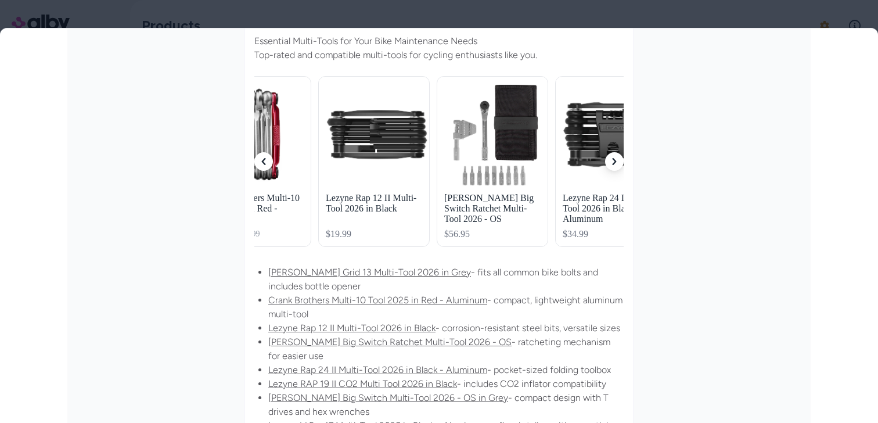
click at [614, 163] on icon "button" at bounding box center [614, 161] width 4 height 7
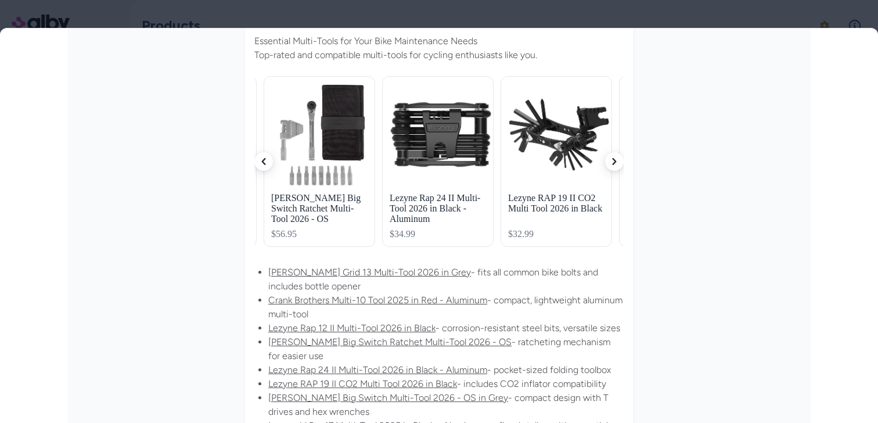
click at [260, 162] on icon "button" at bounding box center [263, 161] width 7 height 7
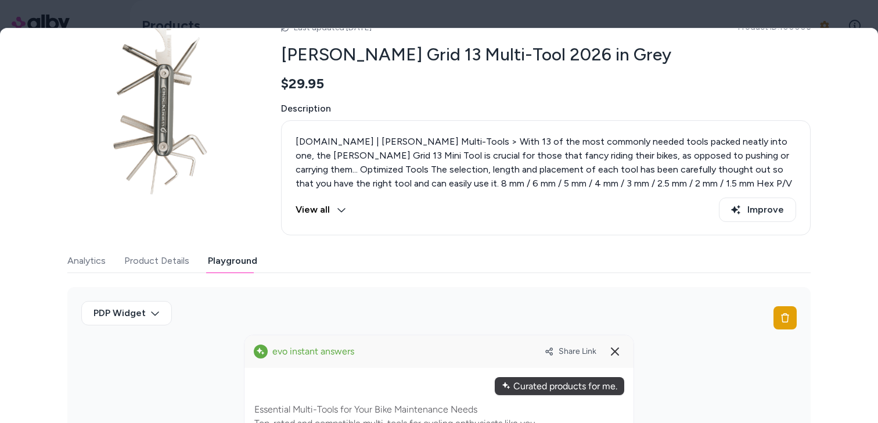
scroll to position [0, 0]
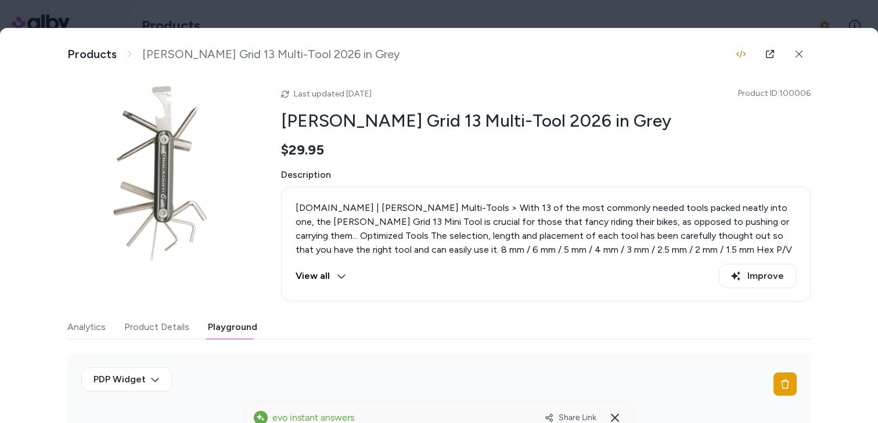
click at [405, 21] on div at bounding box center [439, 211] width 878 height 423
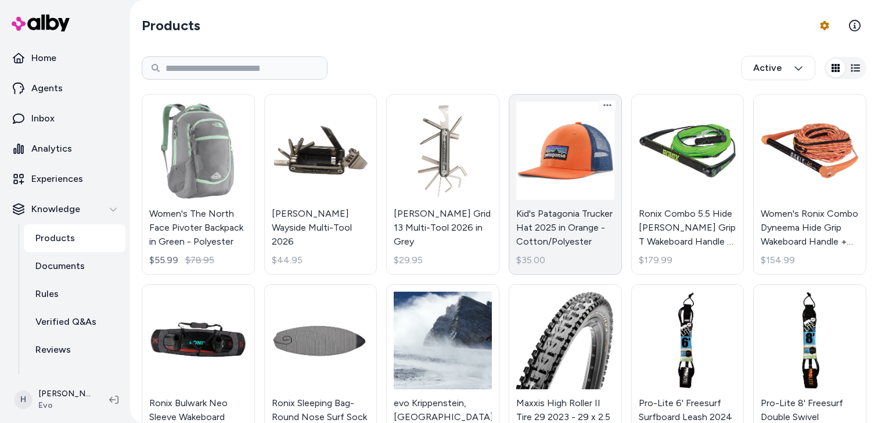
click at [547, 169] on link "Kid's Patagonia Trucker Hat 2025 in Orange - Cotton/Polyester $35.00" at bounding box center [565, 184] width 113 height 181
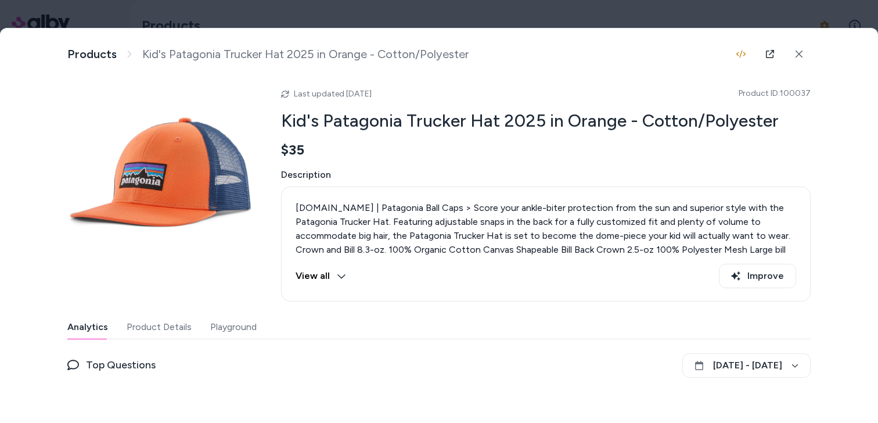
click at [240, 322] on button "Playground" at bounding box center [233, 326] width 46 height 23
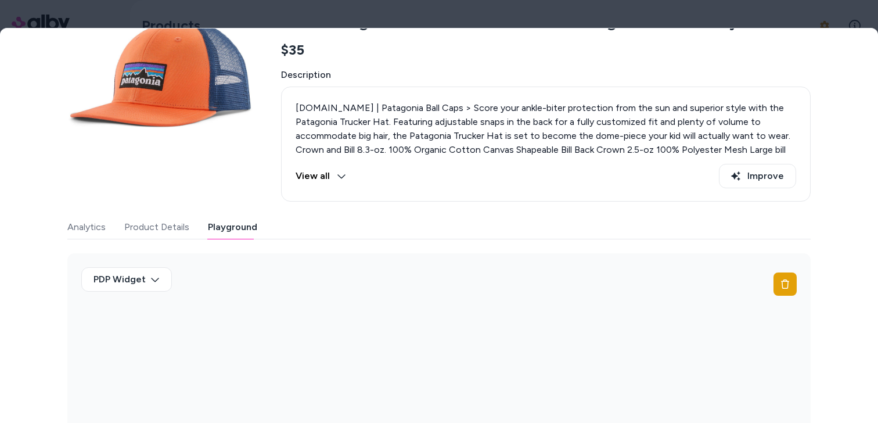
scroll to position [153, 0]
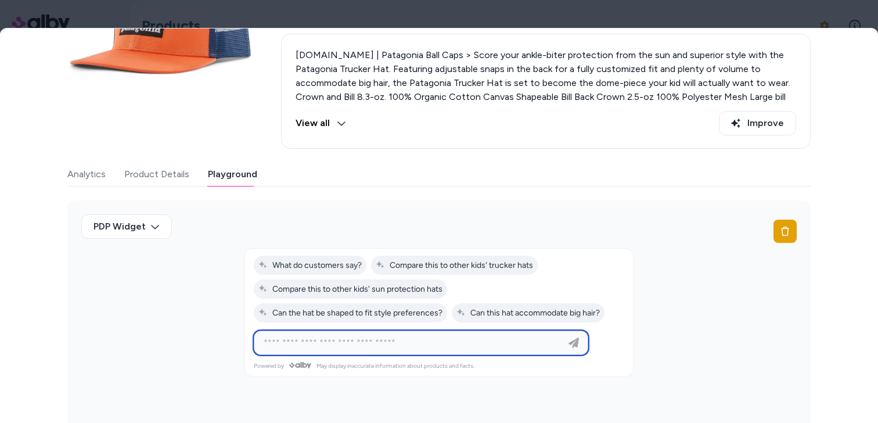
click at [379, 344] on input at bounding box center [409, 343] width 305 height 14
paste input "**********"
type input "**********"
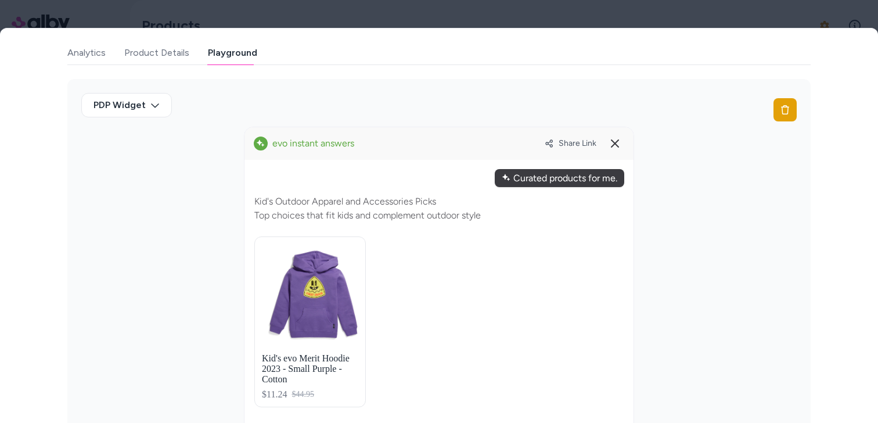
scroll to position [276, 0]
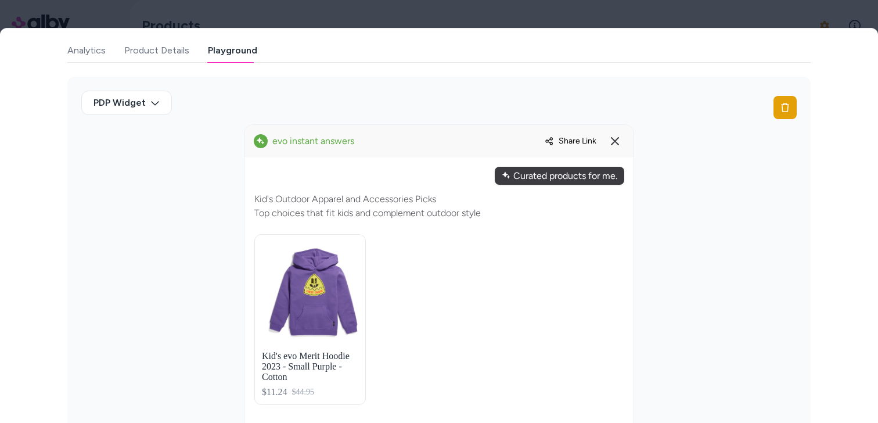
click at [574, 142] on span "Share Link" at bounding box center [577, 141] width 38 height 10
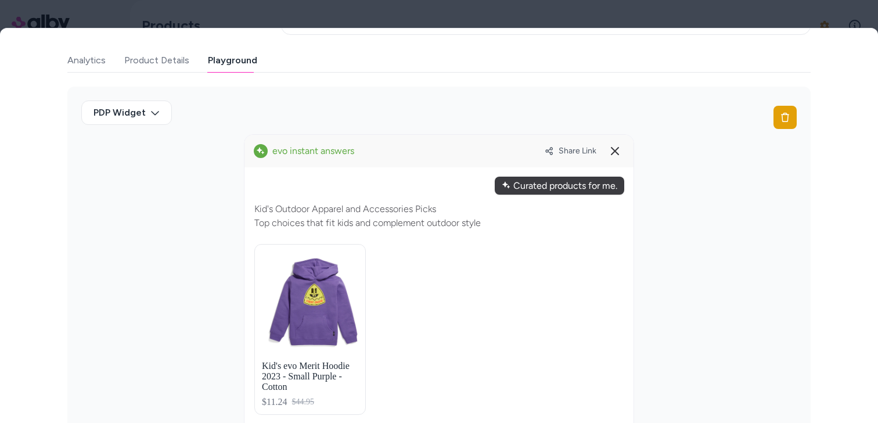
scroll to position [258, 0]
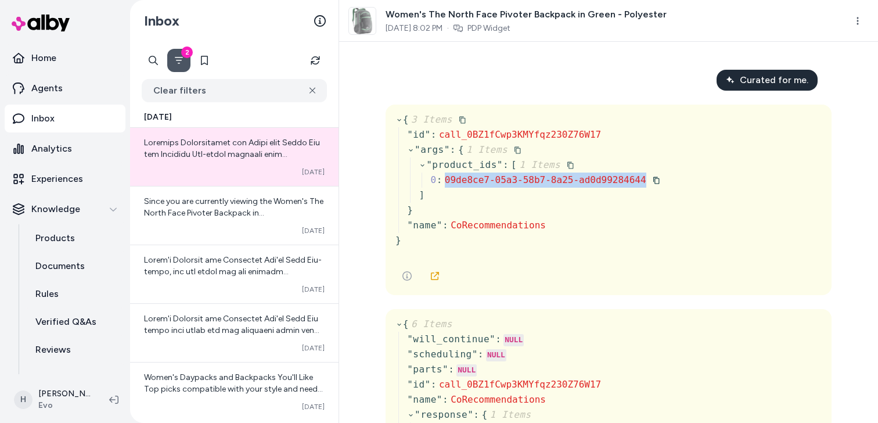
drag, startPoint x: 443, startPoint y: 178, endPoint x: 651, endPoint y: 180, distance: 208.4
click at [651, 179] on div "0 : 09de8ce7-05a3-58b7-8a25-ad0d99284644" at bounding box center [545, 179] width 229 height 15
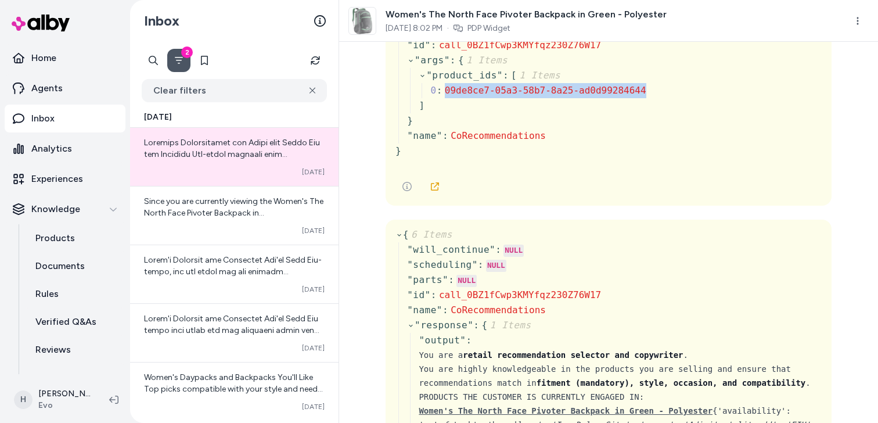
scroll to position [84, 0]
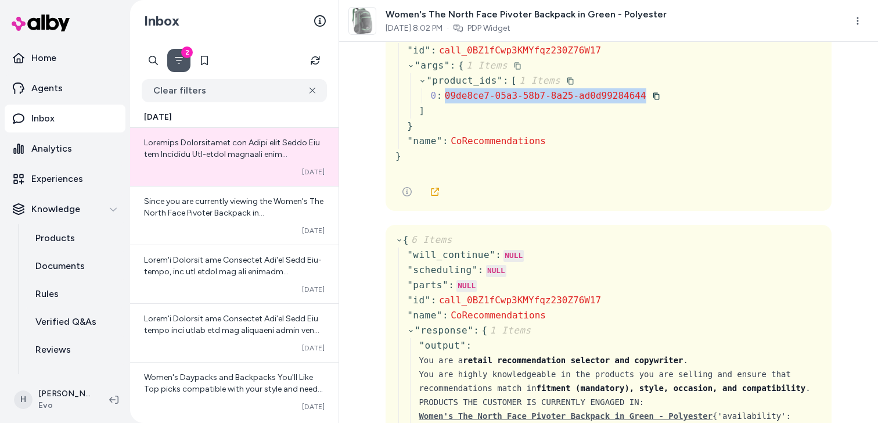
click at [452, 99] on span "09de8ce7-05a3-58b7-8a25-ad0d99284644" at bounding box center [545, 95] width 201 height 11
drag, startPoint x: 445, startPoint y: 99, endPoint x: 656, endPoint y: 99, distance: 210.7
click at [656, 99] on div "0 : 09de8ce7-05a3-58b7-8a25-ad0d99284644" at bounding box center [545, 95] width 229 height 15
copy span "09de8ce7-05a3-58b7-8a25-ad0d99284644"
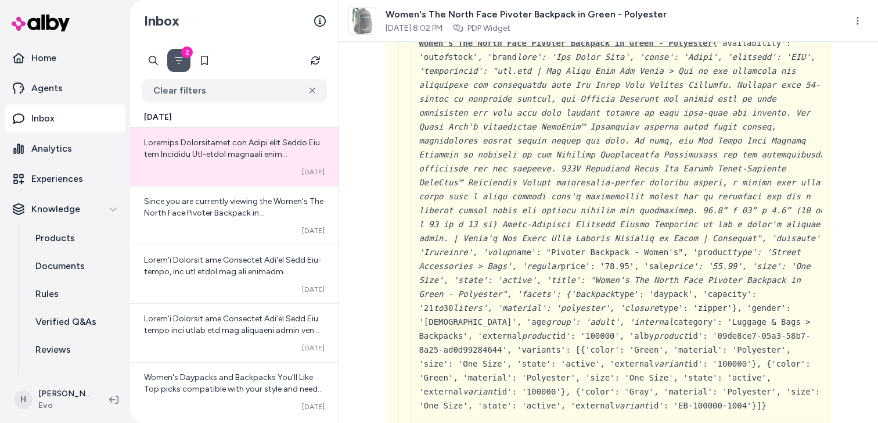
scroll to position [0, 0]
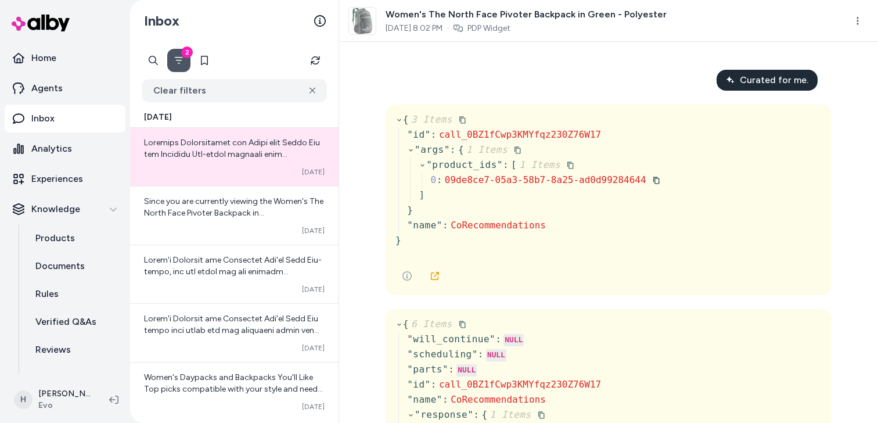
click at [608, 185] on span "09de8ce7-05a3-58b7-8a25-ad0d99284644" at bounding box center [545, 179] width 201 height 11
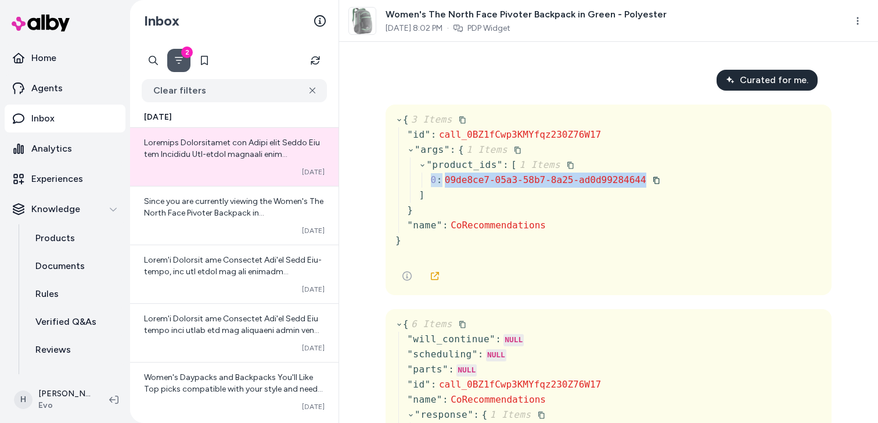
click at [608, 185] on span "09de8ce7-05a3-58b7-8a25-ad0d99284644" at bounding box center [545, 179] width 201 height 11
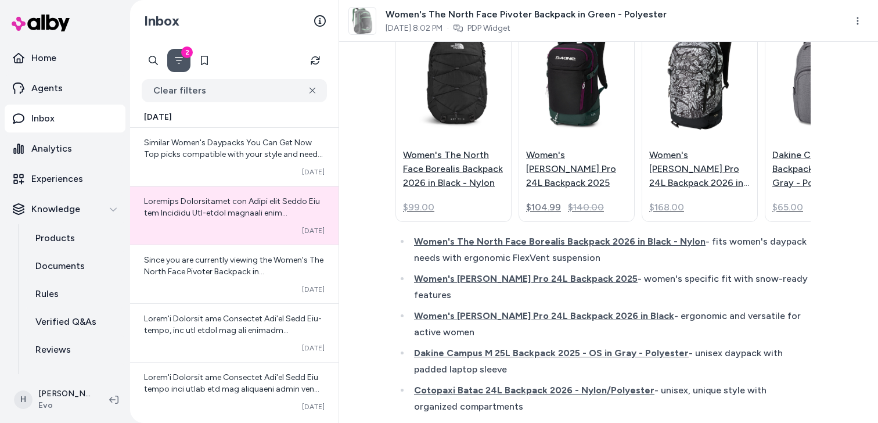
scroll to position [13672, 0]
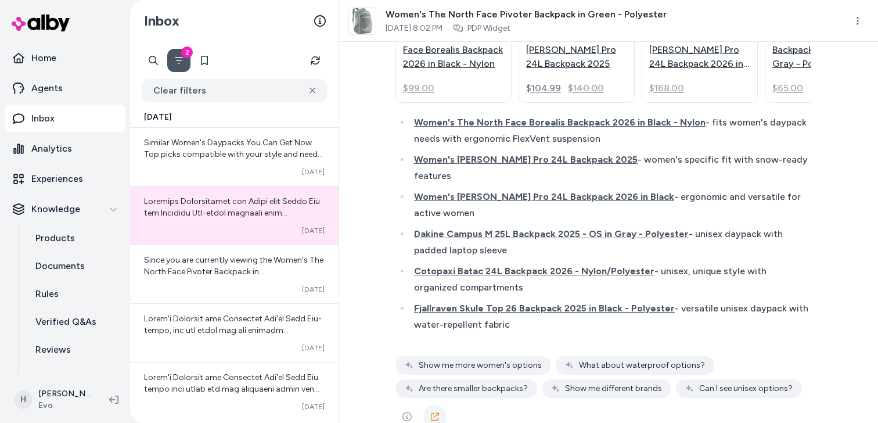
click at [439, 412] on icon at bounding box center [434, 416] width 9 height 9
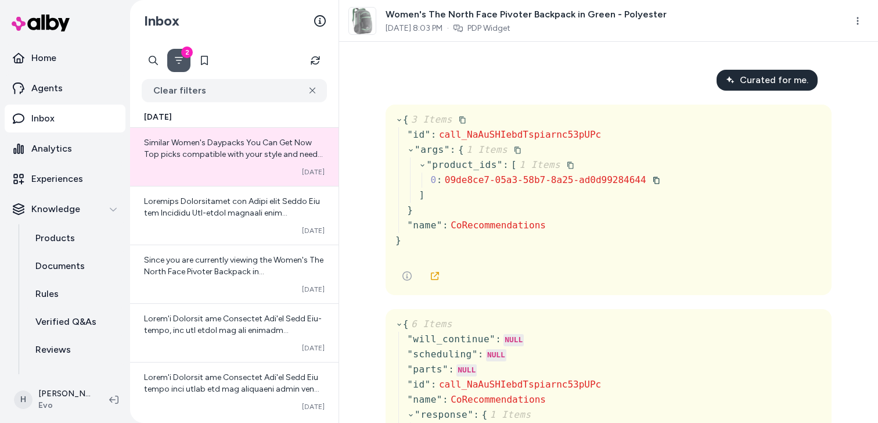
click at [580, 178] on span "09de8ce7-05a3-58b7-8a25-ad0d99284644" at bounding box center [545, 179] width 201 height 11
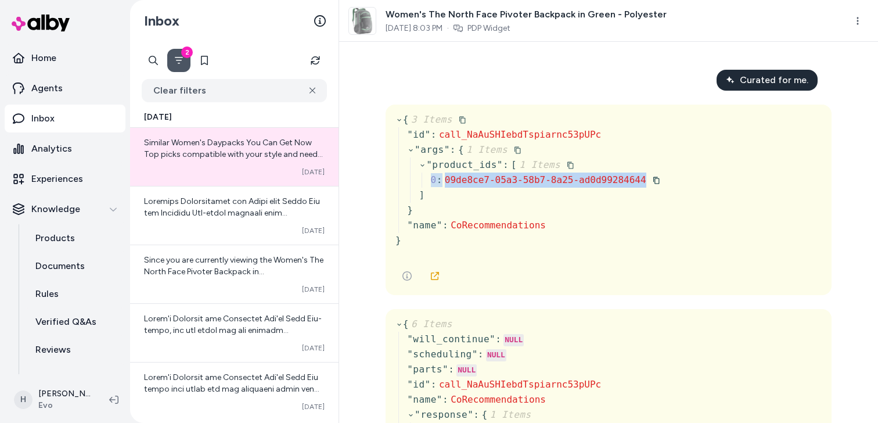
click at [580, 178] on span "09de8ce7-05a3-58b7-8a25-ad0d99284644" at bounding box center [545, 179] width 201 height 11
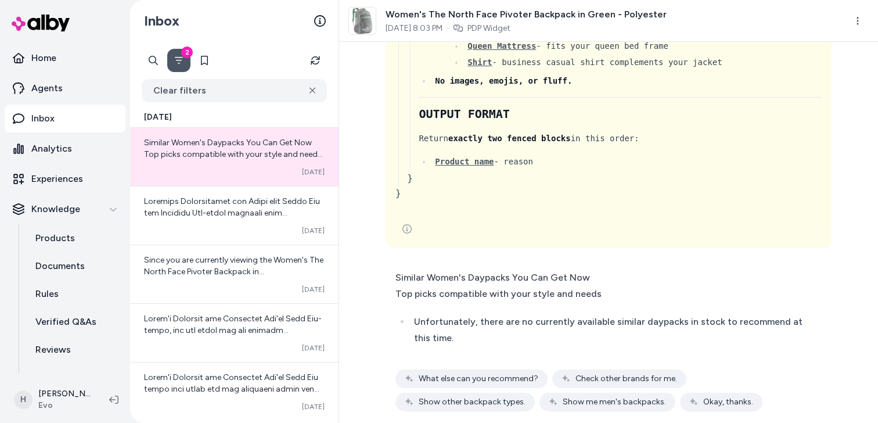
scroll to position [4437, 0]
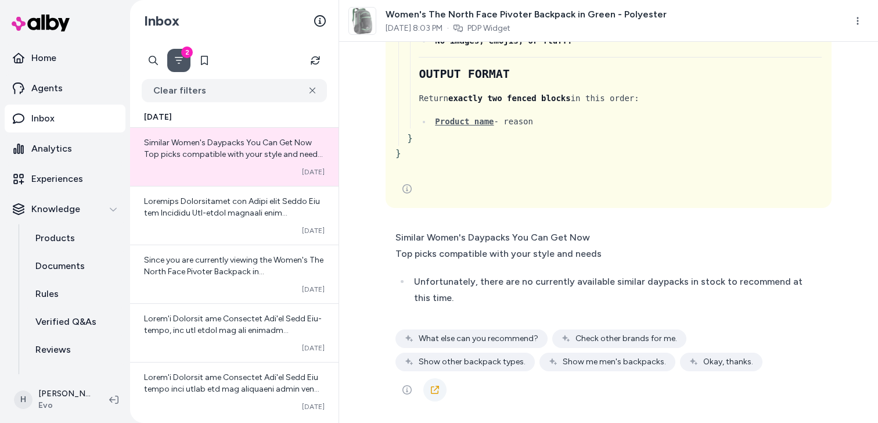
click at [434, 390] on icon at bounding box center [435, 389] width 8 height 8
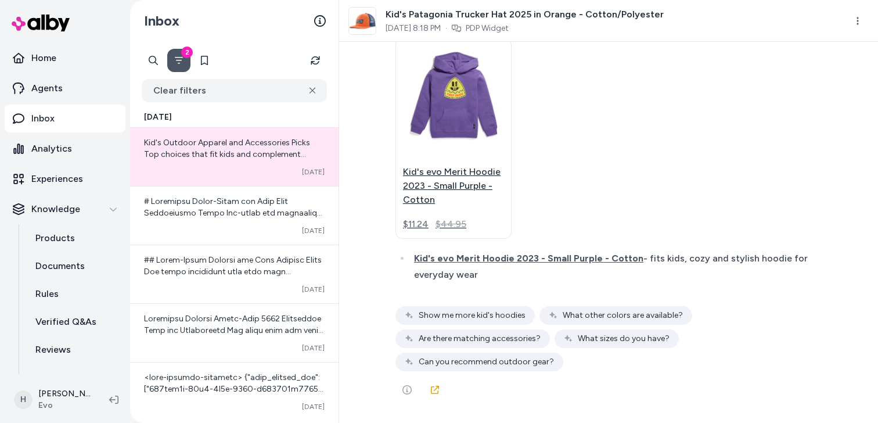
scroll to position [8426, 0]
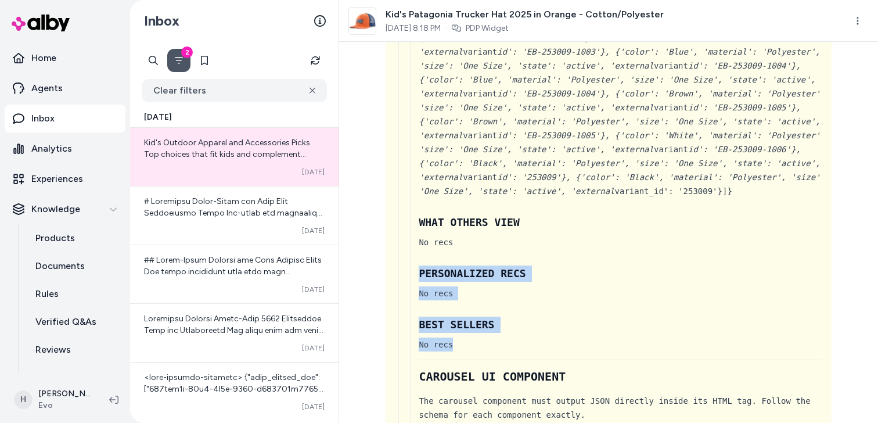
drag, startPoint x: 481, startPoint y: 381, endPoint x: 468, endPoint y: 293, distance: 88.5
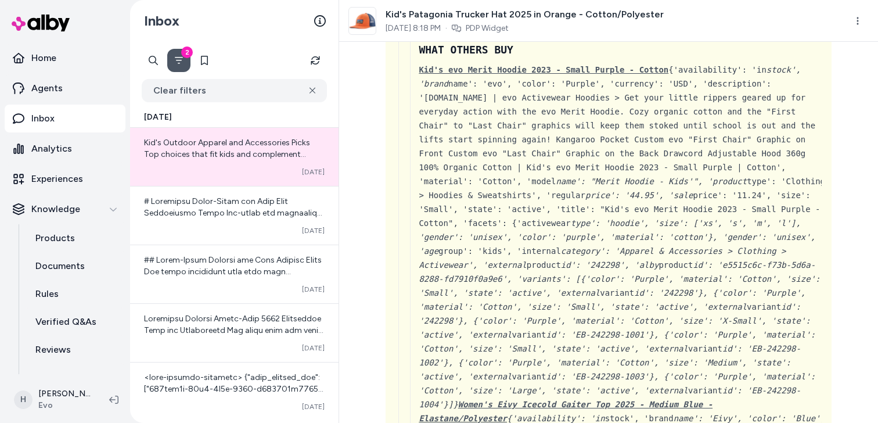
scroll to position [3312, 0]
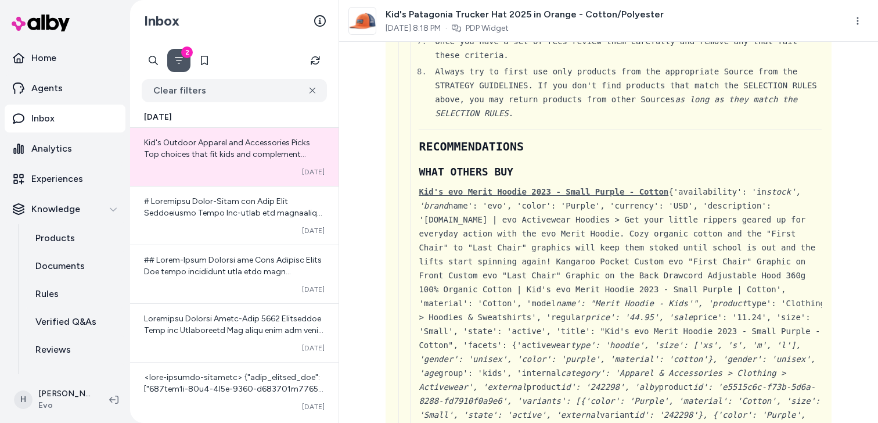
drag, startPoint x: 413, startPoint y: 305, endPoint x: 517, endPoint y: 365, distance: 119.7
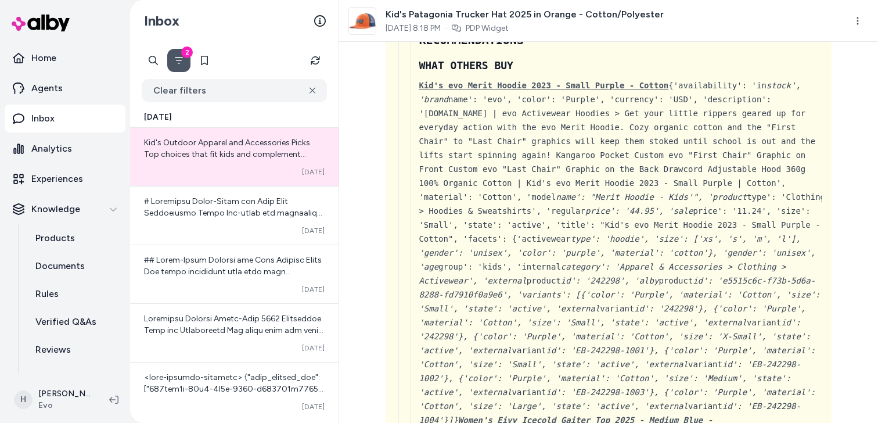
scroll to position [3455, 0]
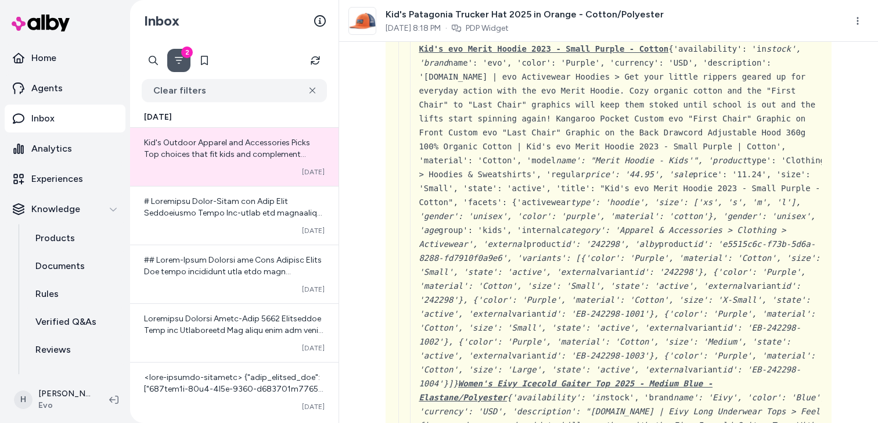
click at [473, 12] on h2 "RECOMMENDATIONS" at bounding box center [623, 3] width 408 height 16
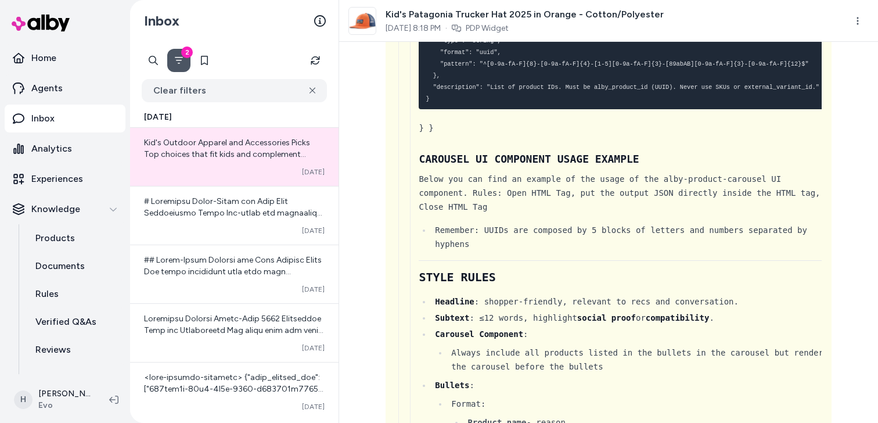
scroll to position [8967, 0]
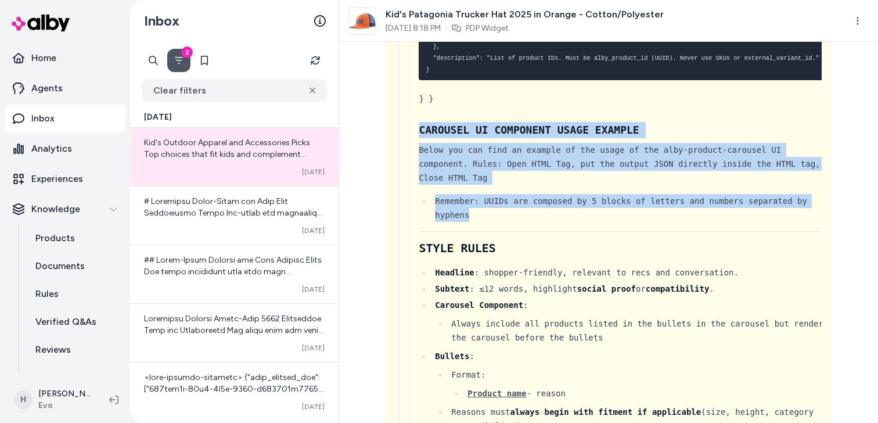
drag, startPoint x: 413, startPoint y: 160, endPoint x: 562, endPoint y: 258, distance: 178.9
click at [562, 222] on li "Remember: UUIDs are composed by 5 blocks of letters and numbers separated by hy…" at bounding box center [628, 208] width 395 height 28
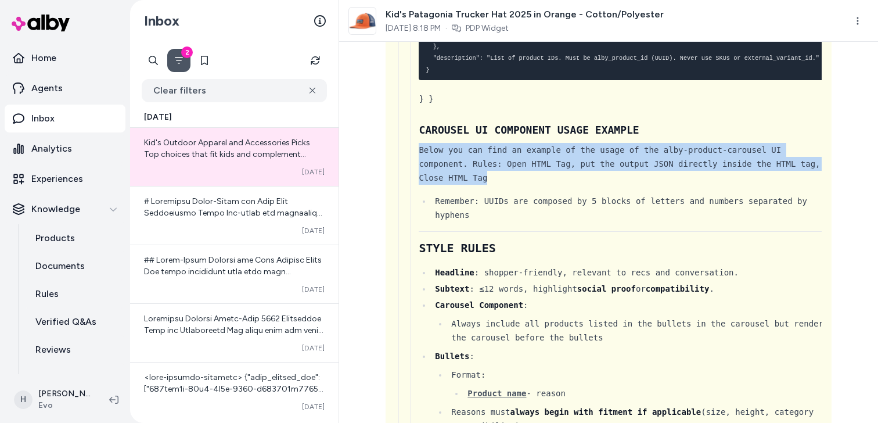
drag, startPoint x: 546, startPoint y: 263, endPoint x: 417, endPoint y: 173, distance: 157.2
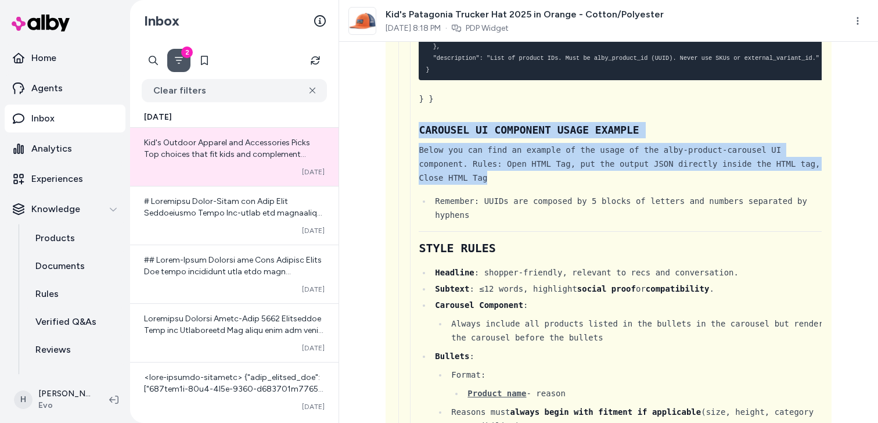
click at [425, 138] on h3 "CAROUSEL UI COMPONENT USAGE EXAMPLE" at bounding box center [623, 130] width 408 height 16
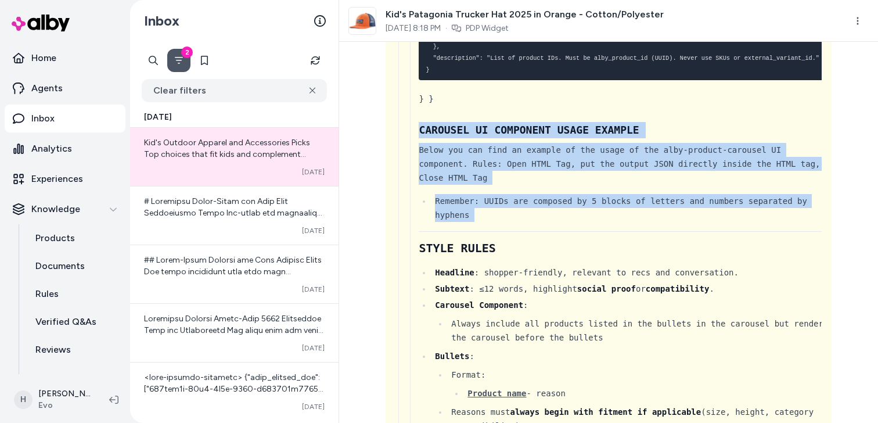
drag, startPoint x: 412, startPoint y: 164, endPoint x: 546, endPoint y: 276, distance: 174.7
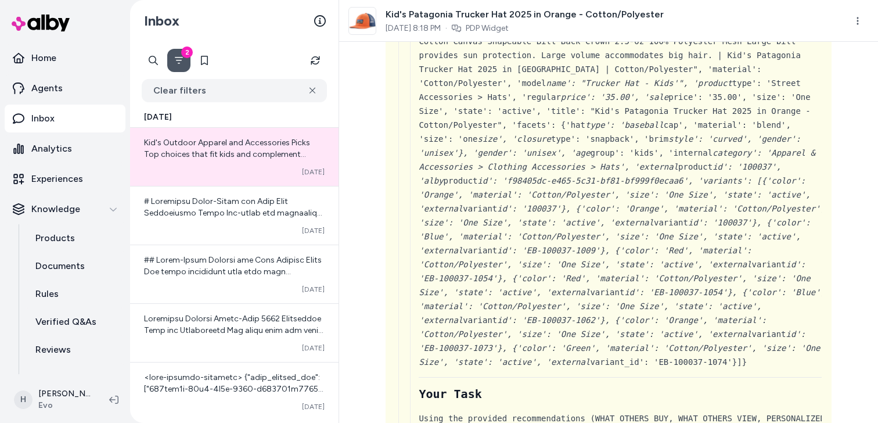
scroll to position [0, 0]
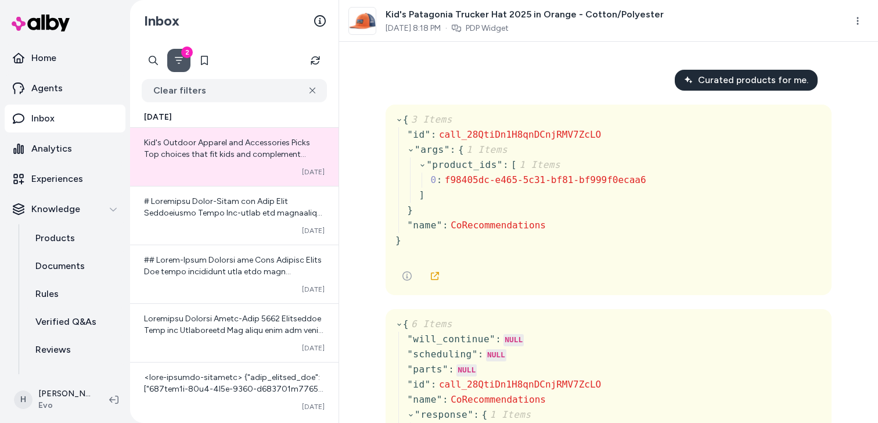
click at [754, 85] on span "Curated products for me." at bounding box center [753, 80] width 110 height 14
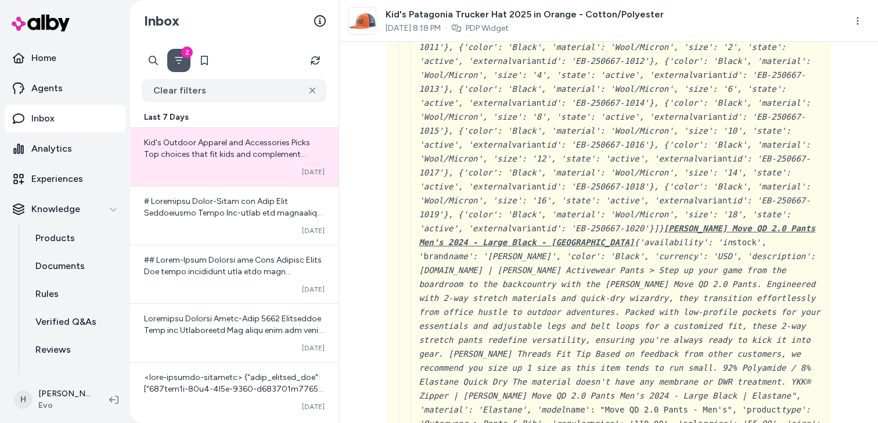
scroll to position [5591, 0]
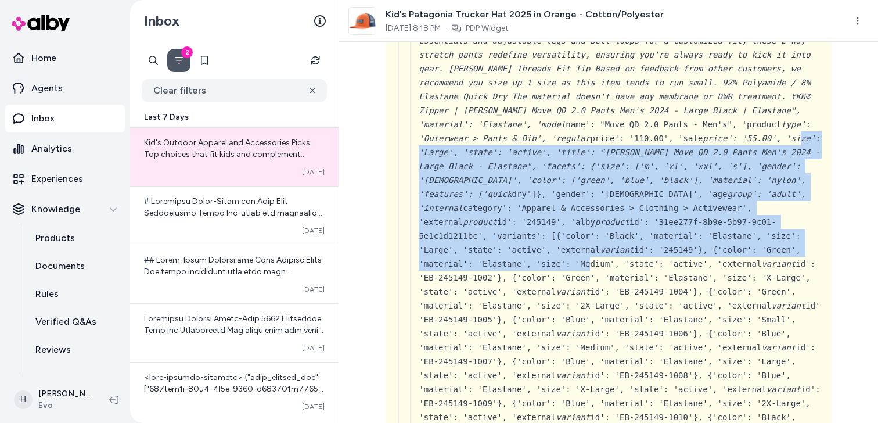
drag, startPoint x: 589, startPoint y: 104, endPoint x: 589, endPoint y: 228, distance: 123.7
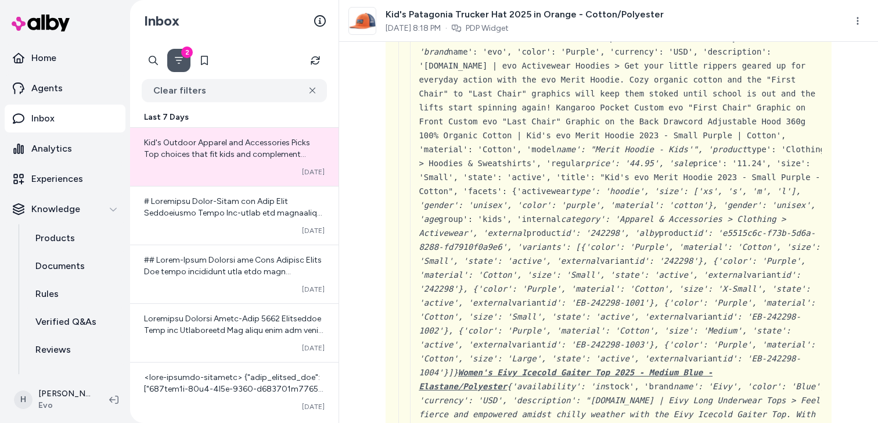
scroll to position [3992, 0]
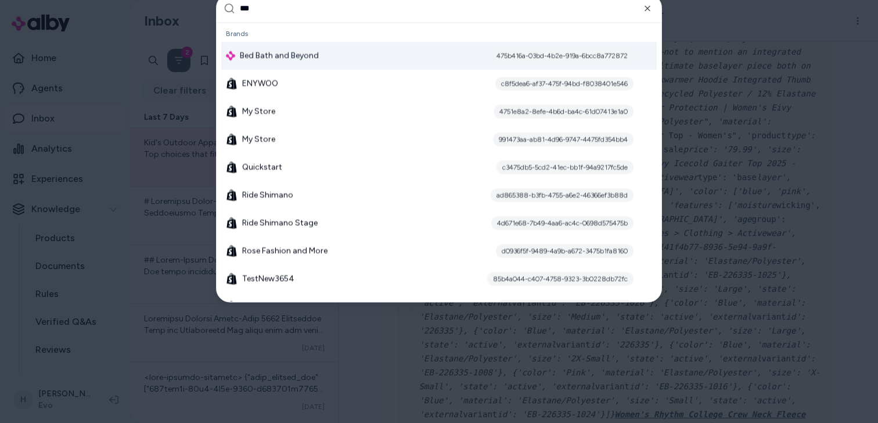
type input "***"
click at [387, 62] on div "Bed Bath and Beyond 475b416a-03bd-4b2e-919a-6bcc8a772872" at bounding box center [438, 55] width 435 height 28
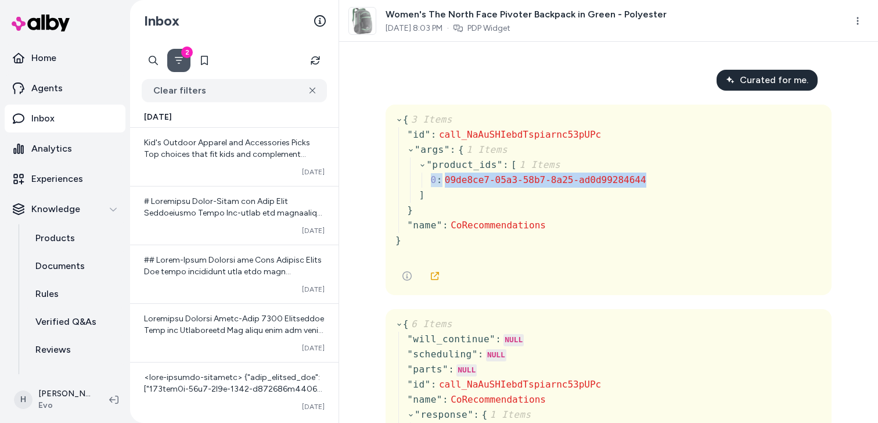
scroll to position [4437, 0]
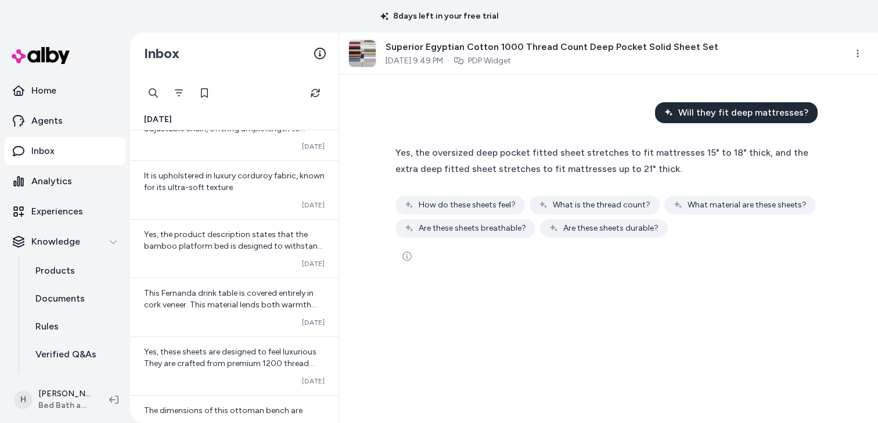
scroll to position [152, 0]
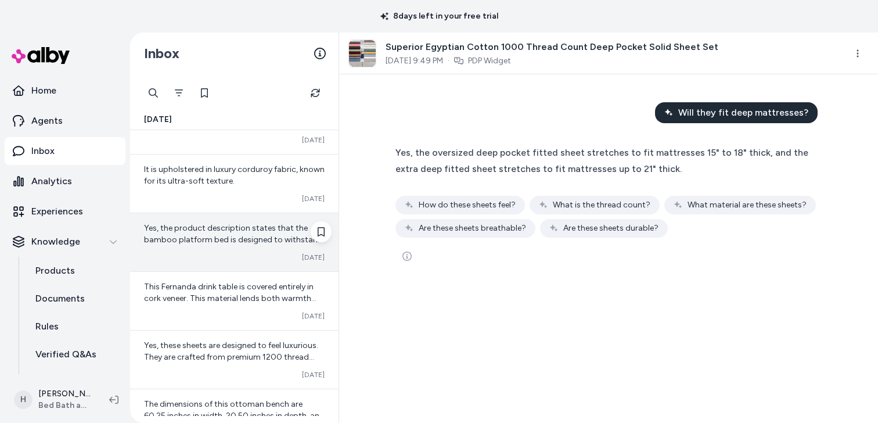
click at [239, 242] on span "Yes, the product description states that the bamboo platform bed is designed to…" at bounding box center [233, 257] width 179 height 68
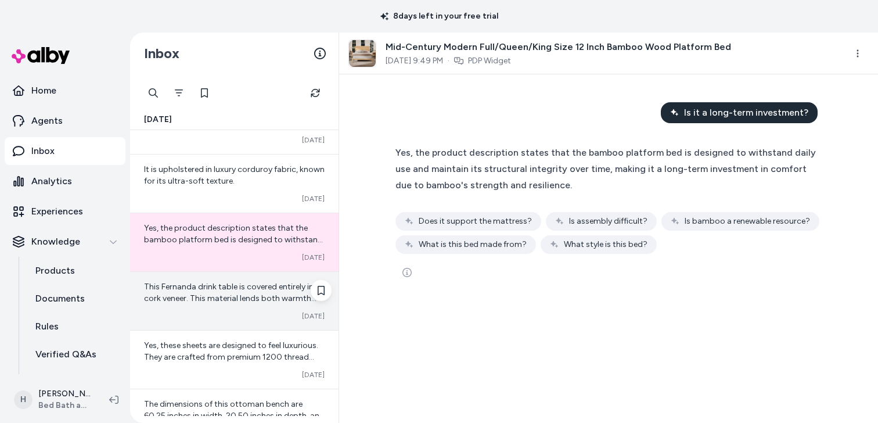
click at [243, 289] on span "This Fernanda drink table is covered entirely in cork veneer. This material len…" at bounding box center [230, 304] width 172 height 45
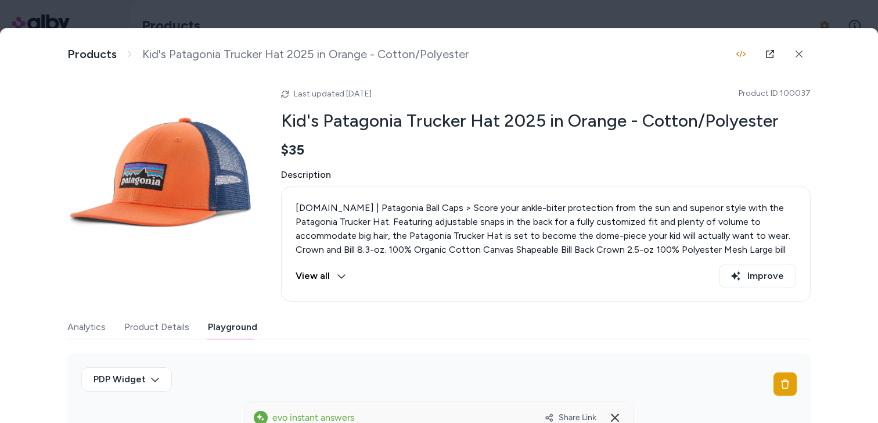
scroll to position [258, 0]
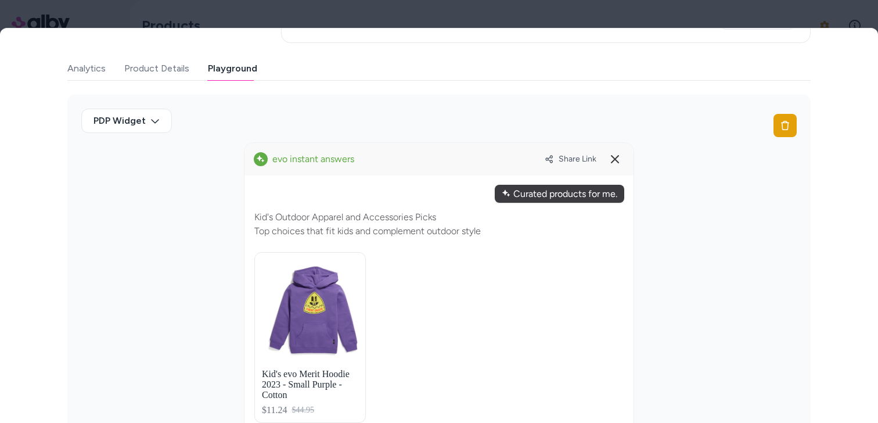
click at [556, 185] on div "Curated products for me." at bounding box center [559, 194] width 129 height 18
click at [555, 191] on div "Curated products for me." at bounding box center [559, 194] width 129 height 18
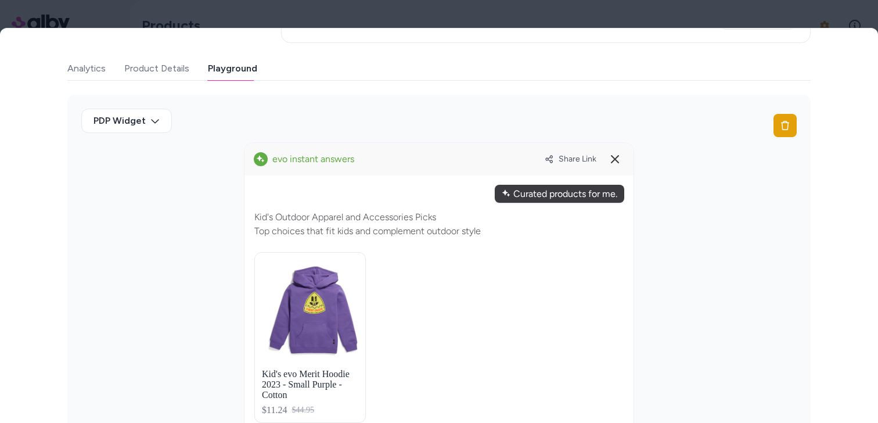
click at [170, 72] on button "Product Details" at bounding box center [156, 68] width 65 height 23
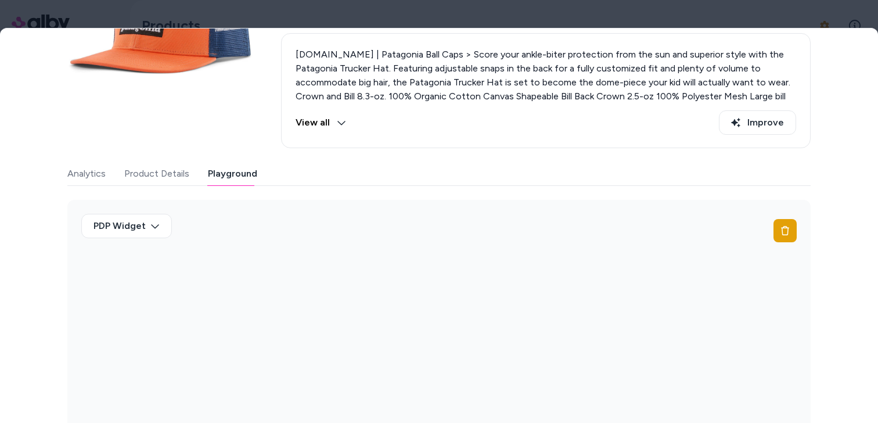
click at [216, 72] on div "Last updated [DATE] Product ID: 100037 Kid's Patagonia Trucker Hat 2025 in Oran…" at bounding box center [438, 179] width 743 height 506
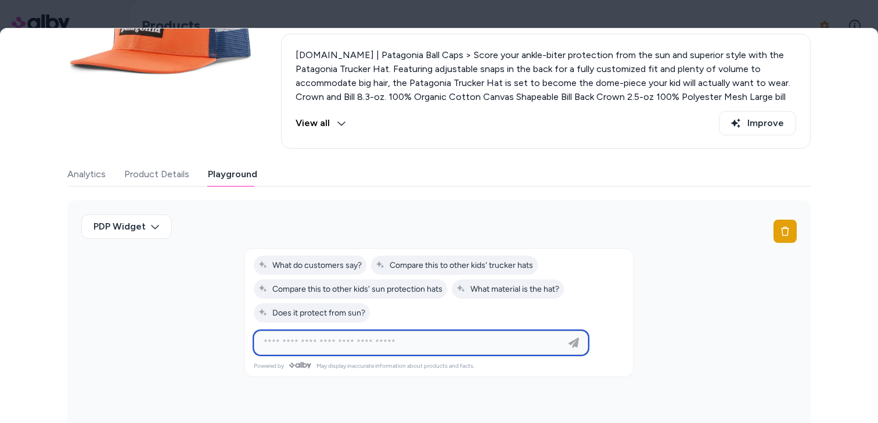
click at [376, 343] on input at bounding box center [409, 343] width 305 height 14
paste input "**********"
type input "**********"
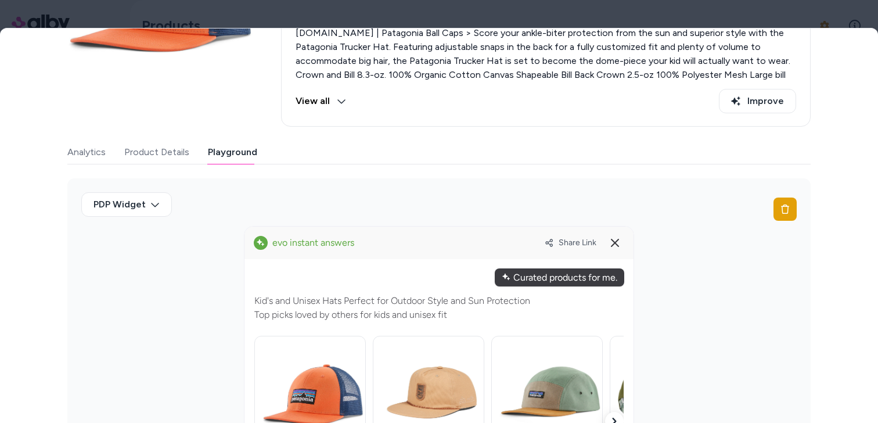
scroll to position [136, 0]
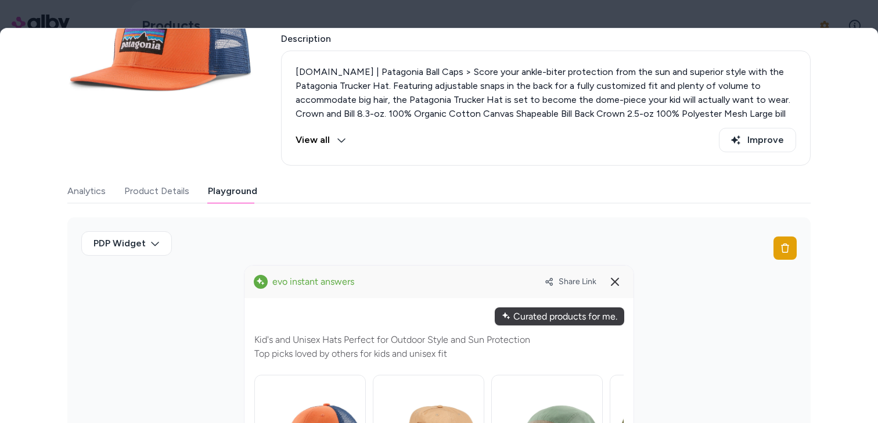
click at [561, 311] on div "Curated products for me." at bounding box center [559, 316] width 129 height 18
click at [159, 189] on button "Product Details" at bounding box center [156, 190] width 65 height 23
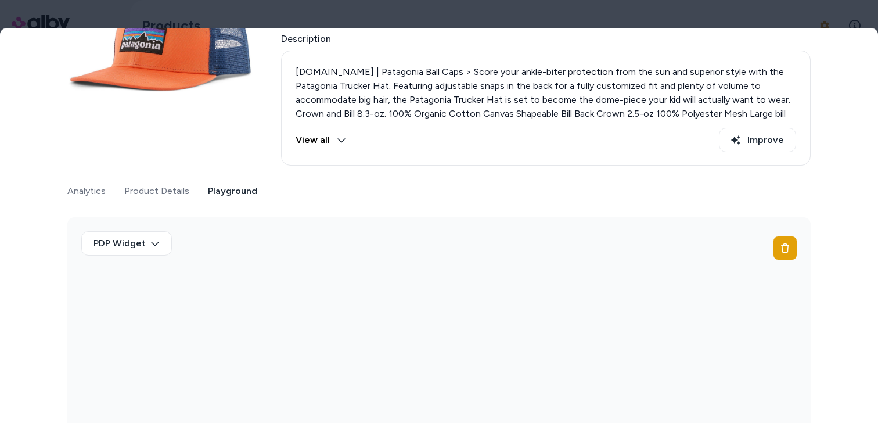
click at [245, 189] on button "Playground" at bounding box center [232, 190] width 49 height 23
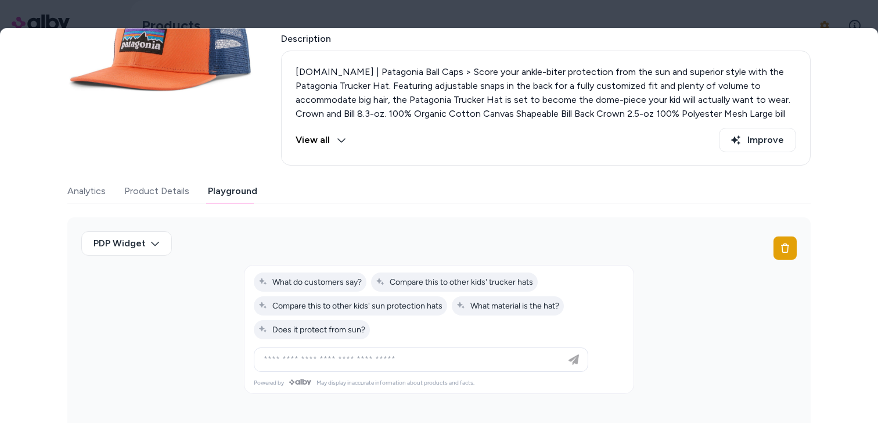
scroll to position [153, 0]
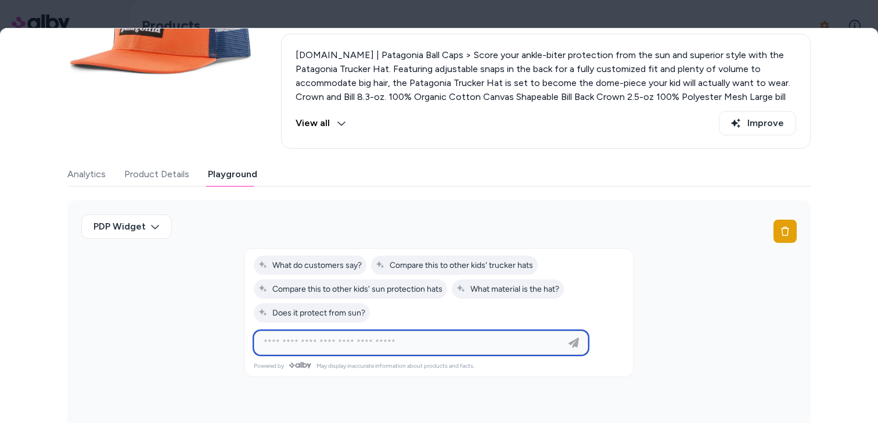
click at [412, 338] on input at bounding box center [409, 343] width 305 height 14
paste input "**********"
type input "**********"
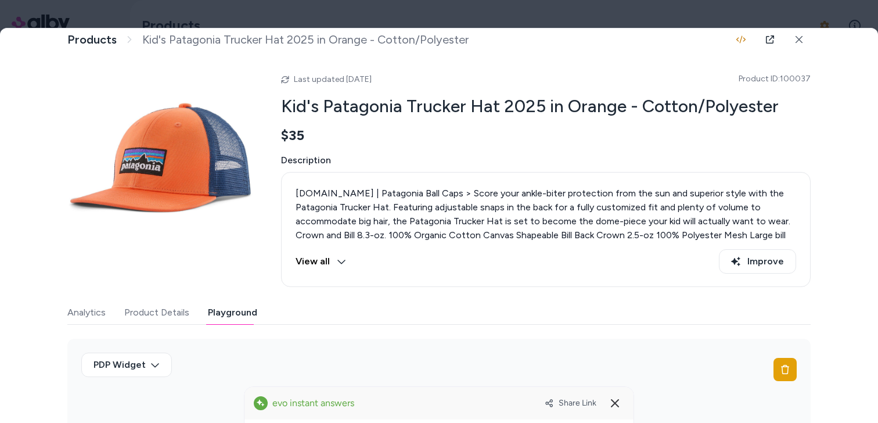
scroll to position [0, 0]
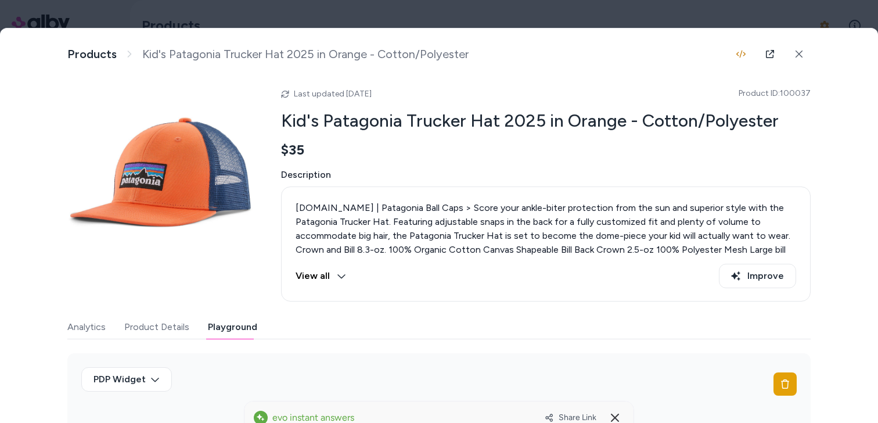
click at [483, 16] on div at bounding box center [439, 211] width 878 height 423
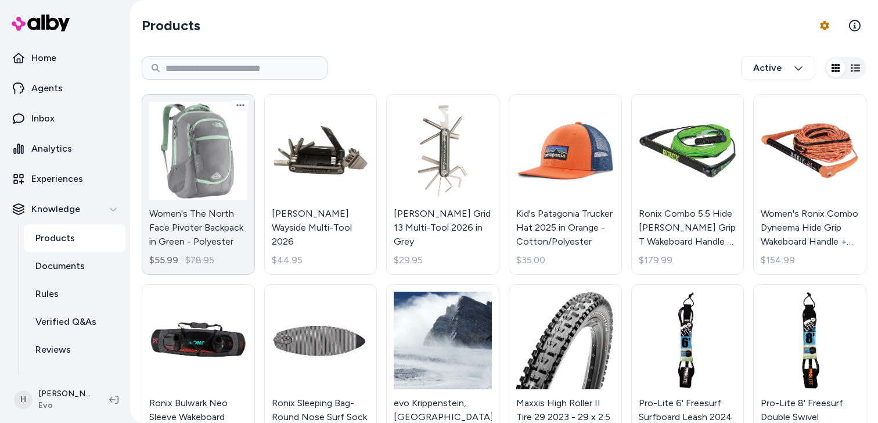
click at [233, 193] on html "Home Agents Inbox Analytics Experiences Knowledge Products Documents Rules Veri…" at bounding box center [439, 211] width 878 height 423
click at [214, 170] on link "Women's The North Face Pivoter Backpack in Green - Polyester $55.99 $78.95" at bounding box center [198, 184] width 113 height 181
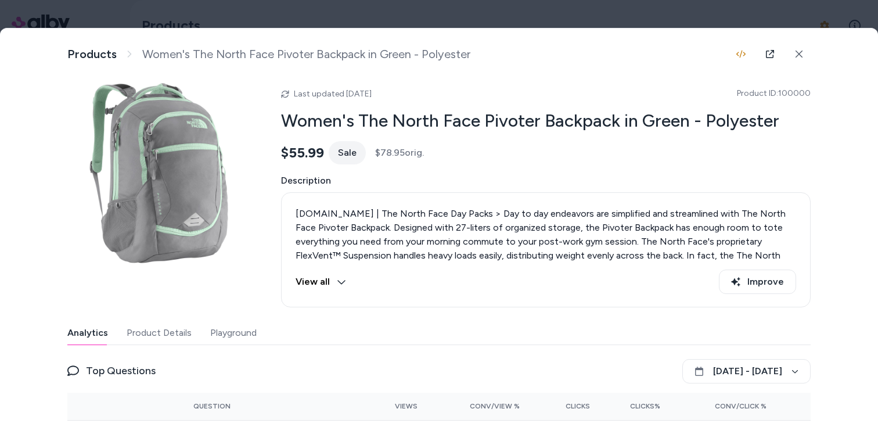
click at [232, 337] on button "Playground" at bounding box center [233, 332] width 46 height 23
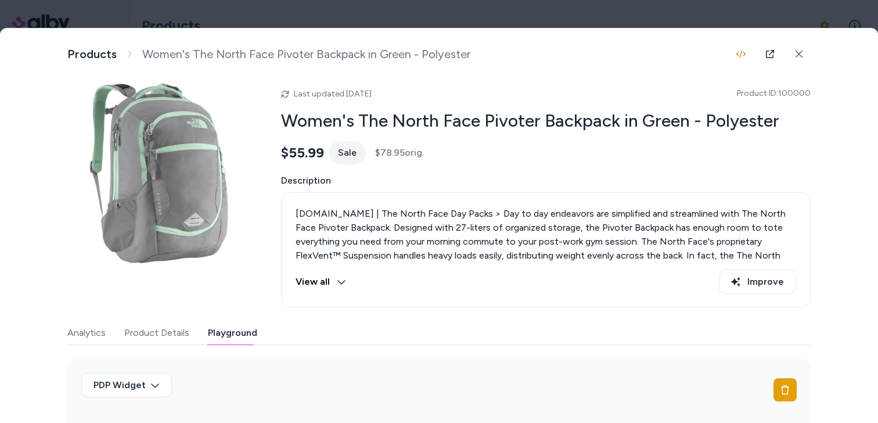
scroll to position [158, 0]
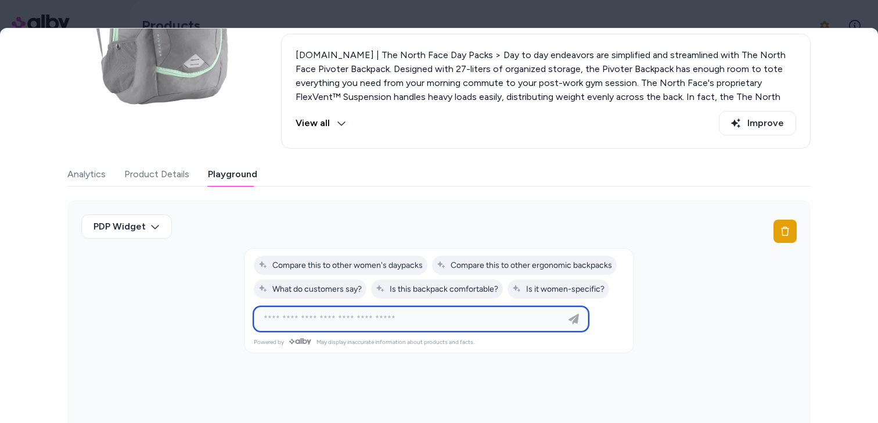
click at [340, 313] on input at bounding box center [409, 319] width 305 height 14
paste input "**********"
type input "**********"
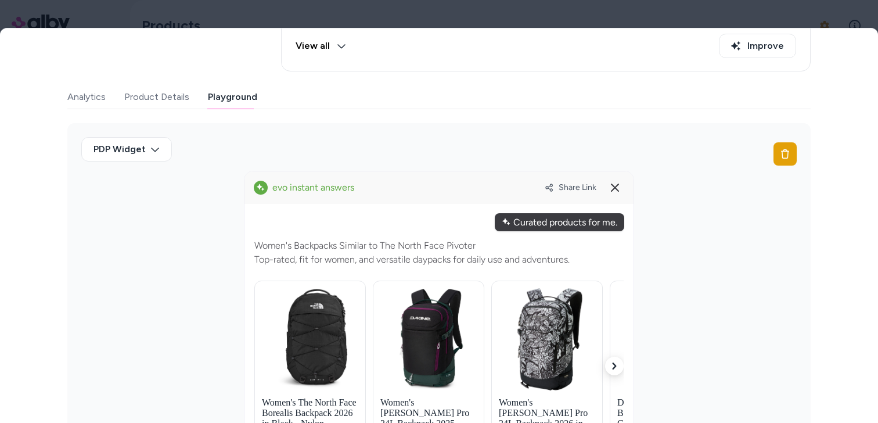
scroll to position [0, 0]
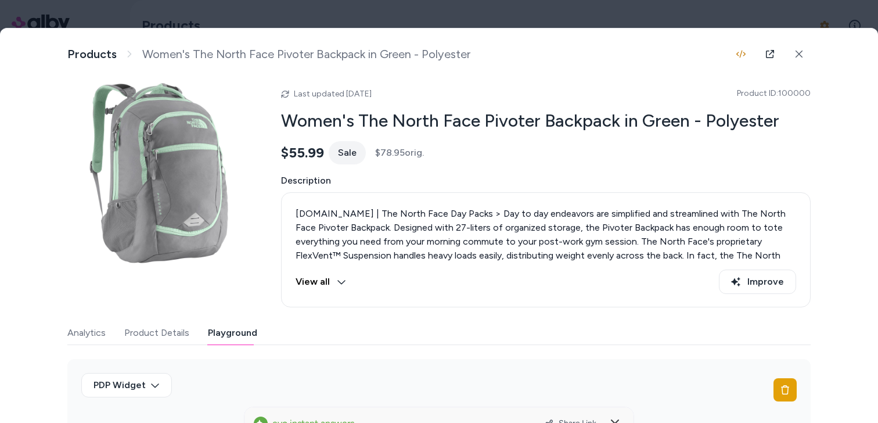
click at [380, 20] on div at bounding box center [439, 211] width 878 height 423
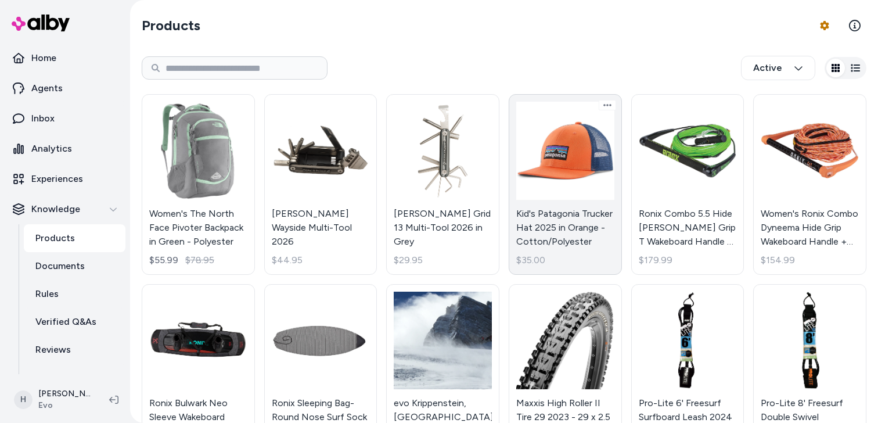
click at [588, 146] on link "Kid's Patagonia Trucker Hat 2025 in Orange - Cotton/Polyester $35.00" at bounding box center [565, 184] width 113 height 181
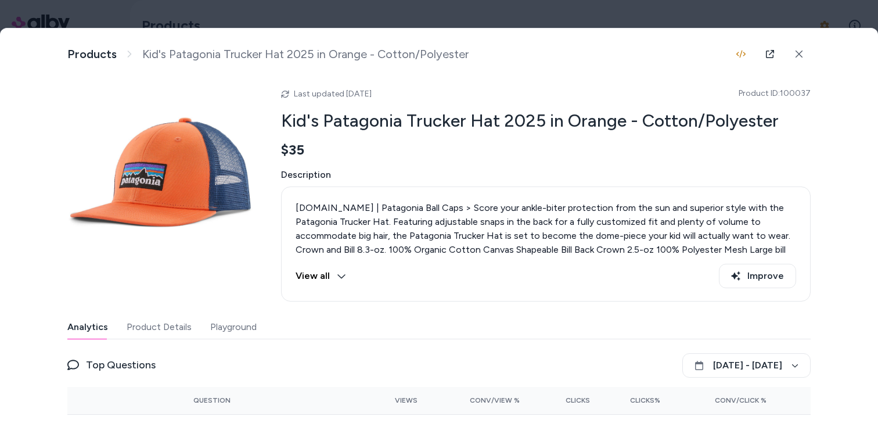
click at [232, 321] on button "Playground" at bounding box center [233, 326] width 46 height 23
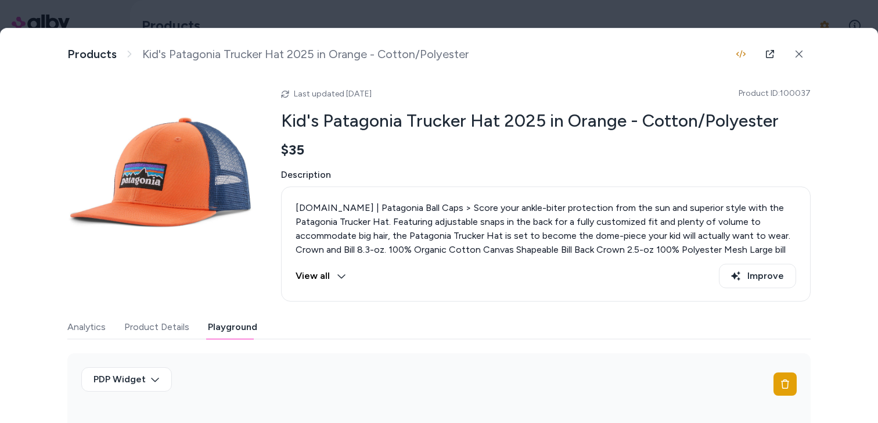
scroll to position [153, 0]
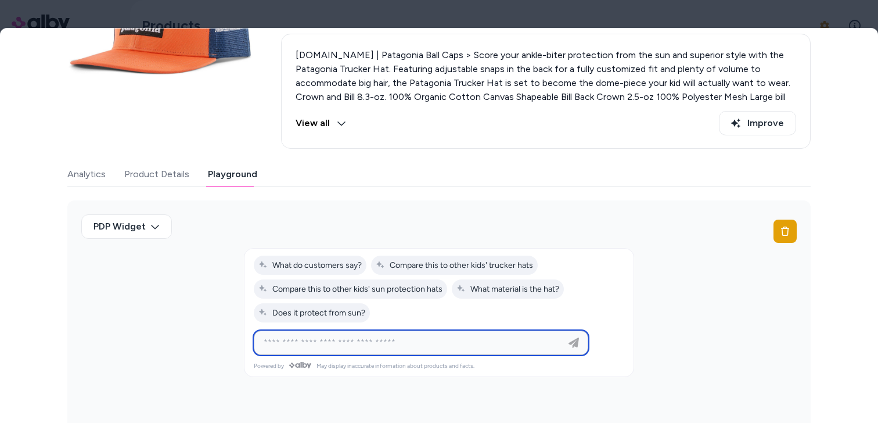
click at [395, 341] on input at bounding box center [409, 343] width 305 height 14
paste input "**********"
type input "**********"
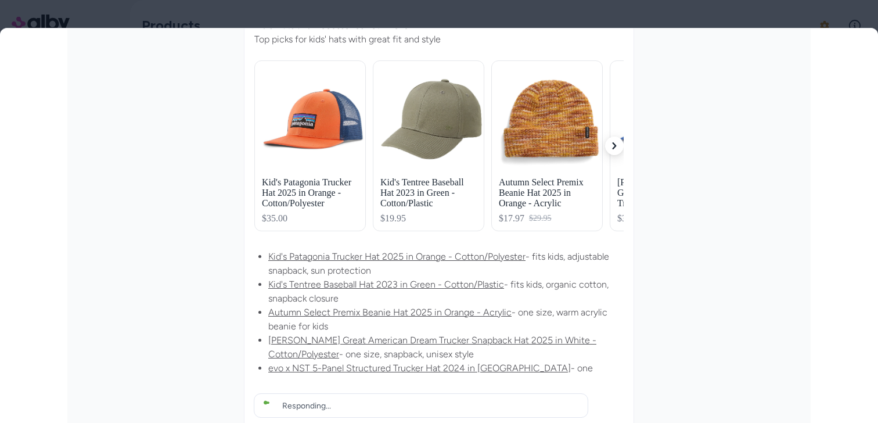
scroll to position [426, 0]
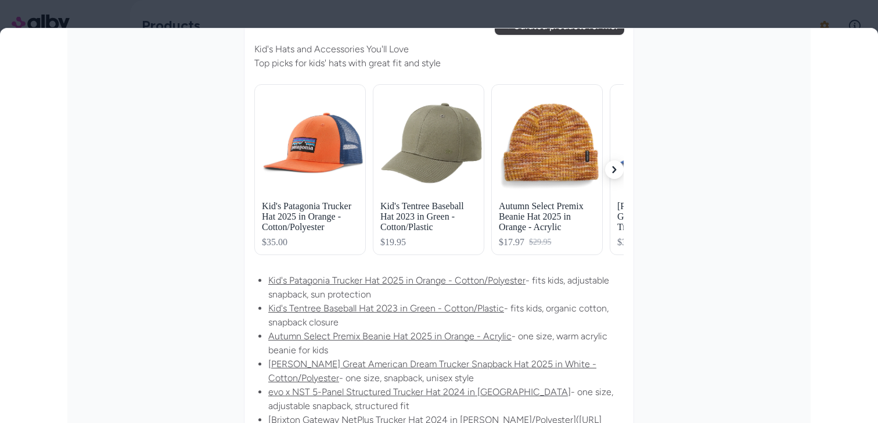
click at [618, 175] on button "button" at bounding box center [614, 169] width 19 height 19
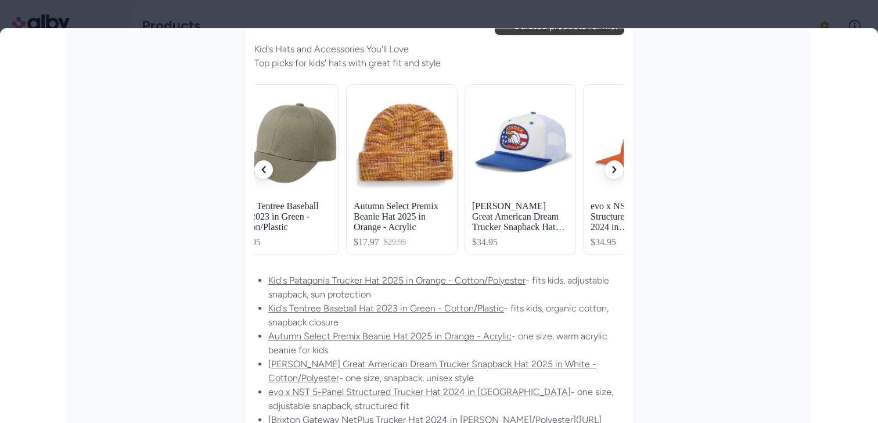
click at [618, 175] on button "button" at bounding box center [614, 169] width 19 height 19
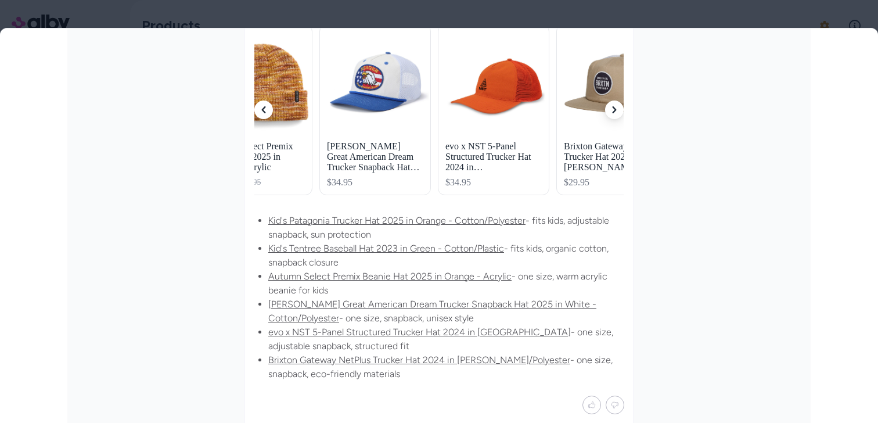
scroll to position [472, 0]
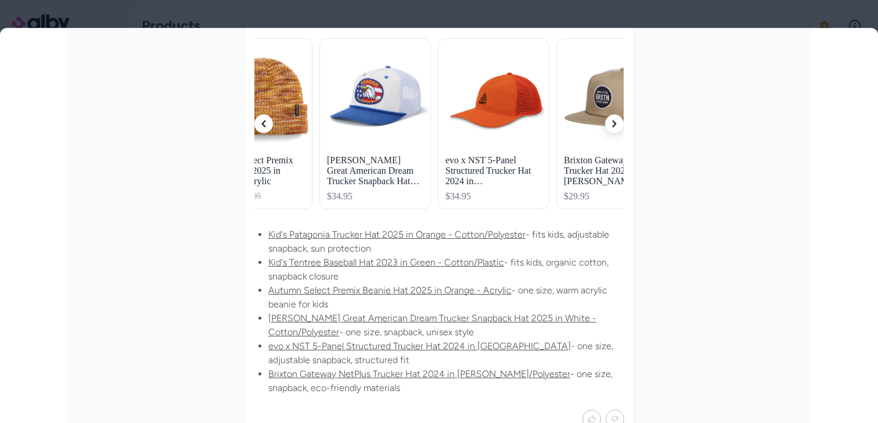
click at [613, 122] on icon "button" at bounding box center [614, 123] width 7 height 7
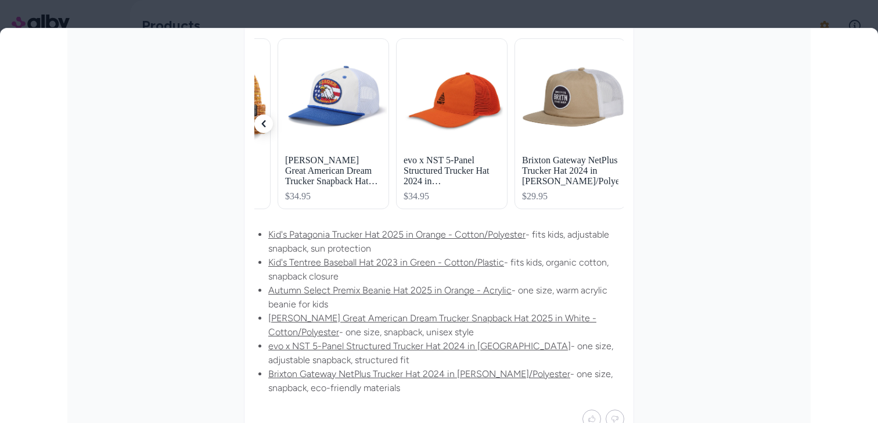
scroll to position [0, 334]
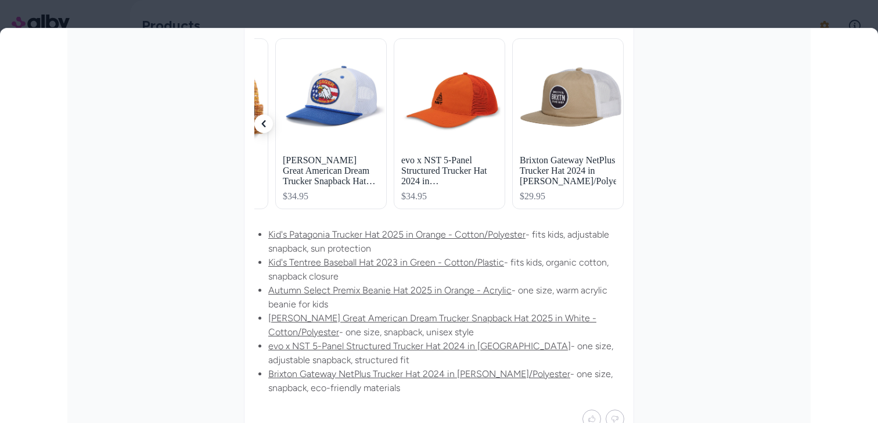
click at [262, 124] on icon "button" at bounding box center [263, 123] width 7 height 7
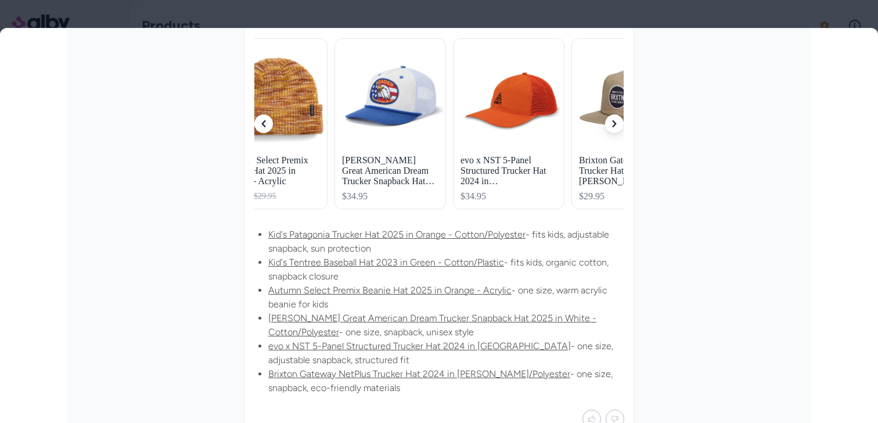
click at [262, 124] on icon "button" at bounding box center [263, 123] width 7 height 7
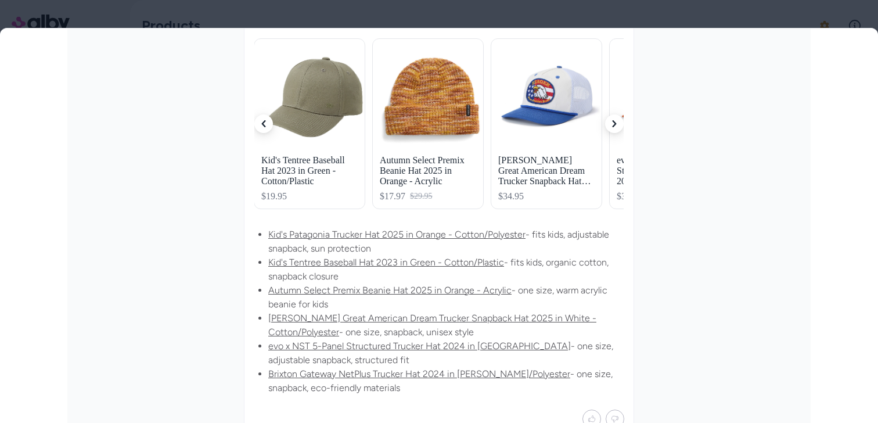
click at [262, 124] on icon "button" at bounding box center [263, 123] width 7 height 7
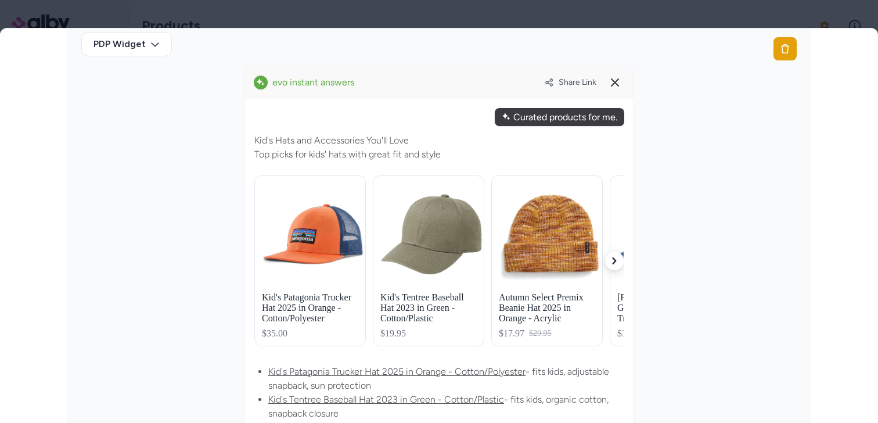
scroll to position [333, 0]
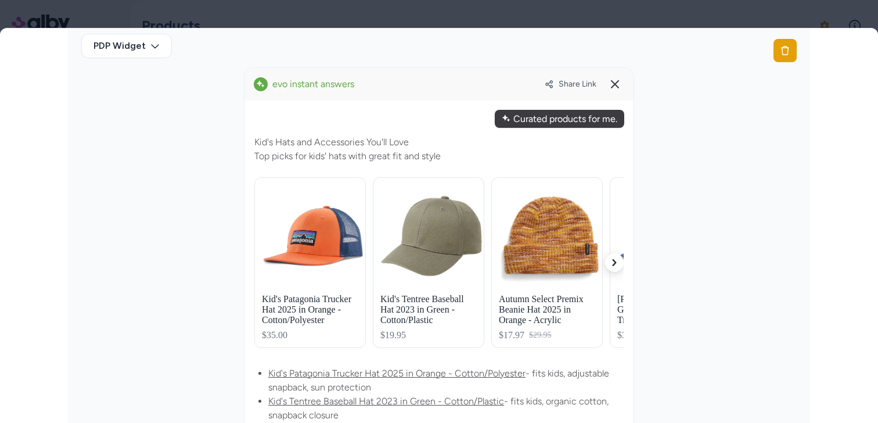
click at [617, 262] on icon "button" at bounding box center [614, 262] width 7 height 7
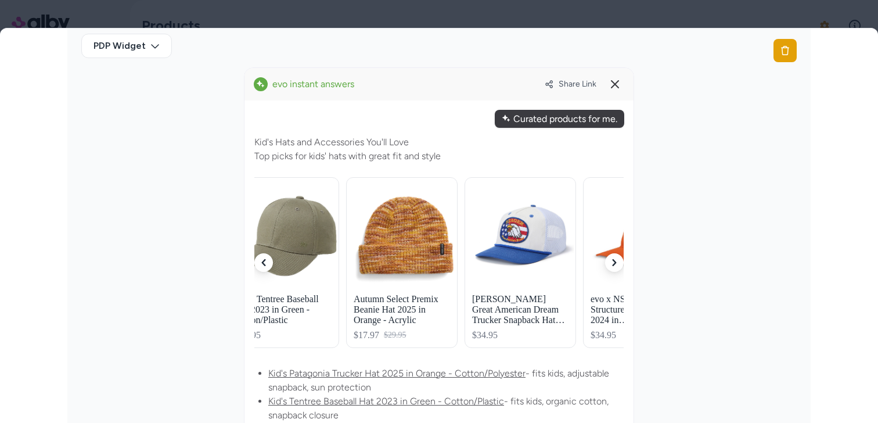
click at [617, 262] on icon "button" at bounding box center [614, 262] width 7 height 7
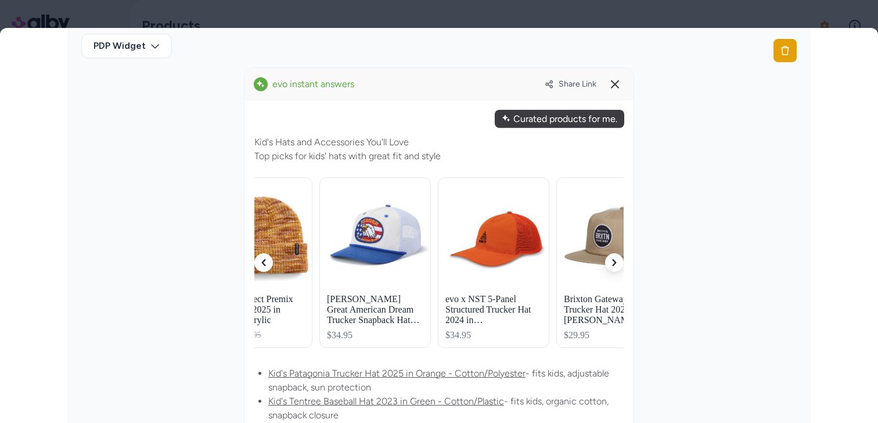
click at [617, 262] on icon "button" at bounding box center [614, 262] width 7 height 7
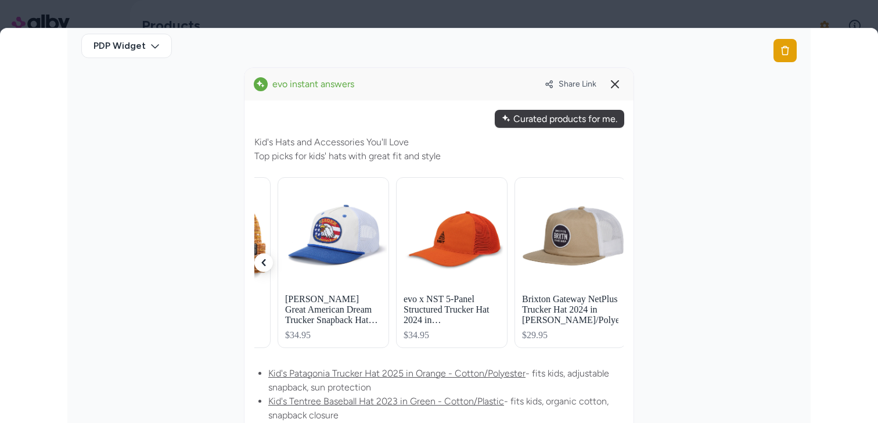
scroll to position [0, 334]
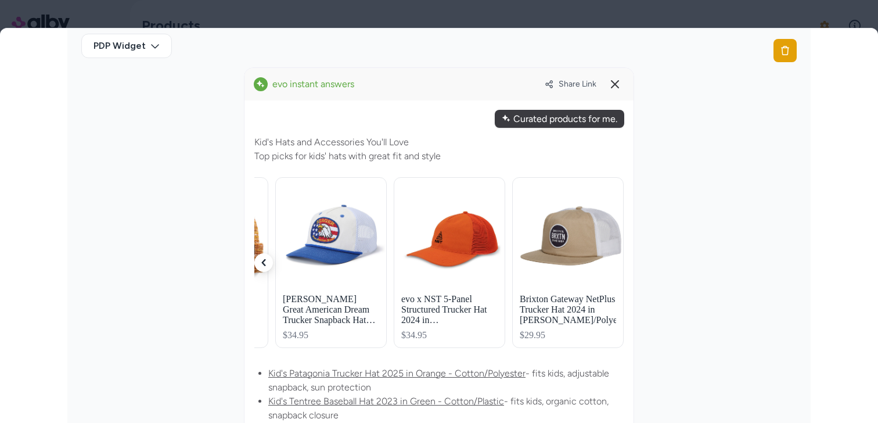
click at [463, 16] on div at bounding box center [439, 211] width 878 height 423
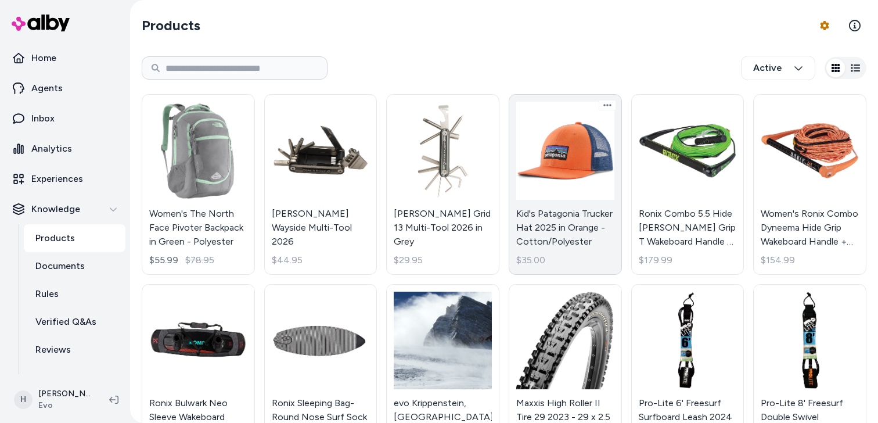
click at [536, 159] on link "Kid's Patagonia Trucker Hat 2025 in Orange - Cotton/Polyester $35.00" at bounding box center [565, 184] width 113 height 181
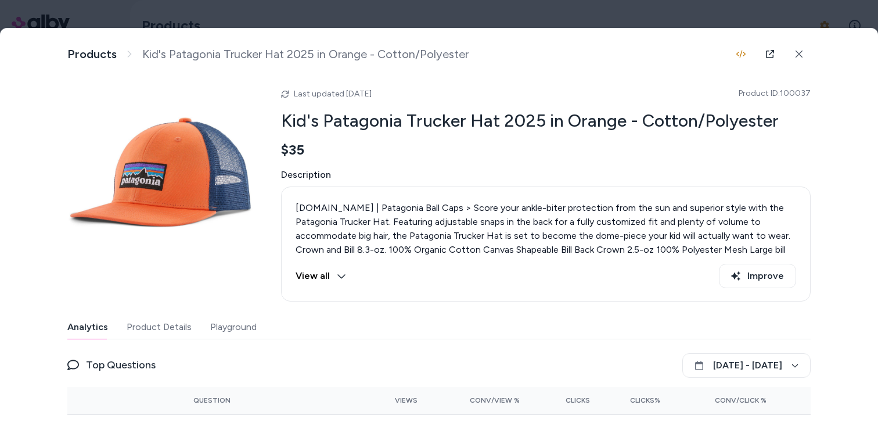
click at [228, 320] on button "Playground" at bounding box center [233, 326] width 46 height 23
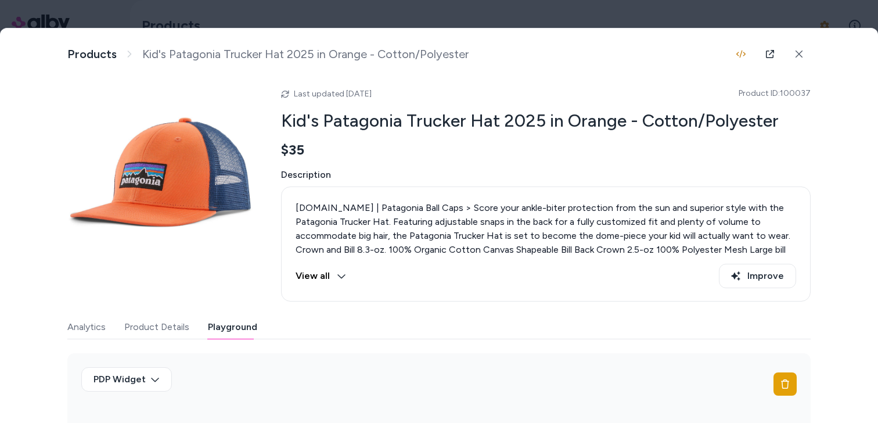
scroll to position [153, 0]
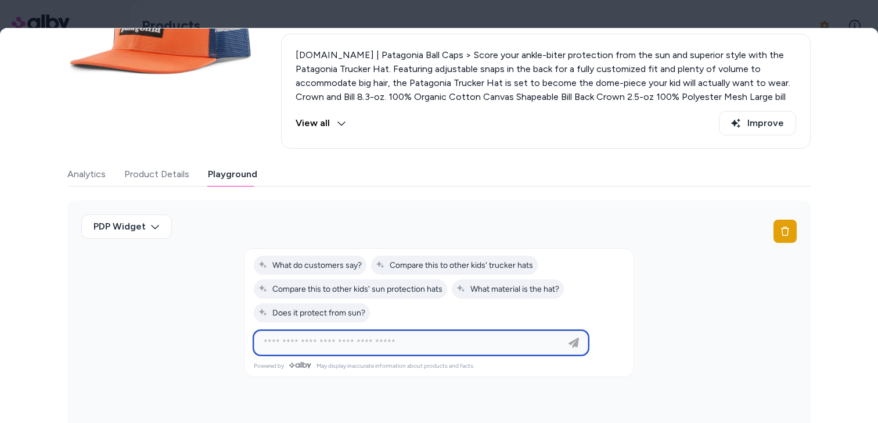
click at [372, 338] on input at bounding box center [409, 343] width 305 height 14
paste input "**********"
type input "**********"
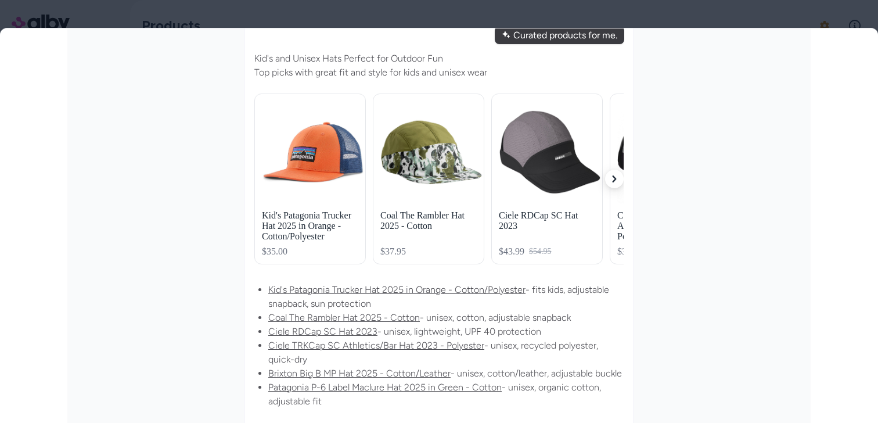
scroll to position [416, 0]
click at [618, 182] on button "button" at bounding box center [614, 179] width 19 height 19
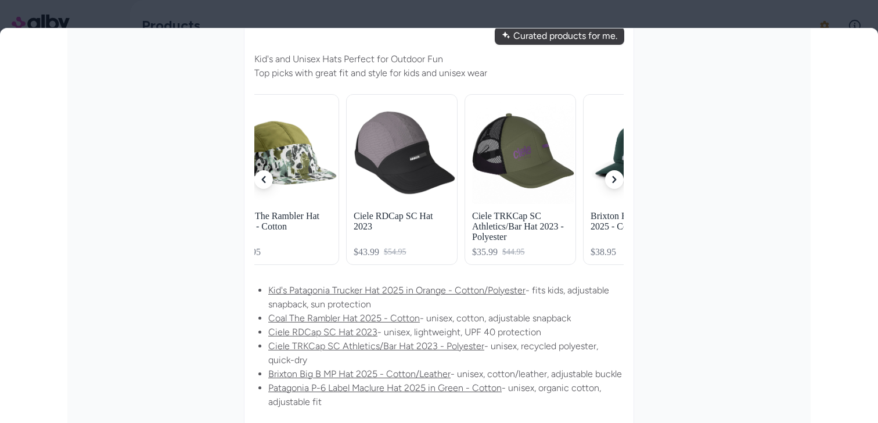
click at [618, 182] on button "button" at bounding box center [614, 179] width 19 height 19
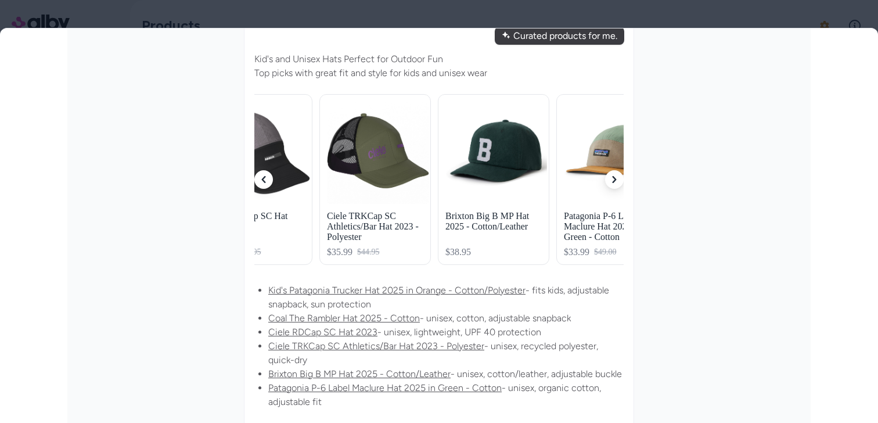
click at [618, 182] on button "button" at bounding box center [614, 179] width 19 height 19
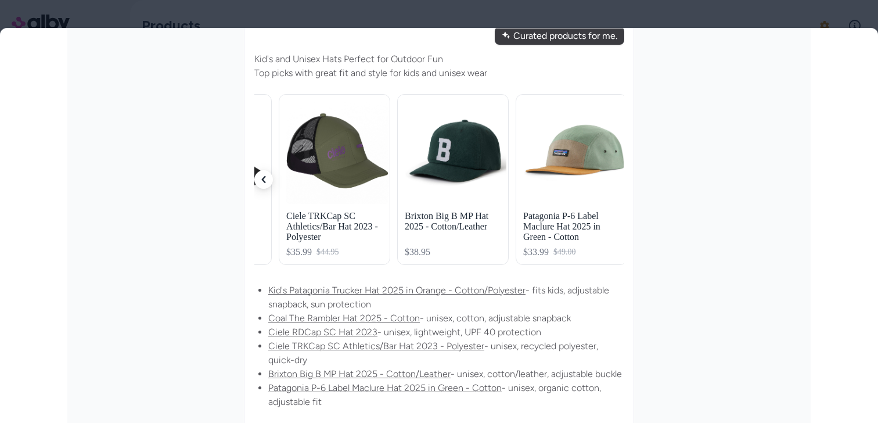
scroll to position [0, 334]
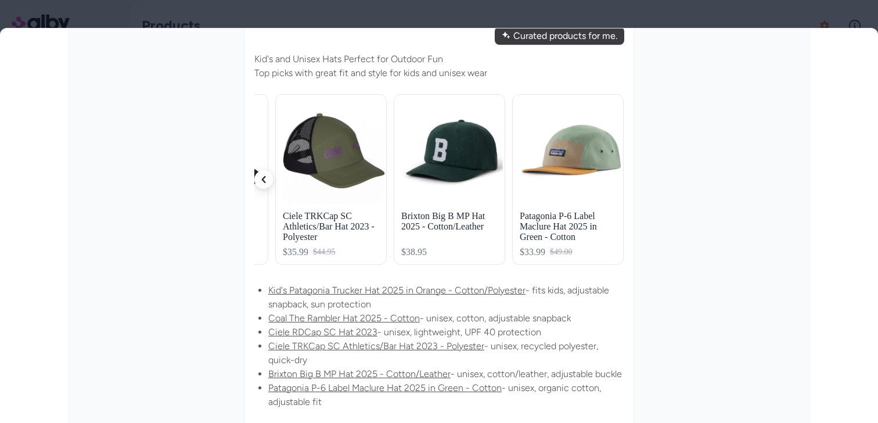
click at [264, 188] on button "button" at bounding box center [263, 179] width 19 height 19
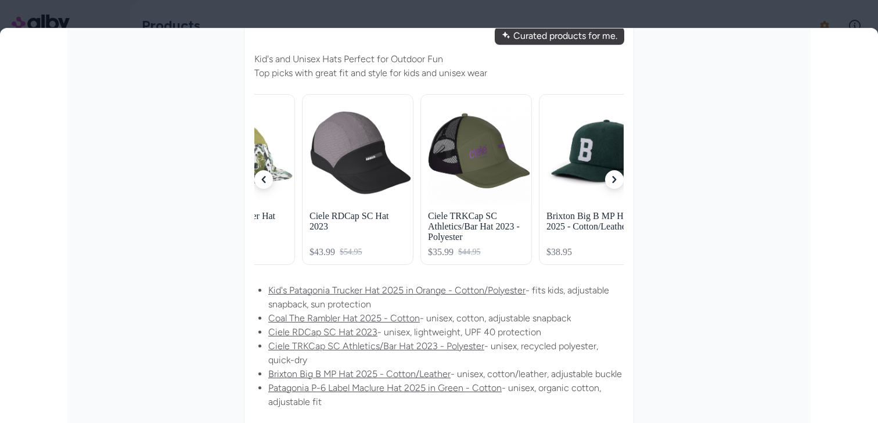
click at [265, 183] on button "button" at bounding box center [263, 179] width 19 height 19
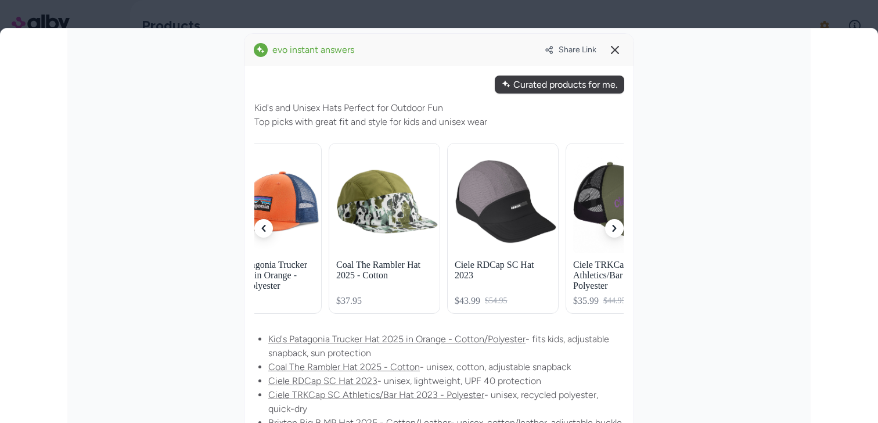
scroll to position [361, 0]
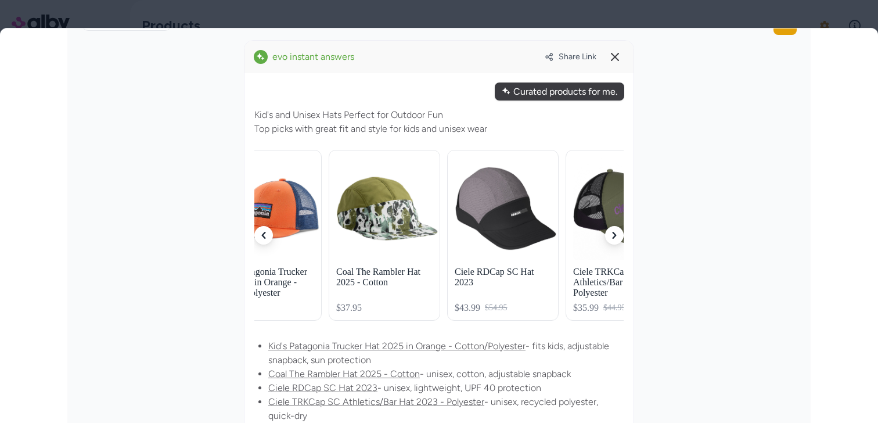
click at [264, 240] on button "button" at bounding box center [263, 235] width 19 height 19
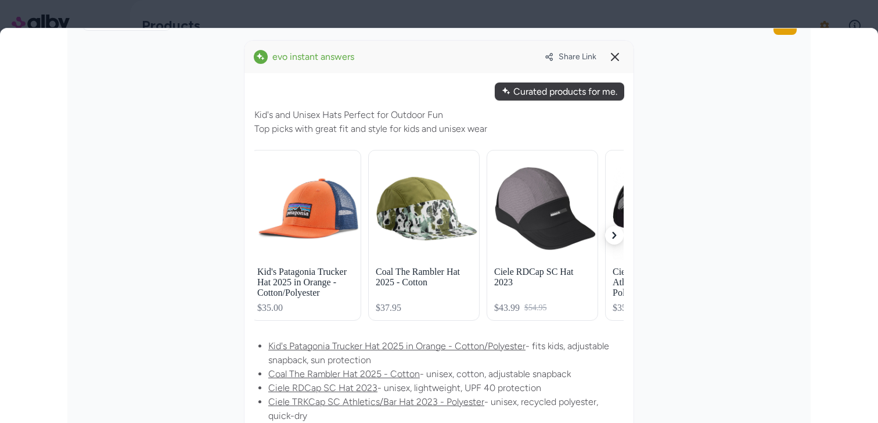
scroll to position [0, 0]
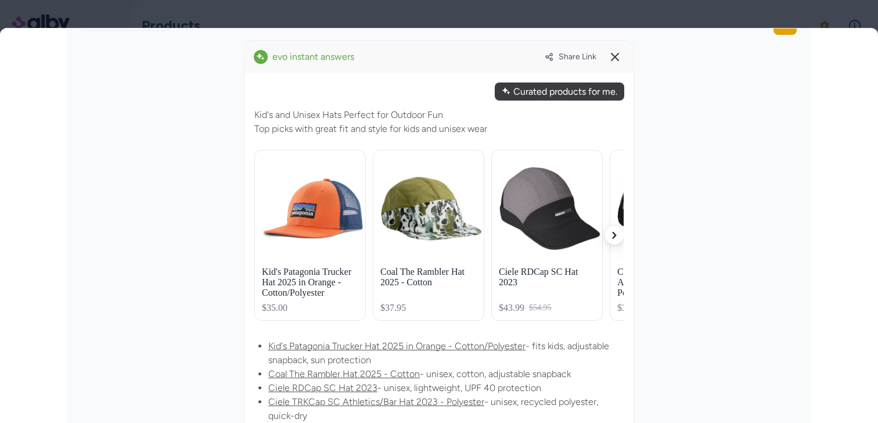
click at [617, 237] on icon "button" at bounding box center [614, 235] width 7 height 7
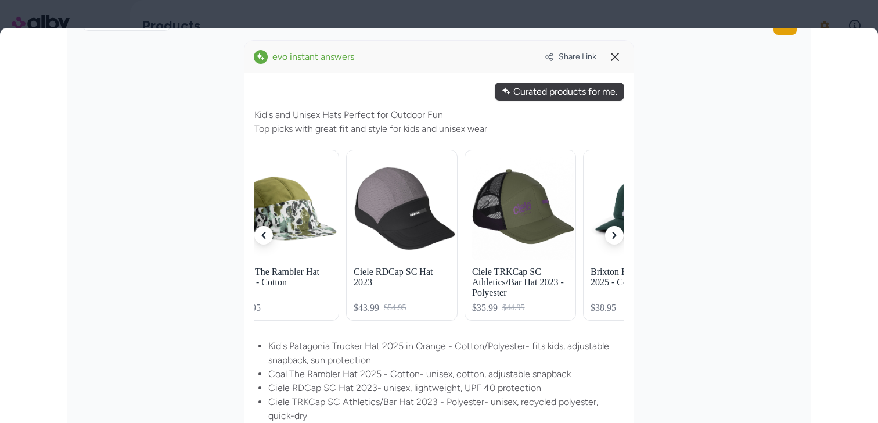
click at [617, 237] on icon "button" at bounding box center [614, 235] width 7 height 7
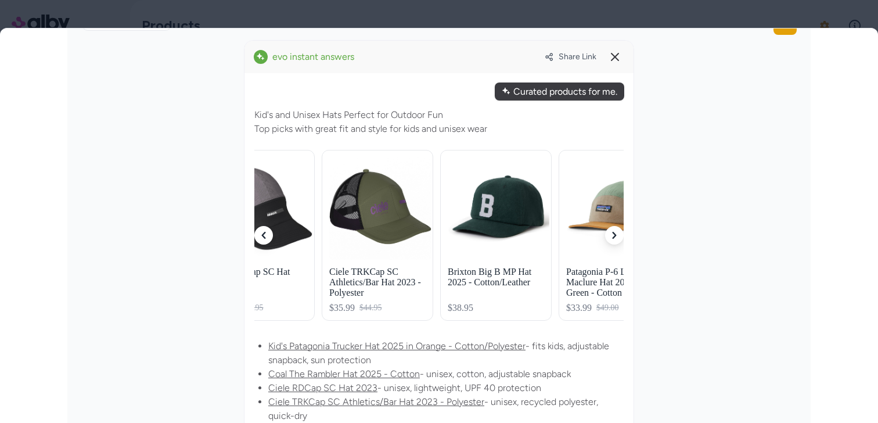
scroll to position [0, 290]
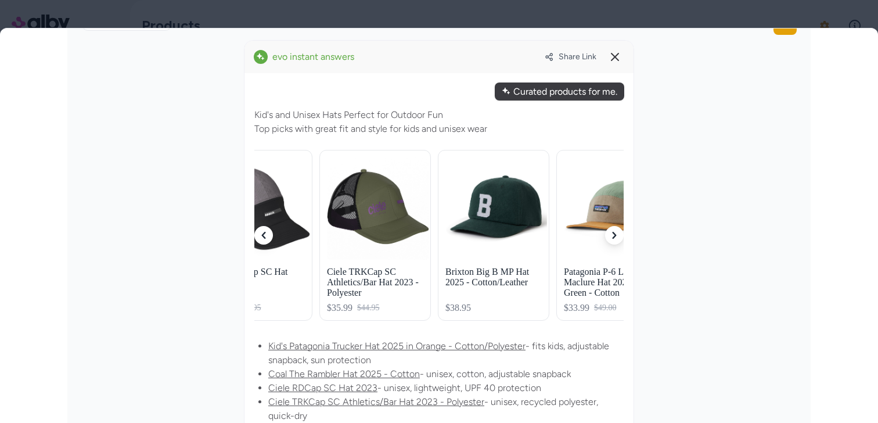
click at [265, 238] on icon "button" at bounding box center [263, 235] width 4 height 7
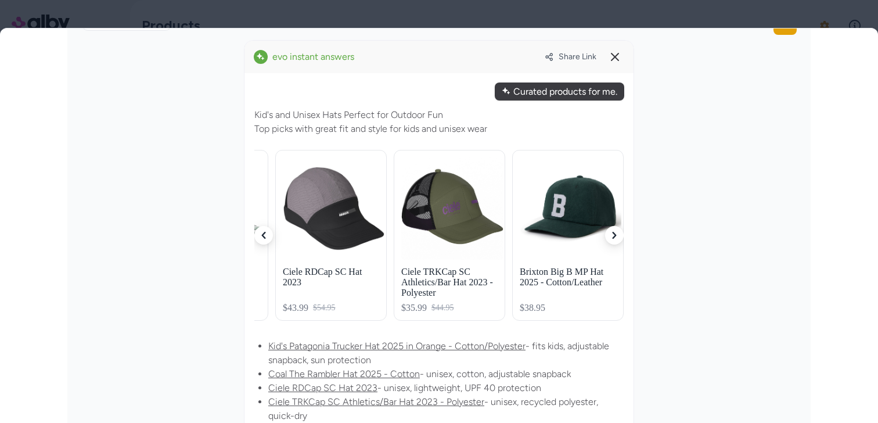
click at [265, 238] on icon "button" at bounding box center [263, 235] width 4 height 7
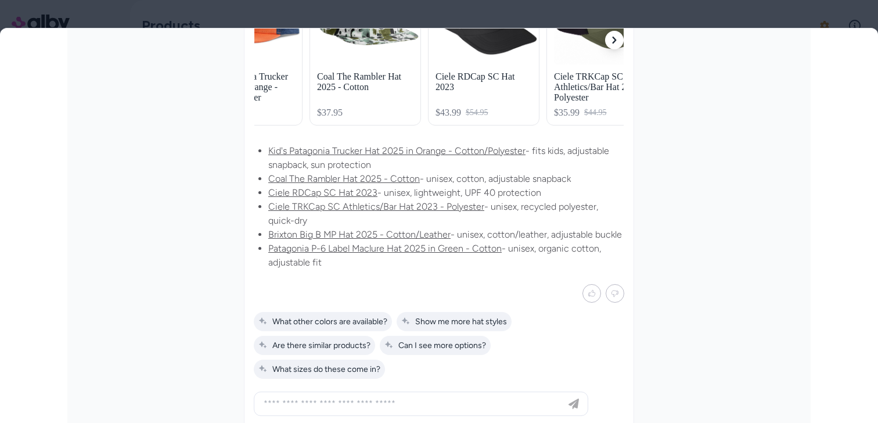
scroll to position [589, 0]
